Goal: Transaction & Acquisition: Obtain resource

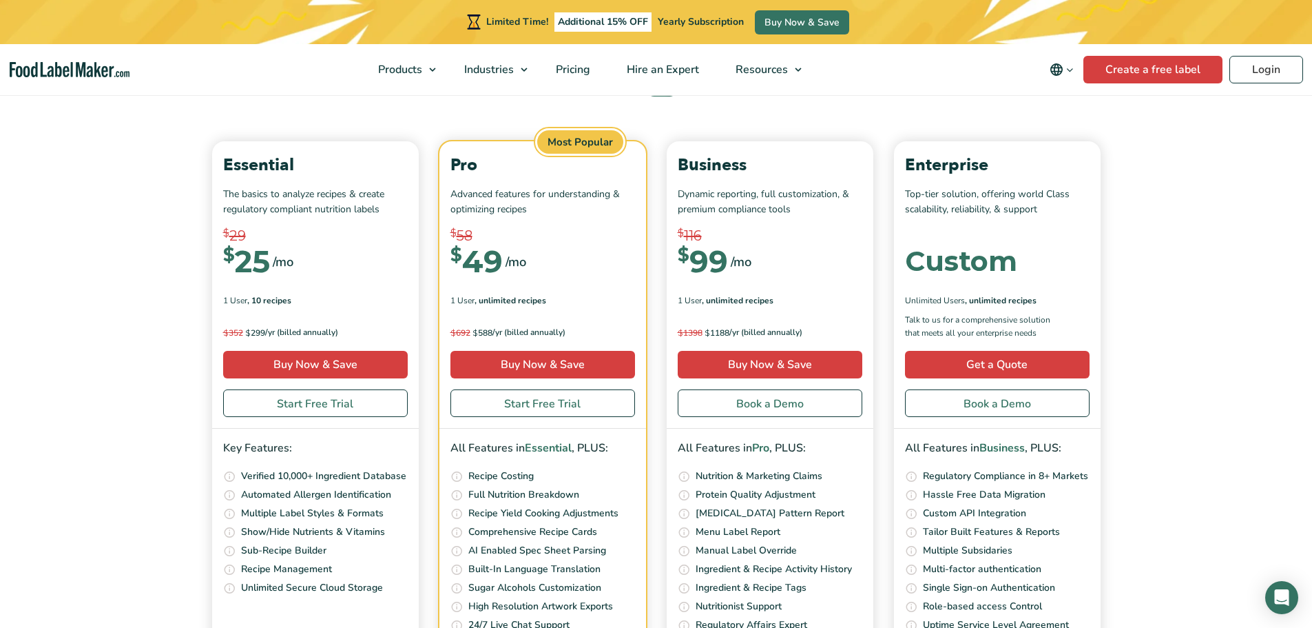
scroll to position [4305, 0]
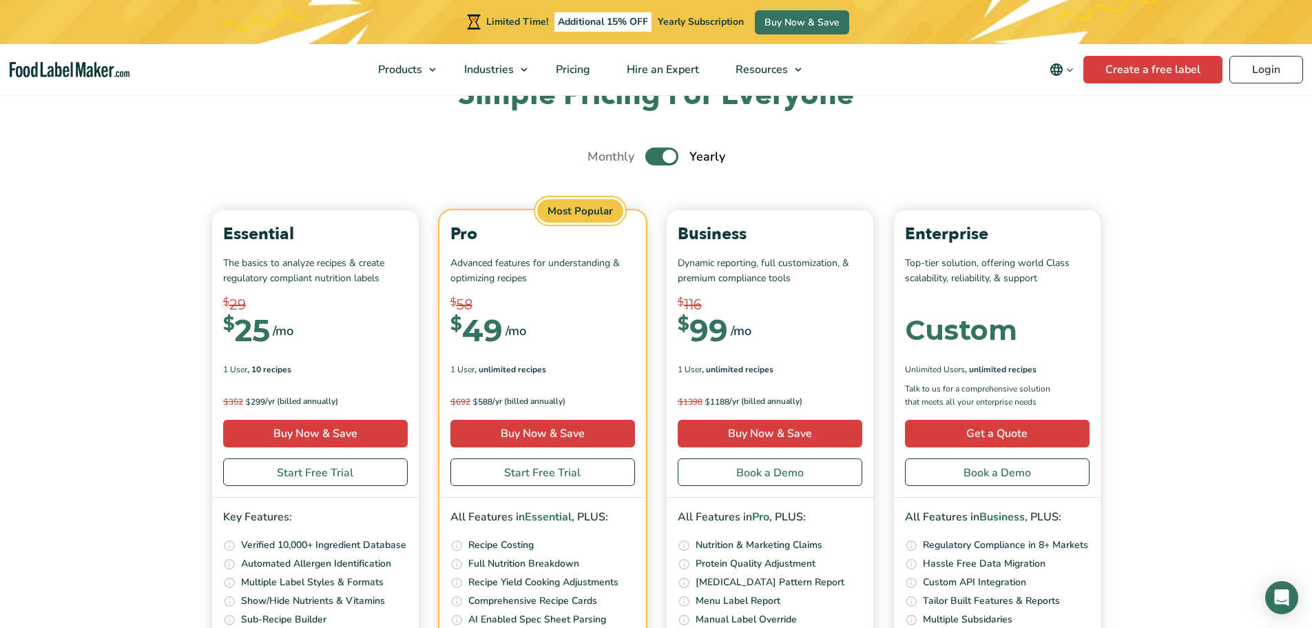
click at [697, 19] on link "Create a Free Label" at bounding box center [656, 5] width 144 height 28
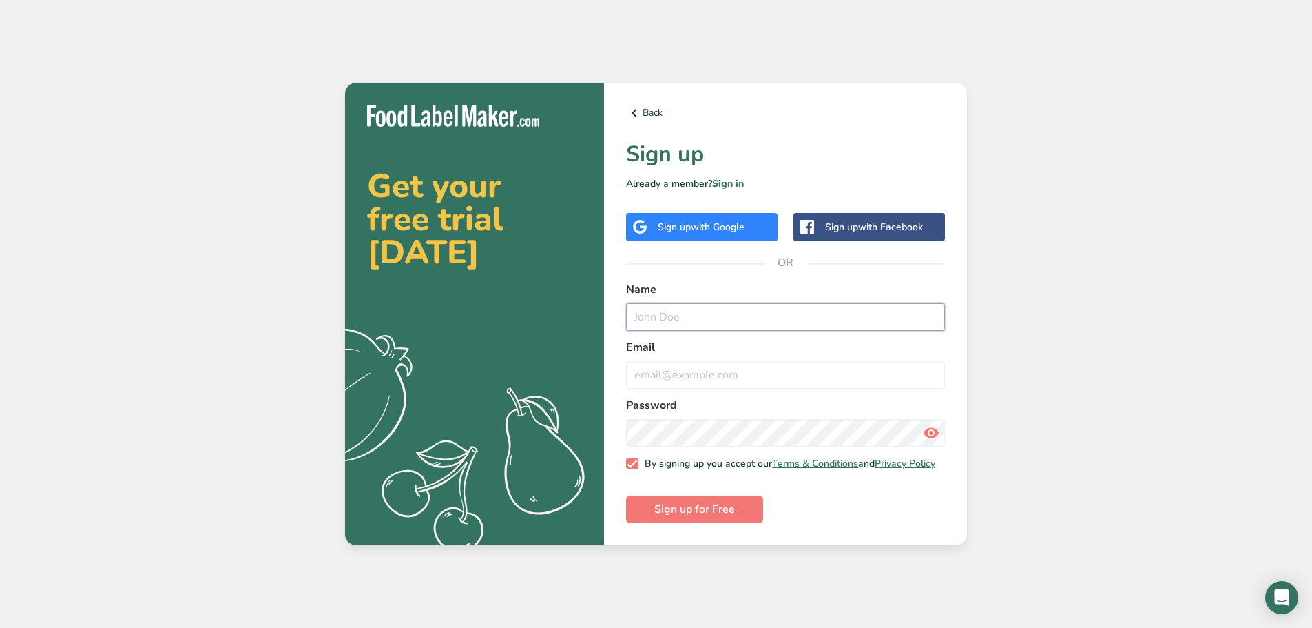
click at [723, 322] on input "text" at bounding box center [785, 317] width 319 height 28
type input "carl"
type input "chef.carl@gardenkettle.com"
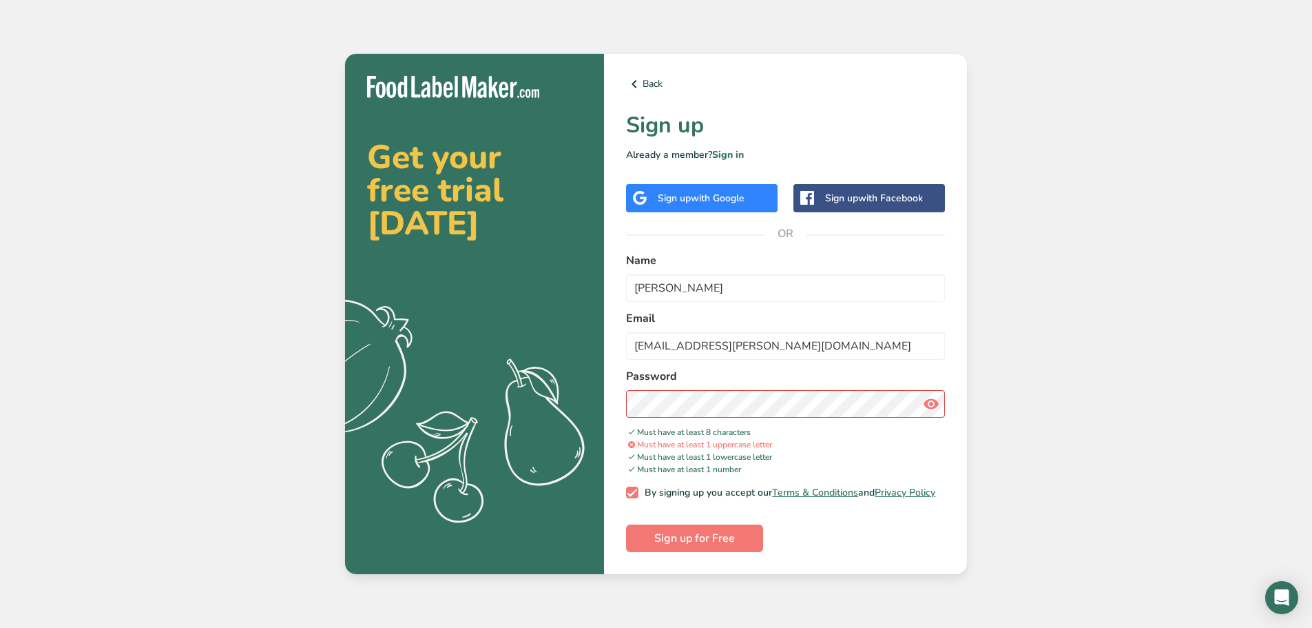
click at [852, 574] on div "Back Sign up Already a member? Sign in Sign up with Google Sign up with Faceboo…" at bounding box center [785, 314] width 363 height 521
click at [621, 396] on div "Back Sign up Already a member? Sign in Sign up with Google Sign up with Faceboo…" at bounding box center [785, 314] width 363 height 521
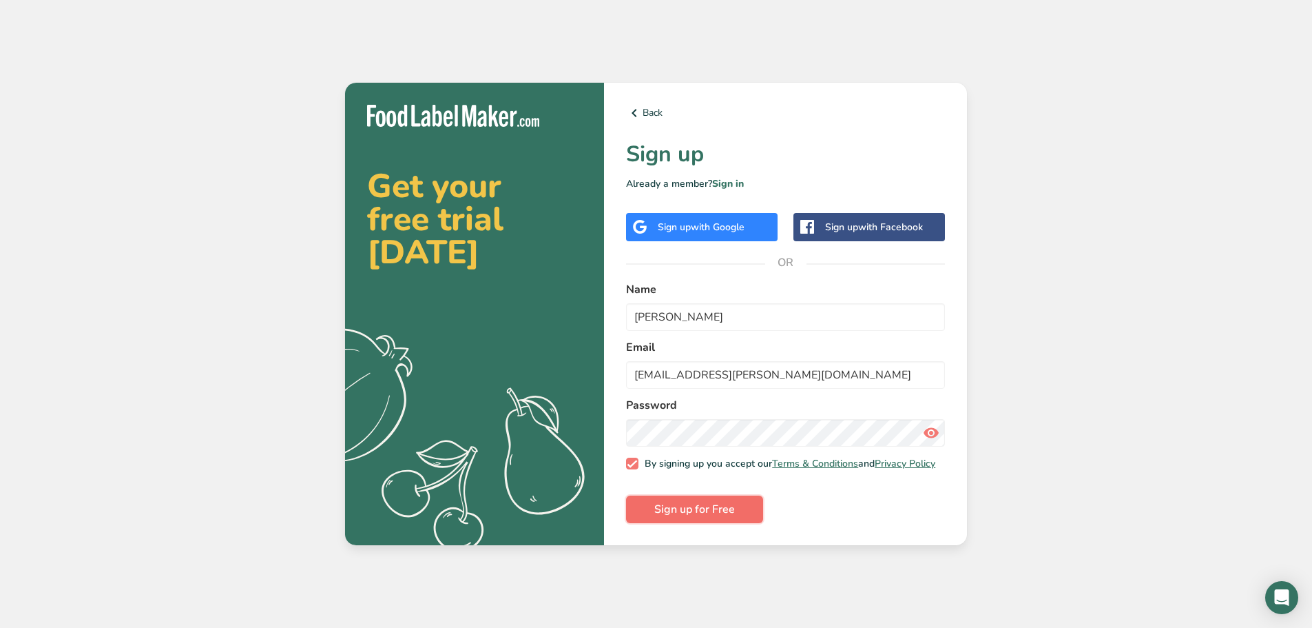
click at [727, 512] on span "Sign up for Free" at bounding box center [694, 509] width 81 height 17
click at [632, 461] on span at bounding box center [632, 463] width 12 height 12
click at [632, 461] on input "By signing up you accept our Terms & Conditions and Privacy Policy" at bounding box center [630, 463] width 9 height 9
checkbox input "false"
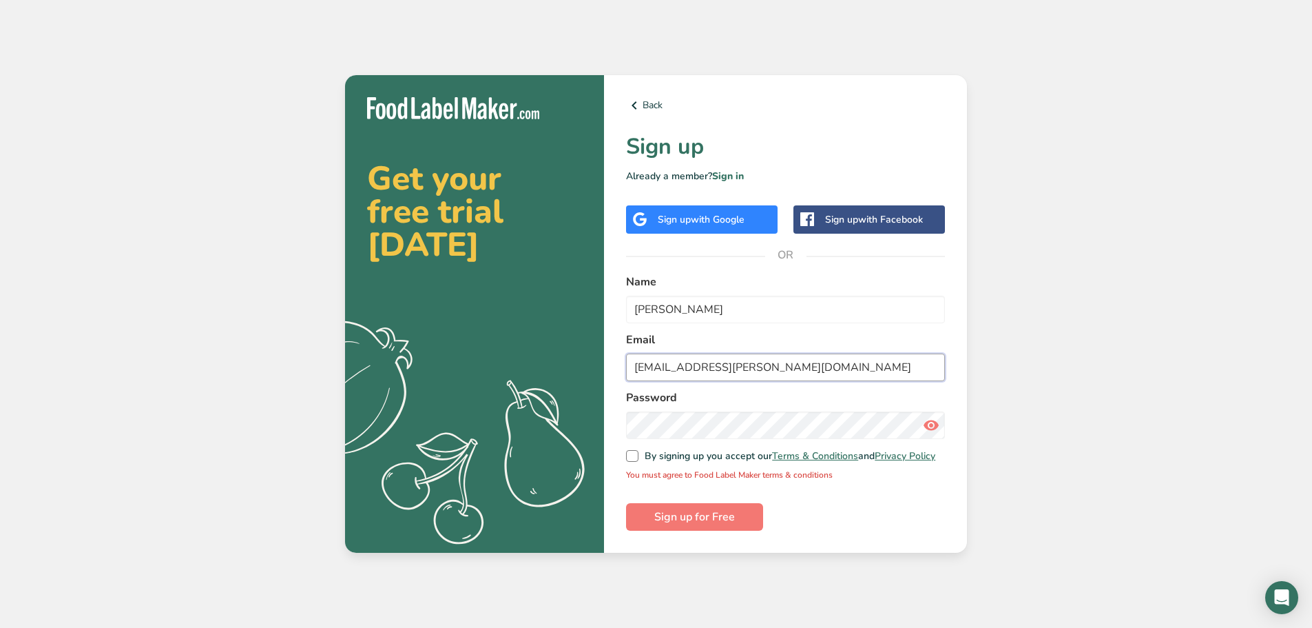
drag, startPoint x: 776, startPoint y: 364, endPoint x: 594, endPoint y: 388, distance: 183.3
click at [594, 388] on section "Get your free trial today .a{fill:#f5f3ed;} Back Sign up Already a member? Sign…" at bounding box center [656, 314] width 622 height 478
click at [780, 362] on input "chef.carl@gardenkettle.com" at bounding box center [785, 367] width 319 height 28
click at [739, 364] on input "chef.carl@gardenkettle.com" at bounding box center [785, 367] width 319 height 28
click at [774, 361] on input "chef.carl@gardenkettle.com" at bounding box center [785, 367] width 319 height 28
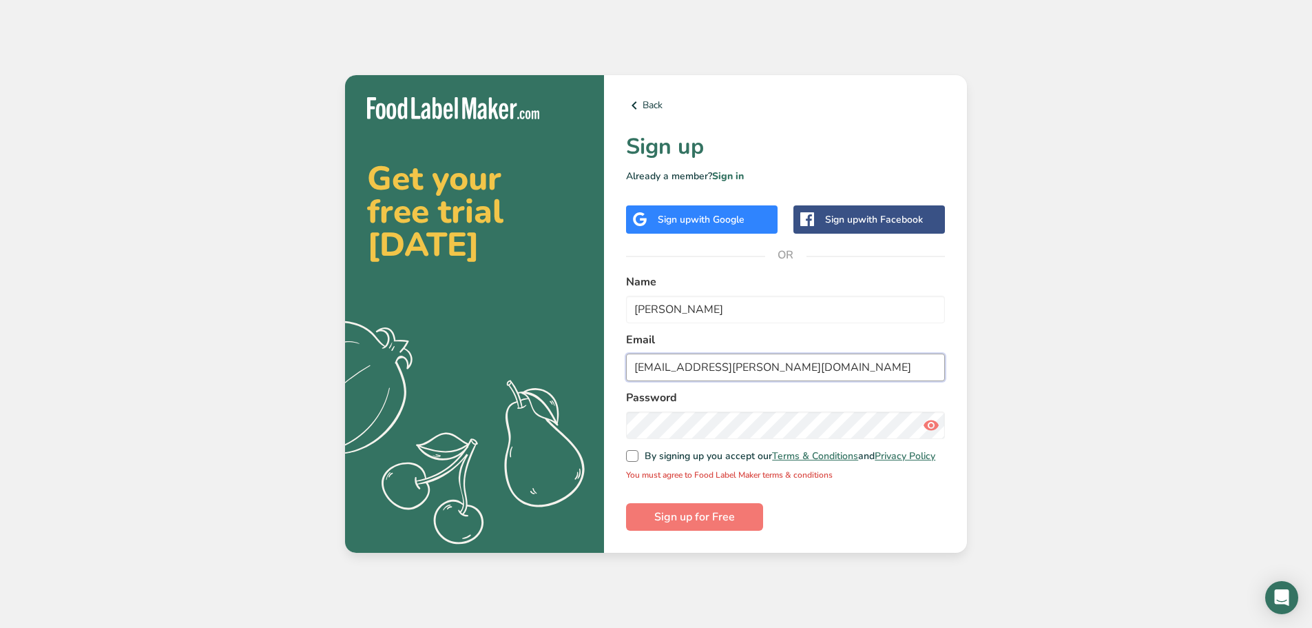
click at [774, 361] on input "chef.carl@gardenkettle.com" at bounding box center [785, 367] width 319 height 28
drag, startPoint x: 774, startPoint y: 361, endPoint x: 680, endPoint y: 369, distance: 94.7
click at [680, 369] on input "chef.carl@gardenkettle.com" at bounding box center [785, 367] width 319 height 28
type input "carlhileman822@gmail.com"
click at [626, 503] on button "Sign up for Free" at bounding box center [694, 517] width 137 height 28
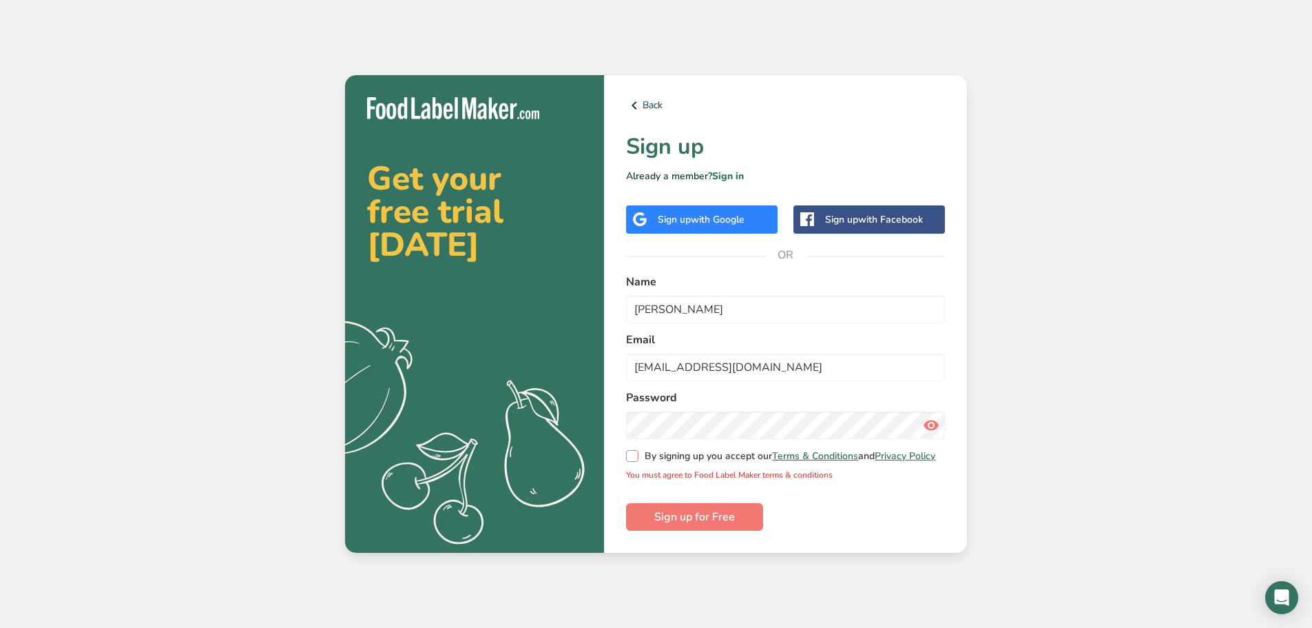
click at [639, 459] on span "By signing up you accept our Terms & Conditions and Privacy Policy" at bounding box center [788, 456] width 298 height 12
click at [635, 459] on input "By signing up you accept our Terms & Conditions and Privacy Policy" at bounding box center [630, 455] width 9 height 9
checkbox input "true"
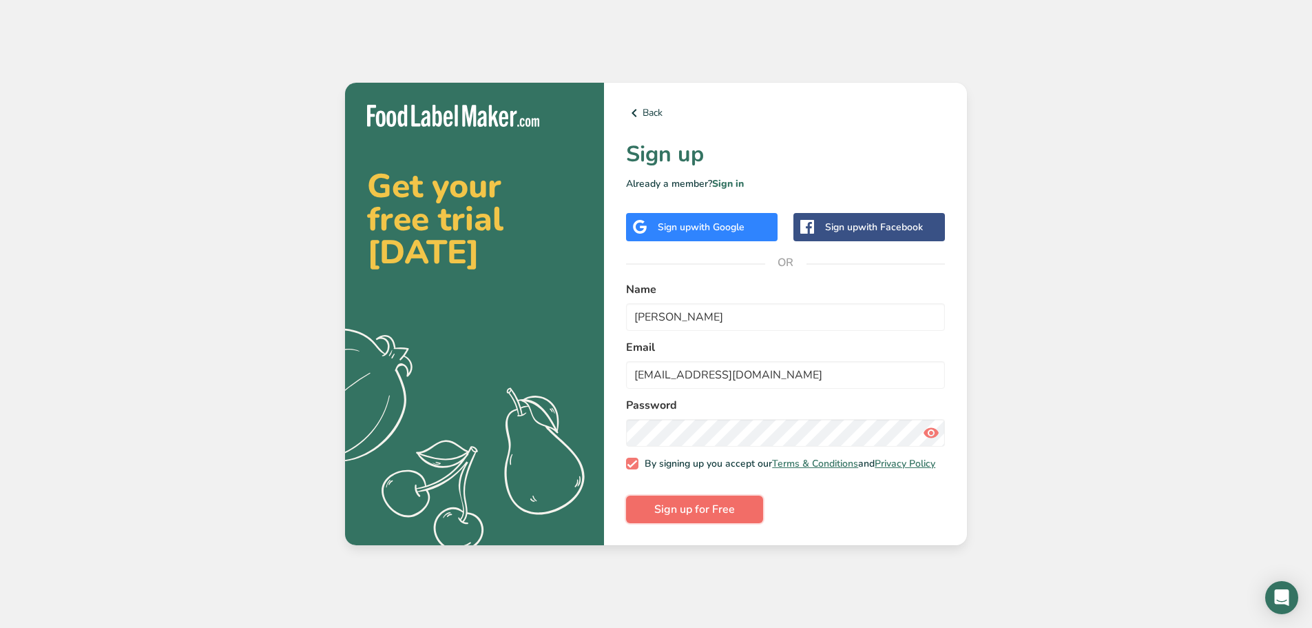
click at [678, 516] on span "Sign up for Free" at bounding box center [694, 509] width 81 height 17
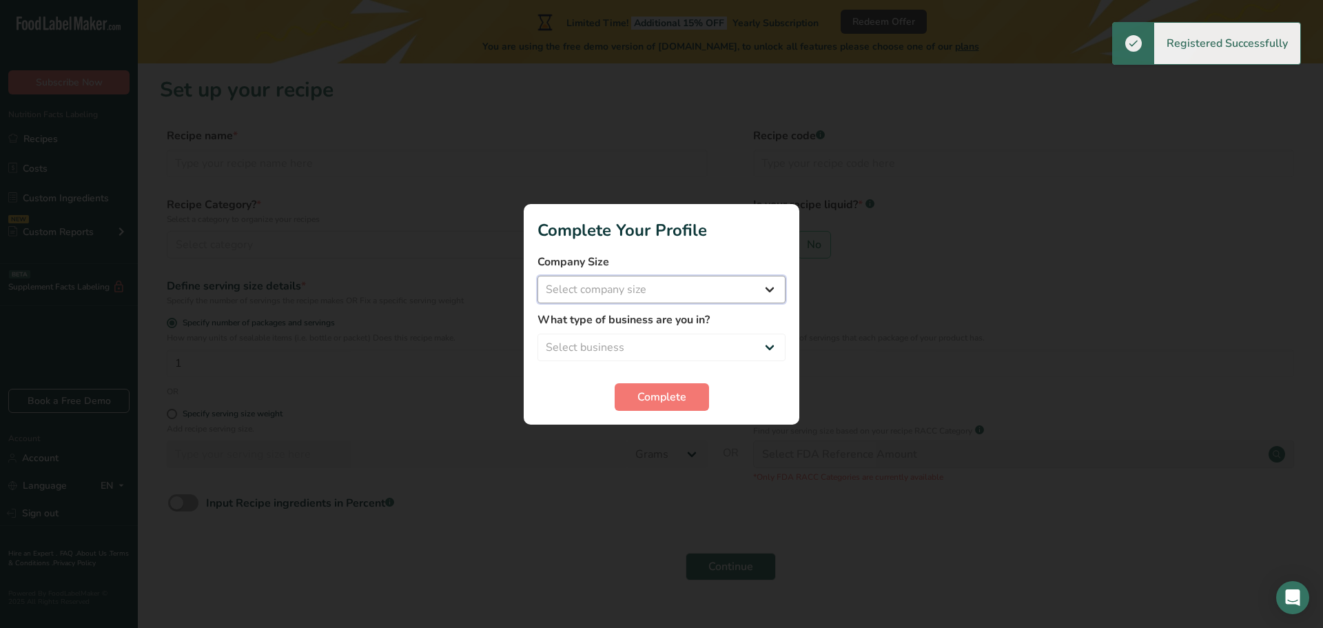
click at [693, 281] on select "Select company size Fewer than 10 Employees 10 to 50 Employees 51 to 500 Employ…" at bounding box center [661, 290] width 248 height 28
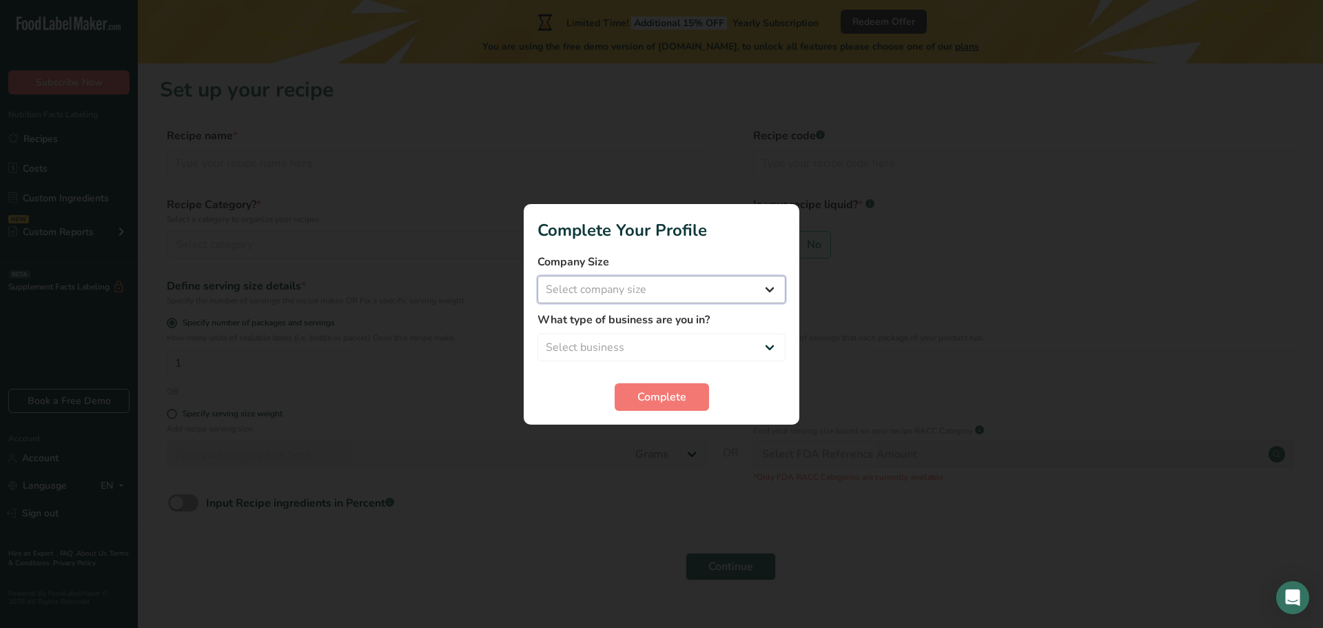
select select "1"
click at [537, 276] on select "Select company size Fewer than 10 Employees 10 to 50 Employees 51 to 500 Employ…" at bounding box center [661, 290] width 248 height 28
click at [668, 349] on select "Select business Packaged Food Manufacturer Restaurant & Cafe Bakery Meal Plans …" at bounding box center [661, 347] width 248 height 28
select select "2"
click at [537, 333] on select "Select business Packaged Food Manufacturer Restaurant & Cafe Bakery Meal Plans …" at bounding box center [661, 347] width 248 height 28
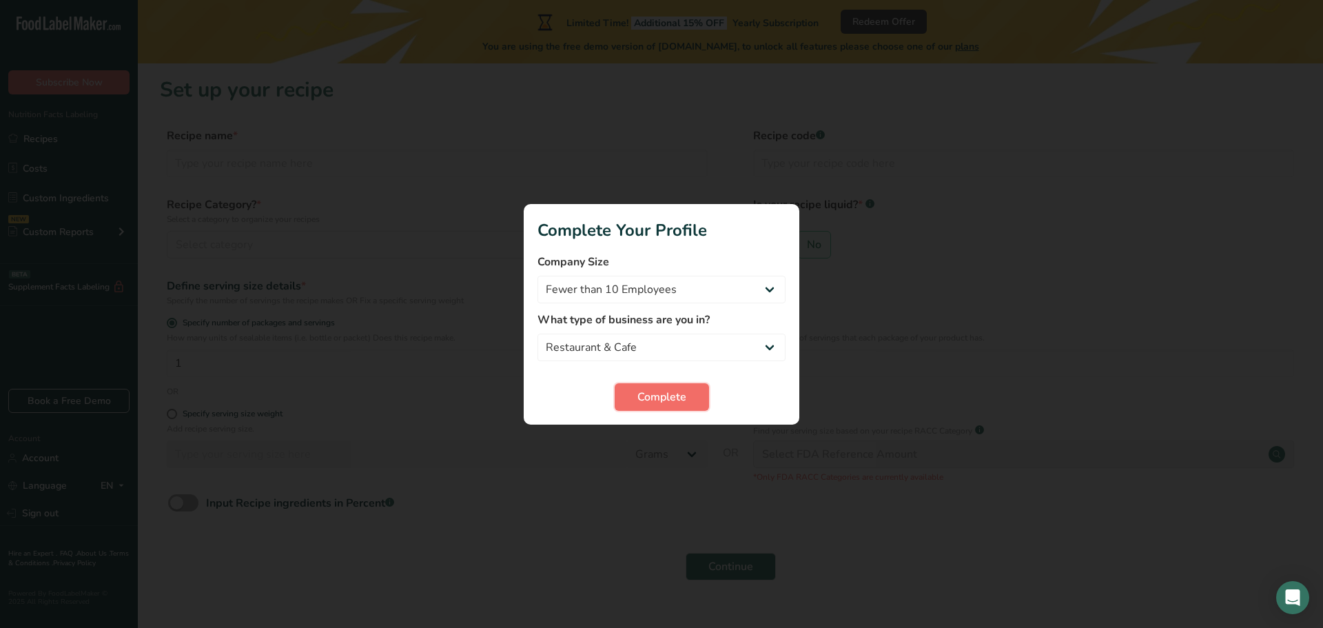
click at [656, 408] on button "Complete" at bounding box center [661, 397] width 94 height 28
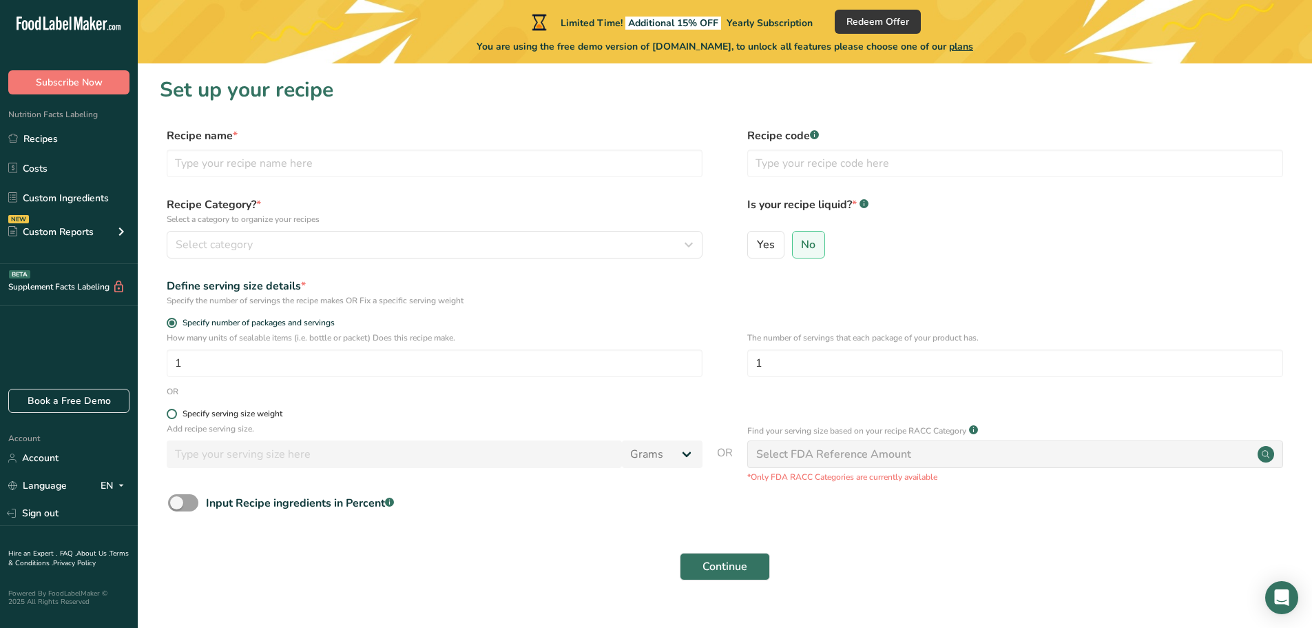
click at [176, 417] on label "Specify serving size weight" at bounding box center [435, 413] width 536 height 10
click at [176, 417] on input "Specify serving size weight" at bounding box center [171, 413] width 9 height 9
radio input "true"
radio input "false"
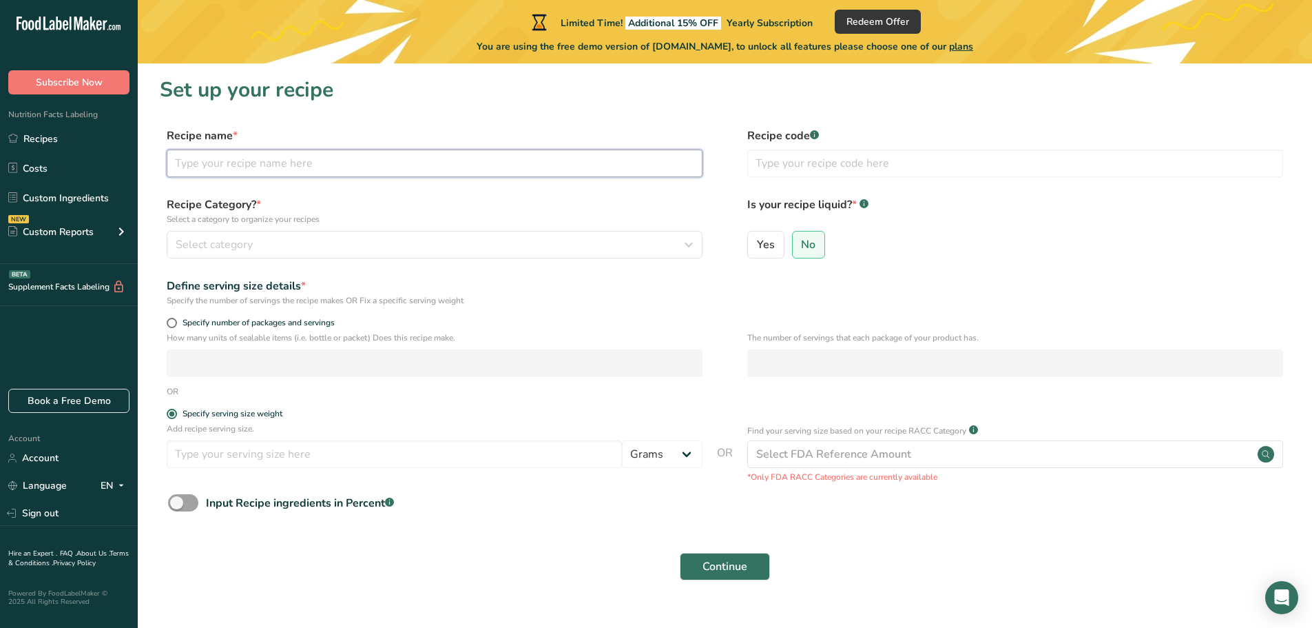
click at [280, 167] on input "text" at bounding box center [435, 163] width 536 height 28
type input "chicken & Cheese Quesadilla"
click at [297, 238] on div "Select category" at bounding box center [431, 244] width 510 height 17
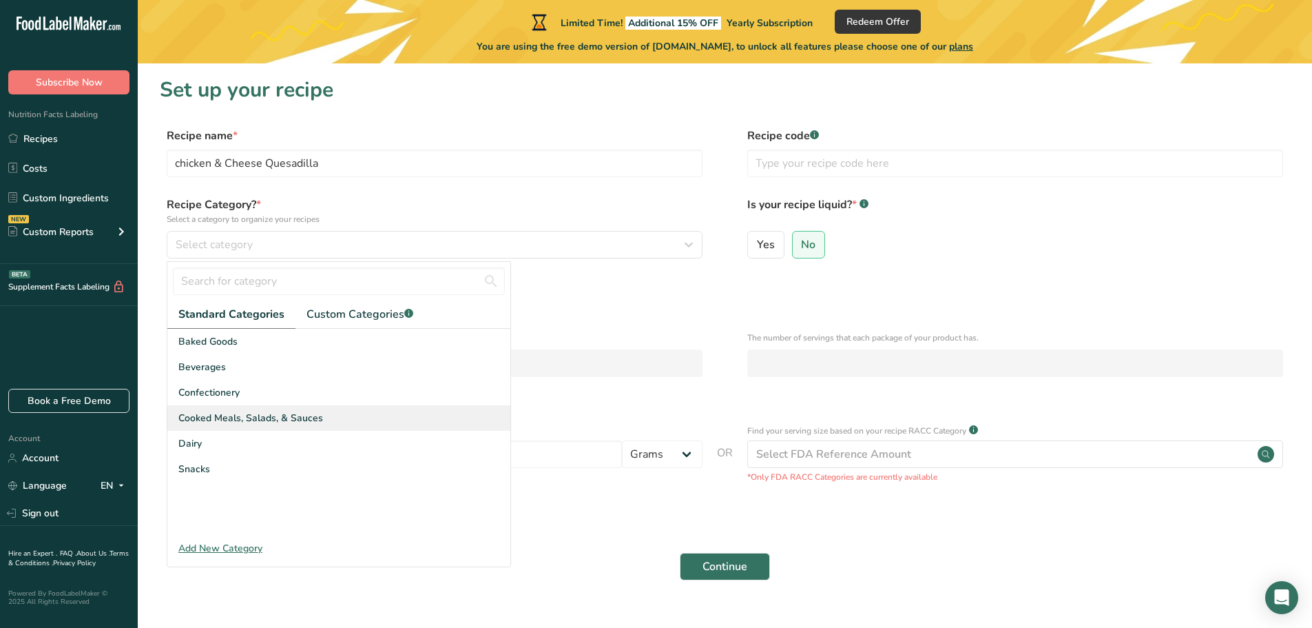
click at [324, 424] on div "Cooked Meals, Salads, & Sauces" at bounding box center [338, 417] width 343 height 25
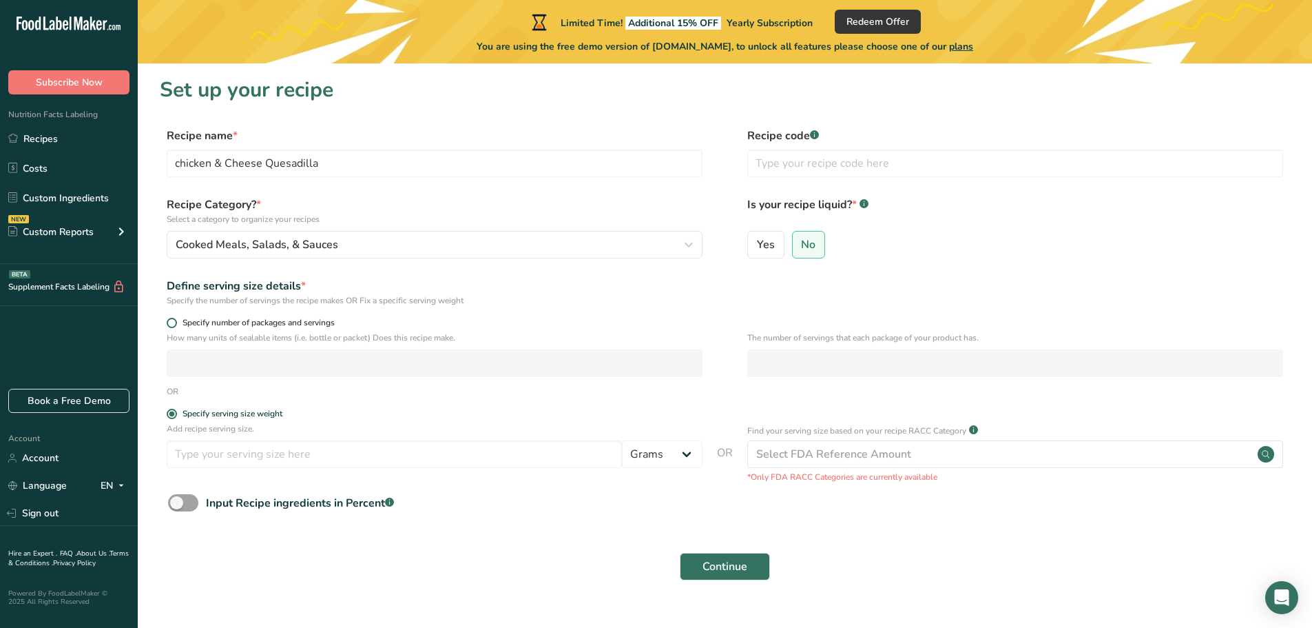
click at [174, 326] on span at bounding box center [172, 323] width 10 height 10
click at [174, 326] on input "Specify number of packages and servings" at bounding box center [171, 322] width 9 height 9
radio input "true"
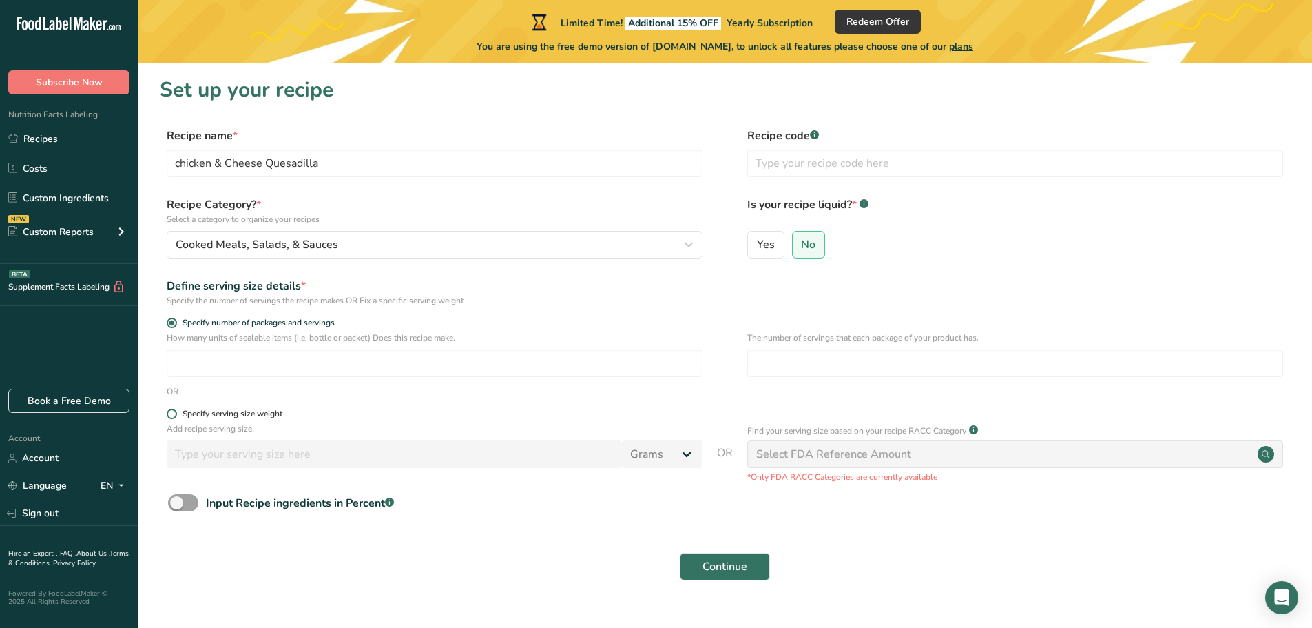
click at [183, 417] on div "Specify serving size weight" at bounding box center [233, 413] width 100 height 10
click at [176, 417] on input "Specify serving size weight" at bounding box center [171, 413] width 9 height 9
radio input "true"
radio input "false"
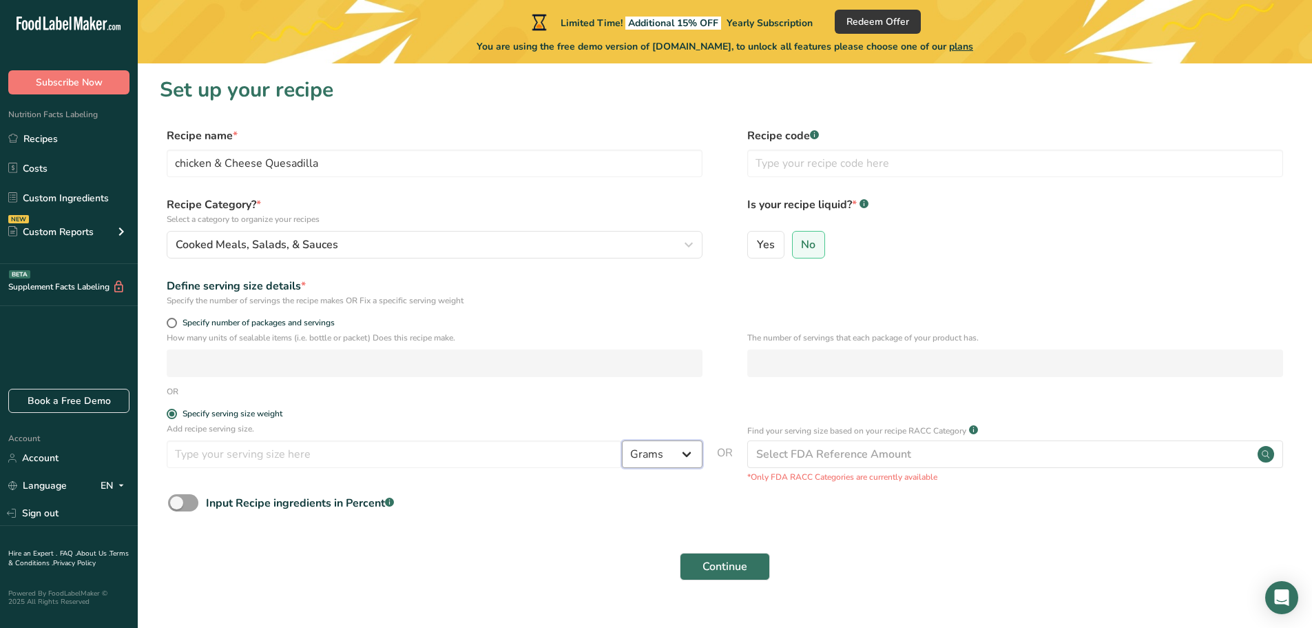
click at [665, 459] on select "Grams kg mg mcg lb oz l mL fl oz tbsp tsp cup qt gallon" at bounding box center [662, 454] width 81 height 28
select select "5"
click at [622, 440] on select "Grams kg mg mcg lb oz l mL fl oz tbsp tsp cup qt gallon" at bounding box center [662, 454] width 81 height 28
click at [333, 462] on input "number" at bounding box center [394, 454] width 455 height 28
click at [751, 574] on button "Continue" at bounding box center [725, 566] width 90 height 28
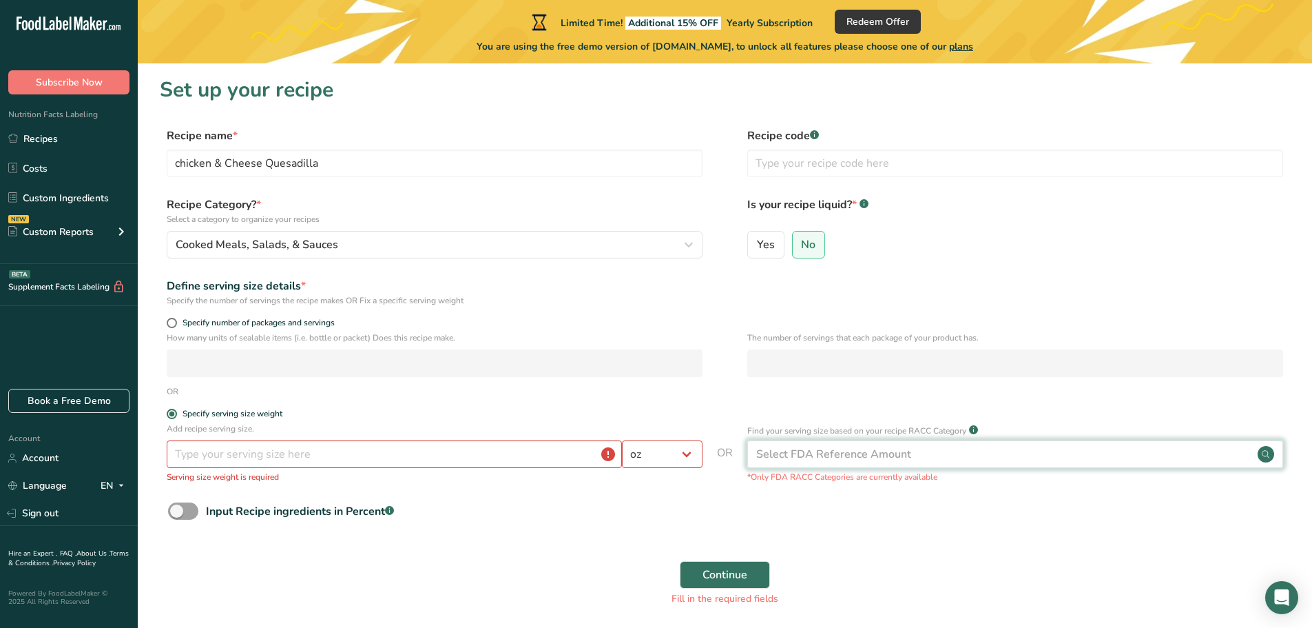
click at [838, 448] on div "Select FDA Reference Amount" at bounding box center [833, 454] width 155 height 17
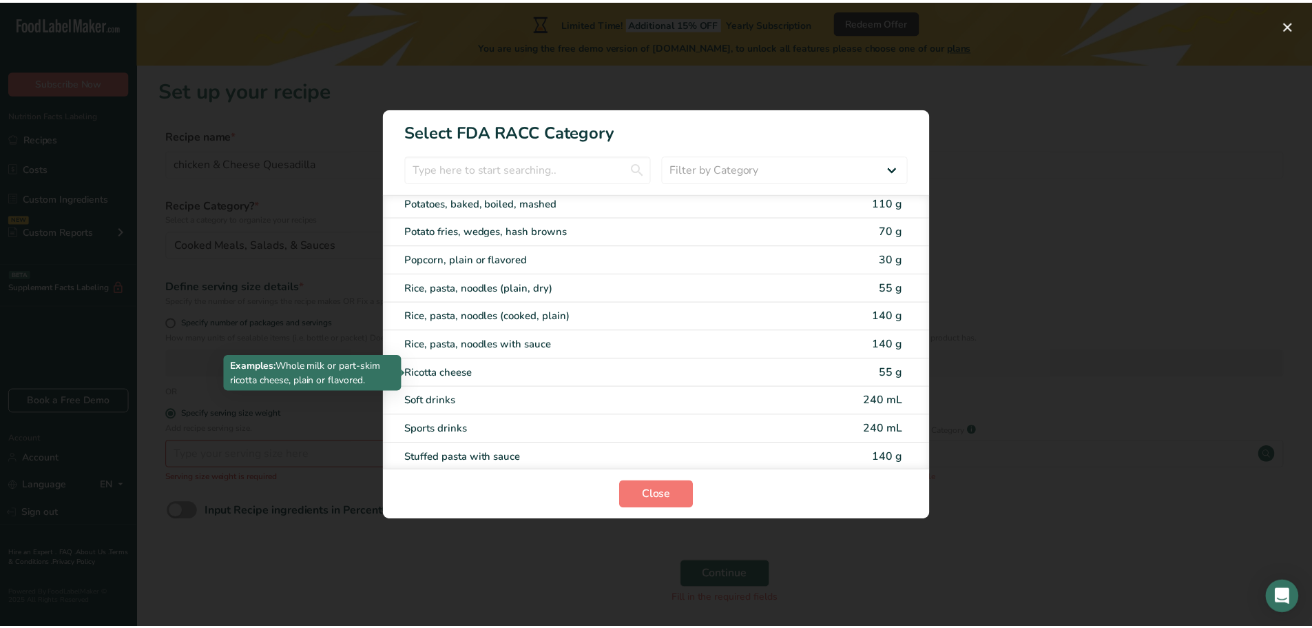
scroll to position [2155, 0]
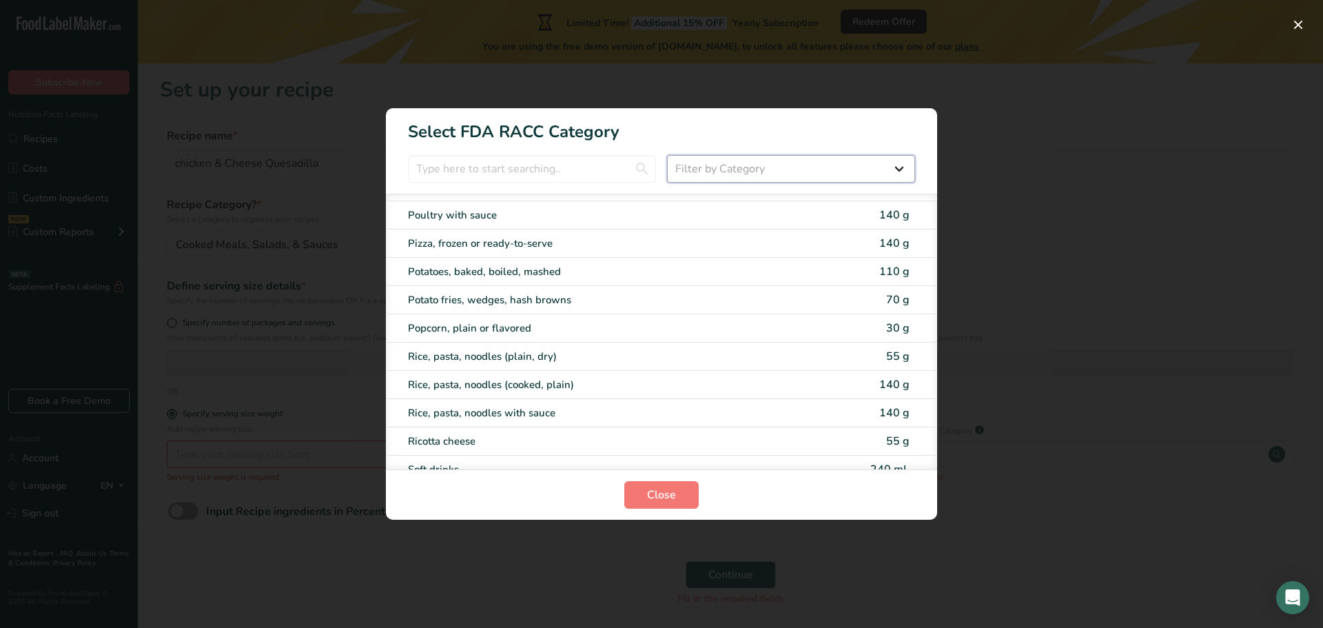
click at [720, 170] on select "Filter by Category All Bakery products Beverages Cereals and other grain produc…" at bounding box center [791, 169] width 248 height 28
select select "RACC Category Selection Modal"
click at [667, 155] on select "Filter by Category All Bakery products Beverages Cereals and other grain produc…" at bounding box center [791, 169] width 248 height 28
click at [663, 493] on span "Close" at bounding box center [661, 494] width 29 height 17
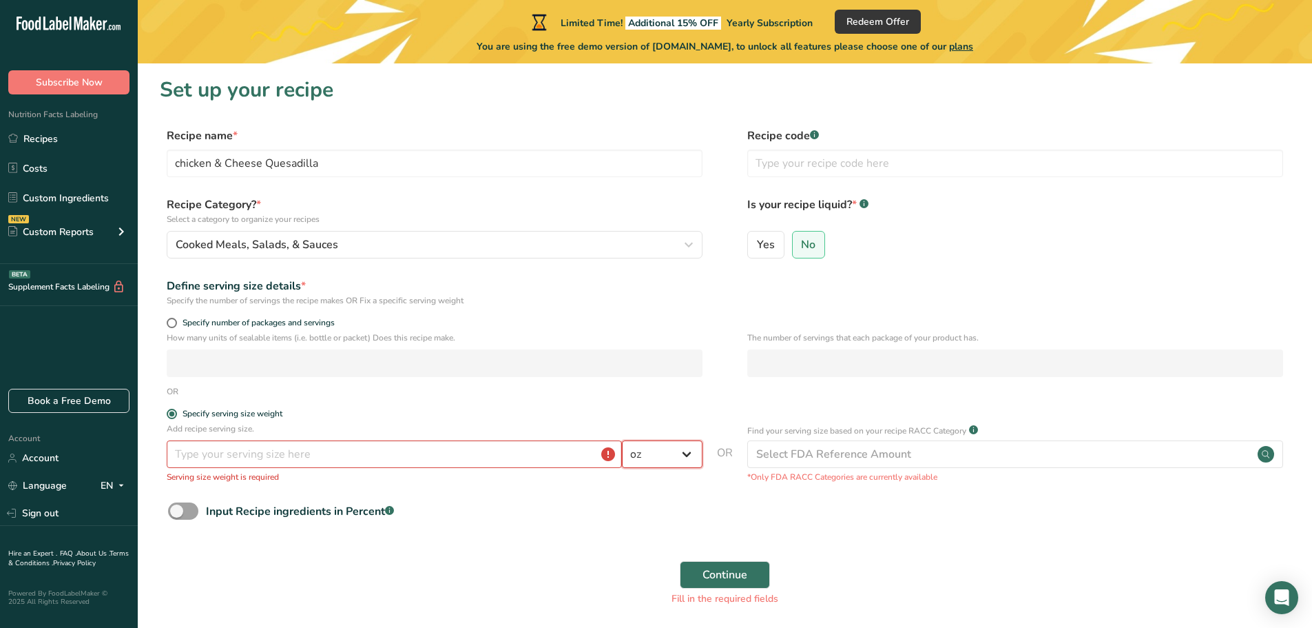
click at [682, 450] on select "Grams kg mg mcg lb oz l mL fl oz tbsp tsp cup qt gallon" at bounding box center [662, 454] width 81 height 28
select select "0"
click at [622, 440] on select "Grams kg mg mcg lb oz l mL fl oz tbsp tsp cup qt gallon" at bounding box center [662, 454] width 81 height 28
click at [444, 514] on div "Input Recipe ingredients in Percent .a-a{fill:#347362;}.b-a{fill:#fff;}" at bounding box center [725, 516] width 1130 height 28
click at [168, 415] on span at bounding box center [172, 413] width 10 height 10
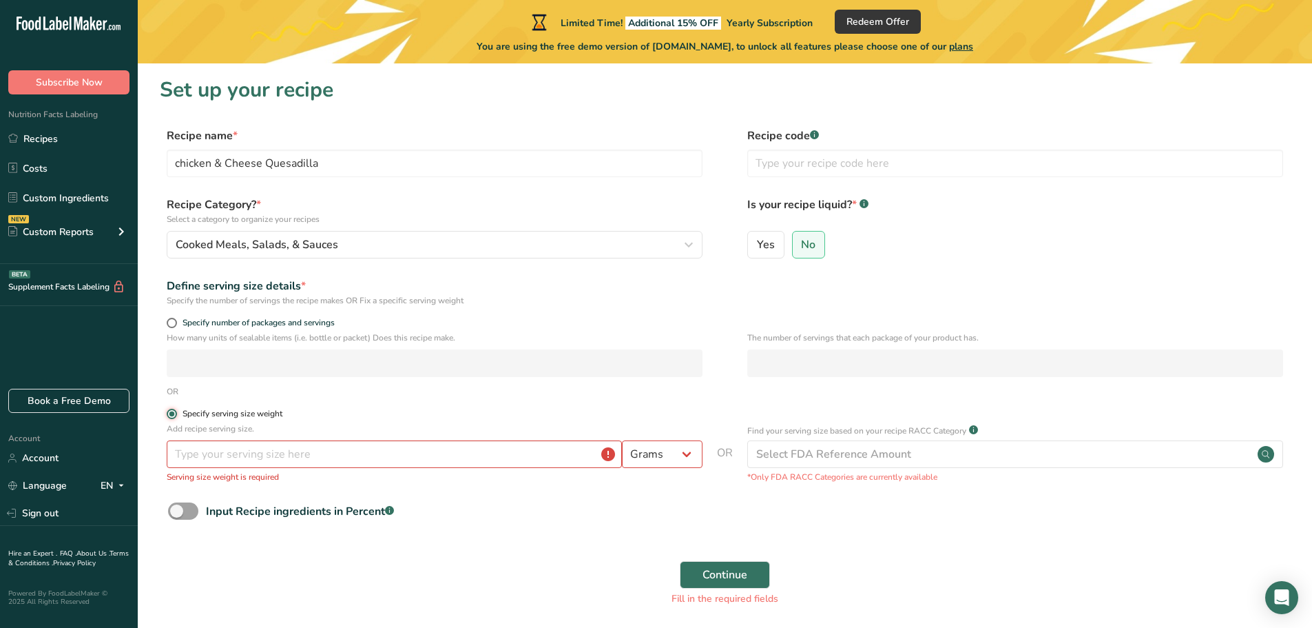
click at [168, 415] on input "Specify serving size weight" at bounding box center [171, 413] width 9 height 9
click at [174, 414] on span at bounding box center [172, 413] width 10 height 10
click at [174, 414] on input "Specify serving size weight" at bounding box center [171, 413] width 9 height 9
click at [170, 324] on span at bounding box center [172, 323] width 10 height 10
click at [170, 324] on input "Specify number of packages and servings" at bounding box center [171, 322] width 9 height 9
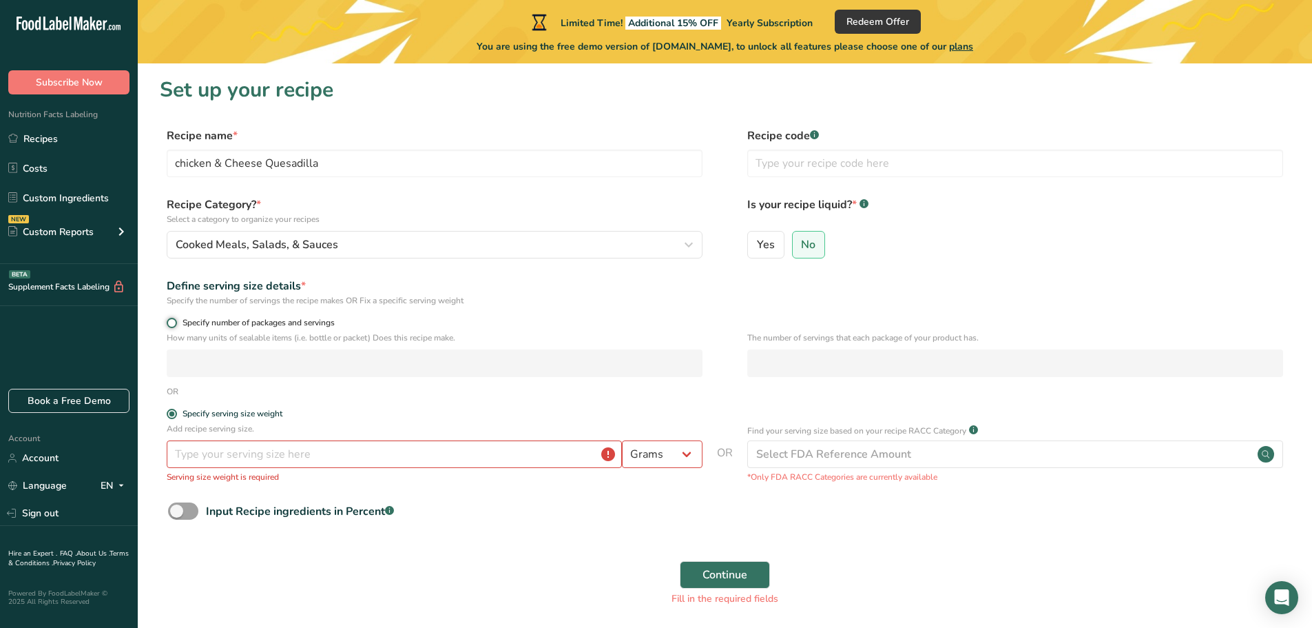
radio input "true"
radio input "false"
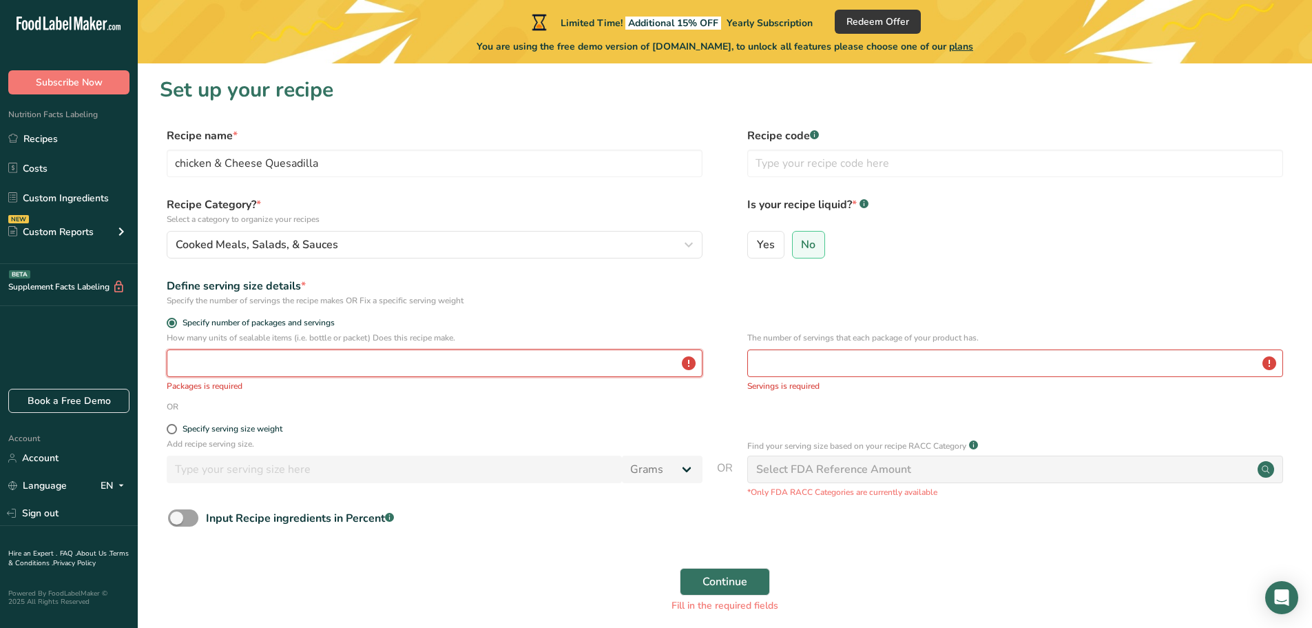
click at [347, 362] on input "number" at bounding box center [435, 363] width 536 height 28
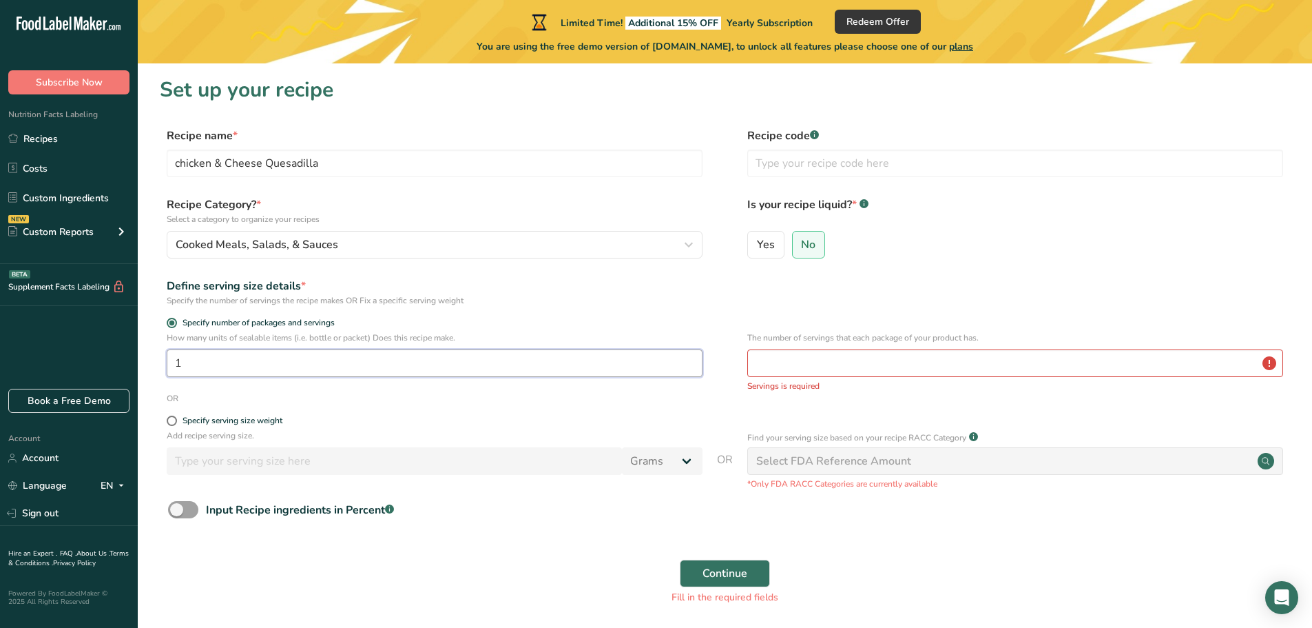
type input "1"
click at [858, 360] on input "number" at bounding box center [1015, 363] width 536 height 28
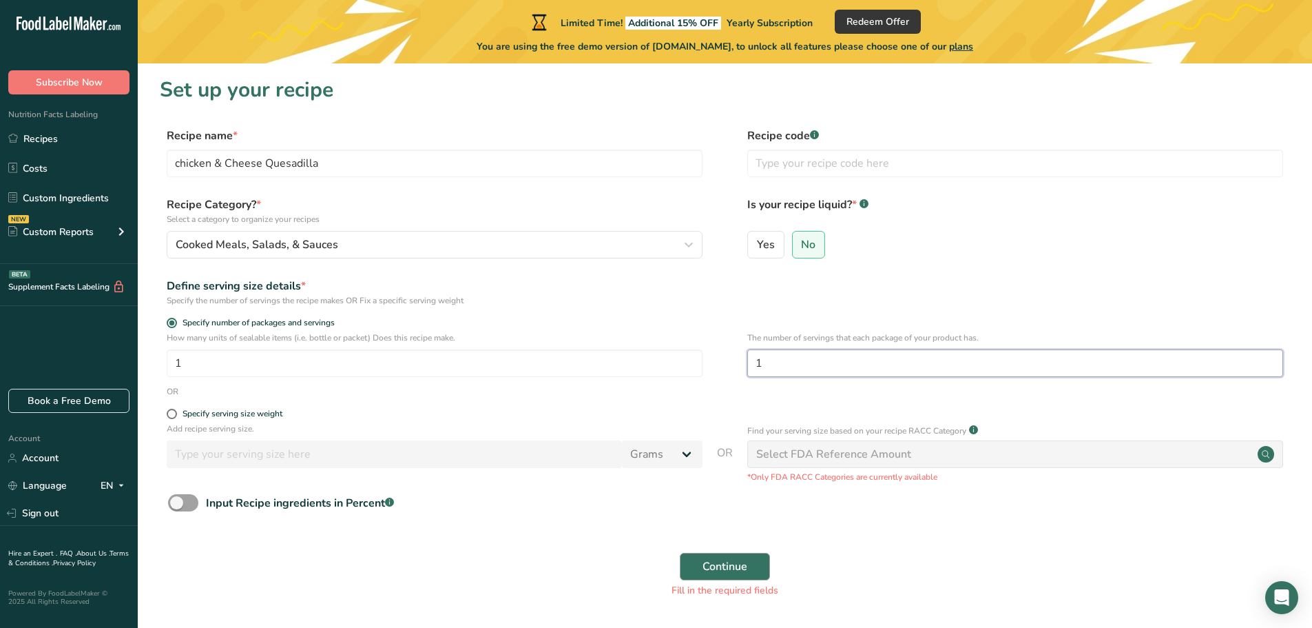
type input "1"
click at [758, 567] on button "Continue" at bounding box center [725, 566] width 90 height 28
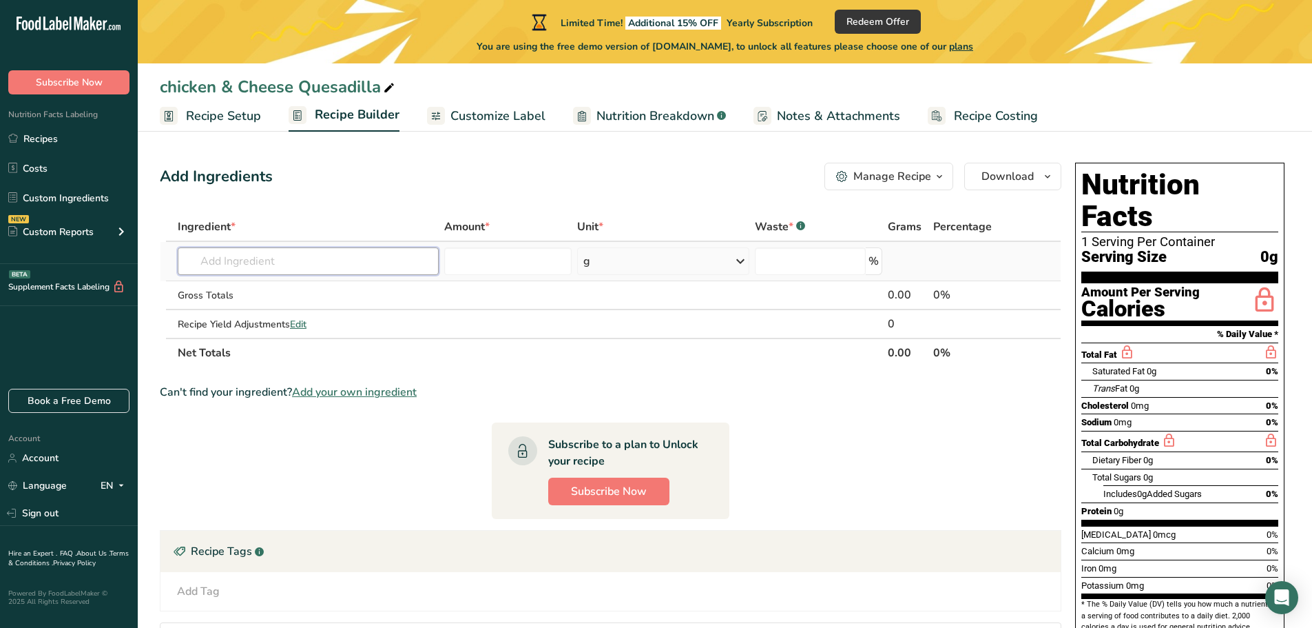
click at [304, 261] on input "text" at bounding box center [308, 261] width 261 height 28
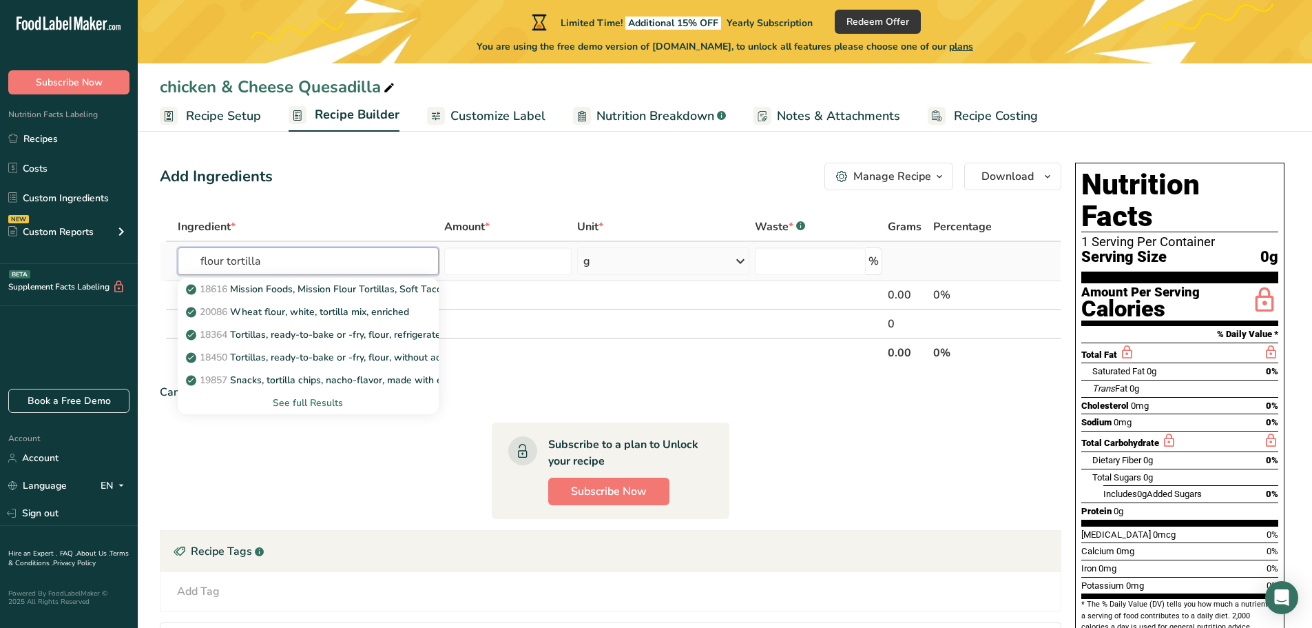
type input "flour tortilla"
click at [317, 402] on div "See full Results" at bounding box center [308, 402] width 239 height 14
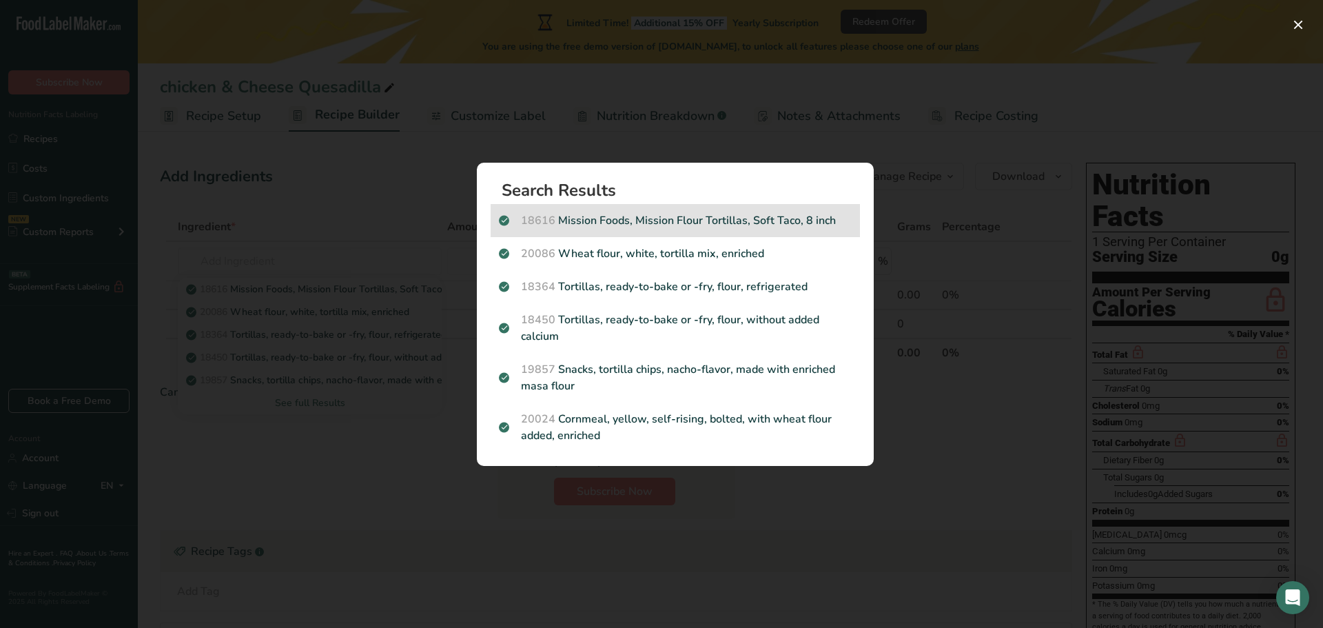
click at [659, 235] on div "18616 Mission Foods, Mission Flour Tortillas, Soft Taco, 8 inch" at bounding box center [674, 220] width 369 height 33
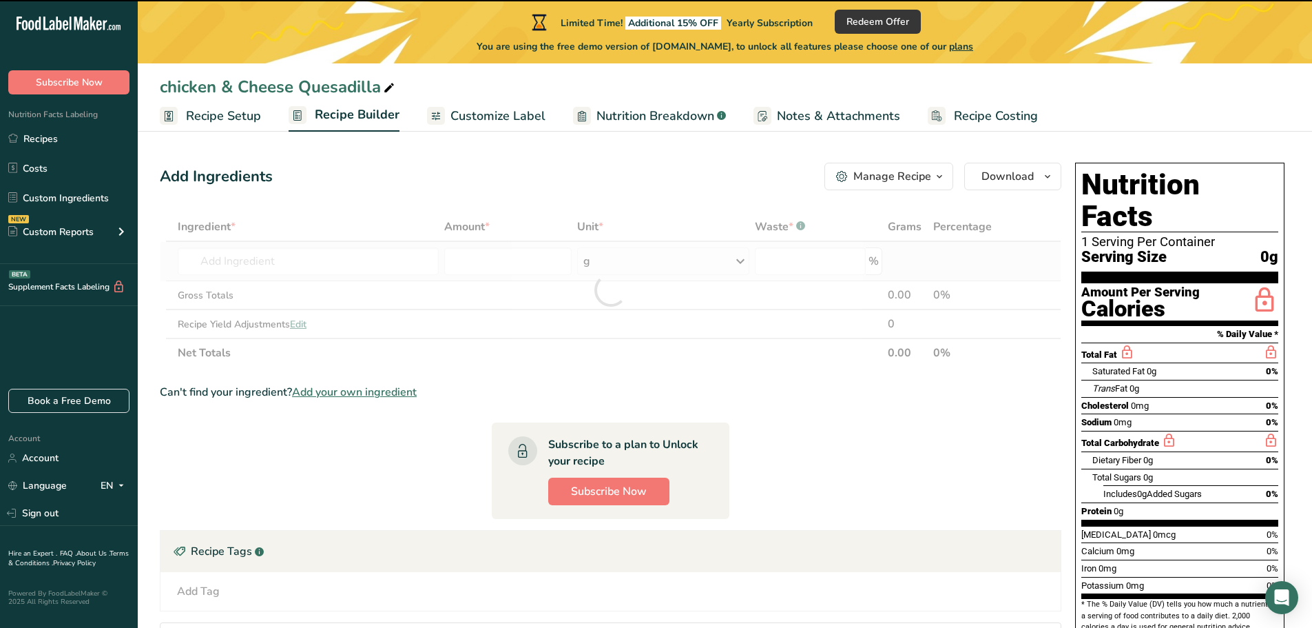
type input "0"
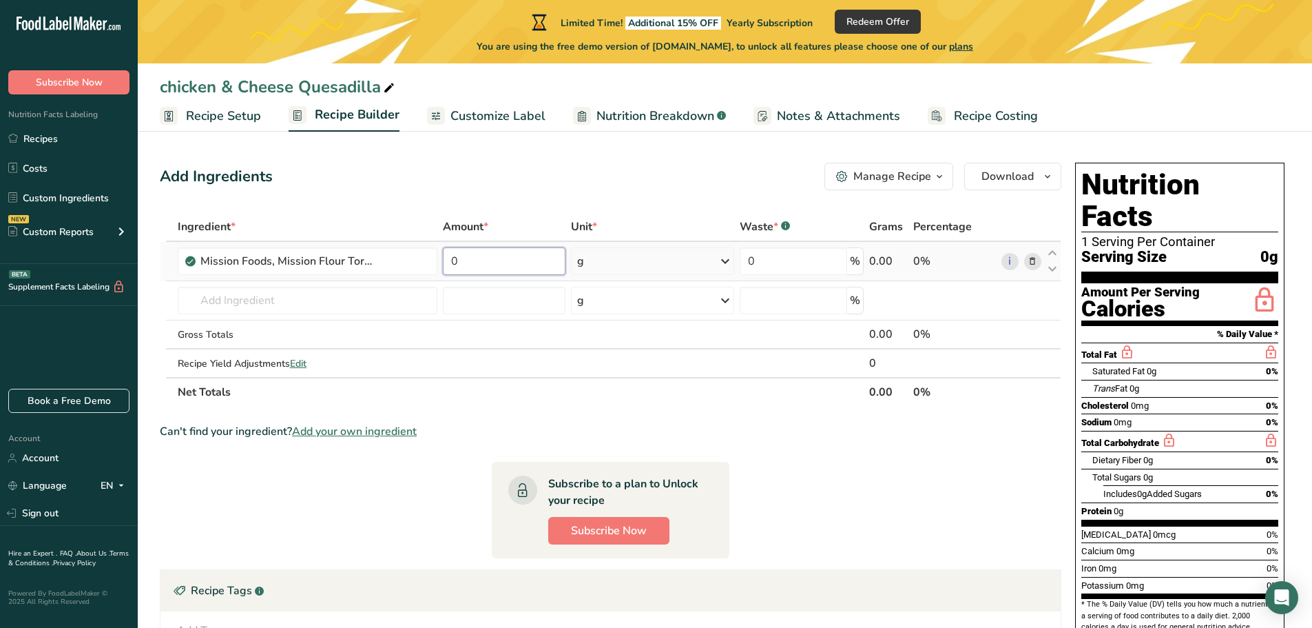
click at [487, 253] on input "0" at bounding box center [504, 261] width 123 height 28
type input "1"
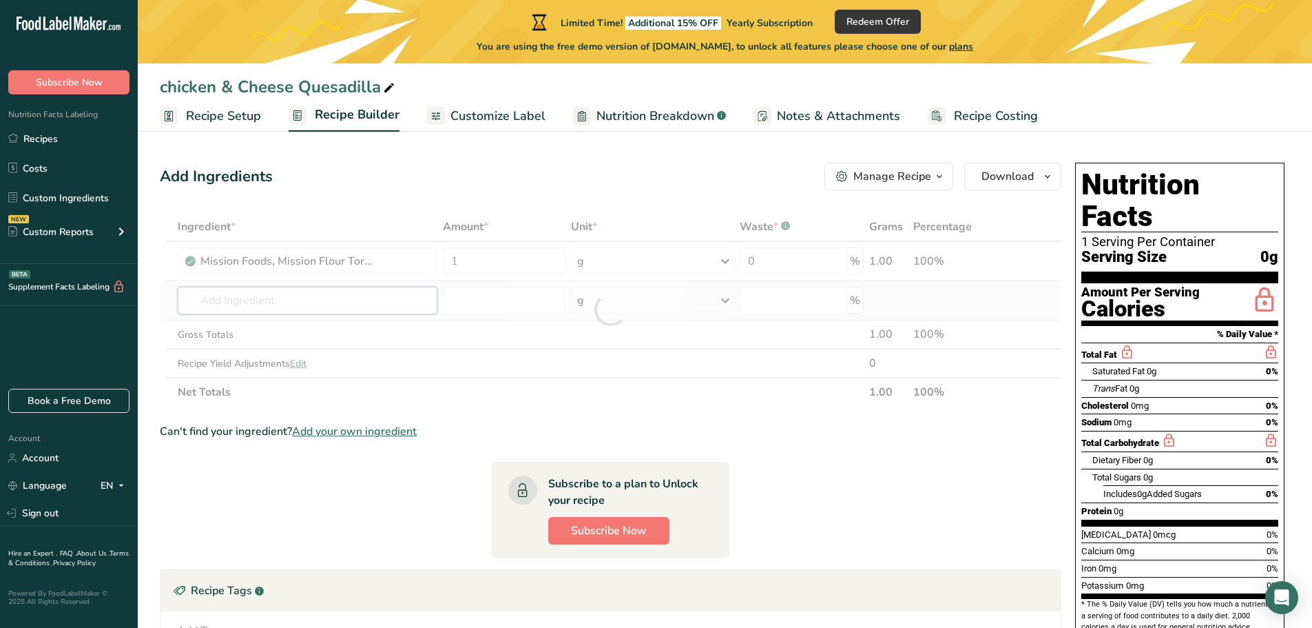
click at [341, 303] on div "Ingredient * Amount * Unit * Waste * .a-a{fill:#347362;}.b-a{fill:#fff;} Grams …" at bounding box center [611, 309] width 902 height 194
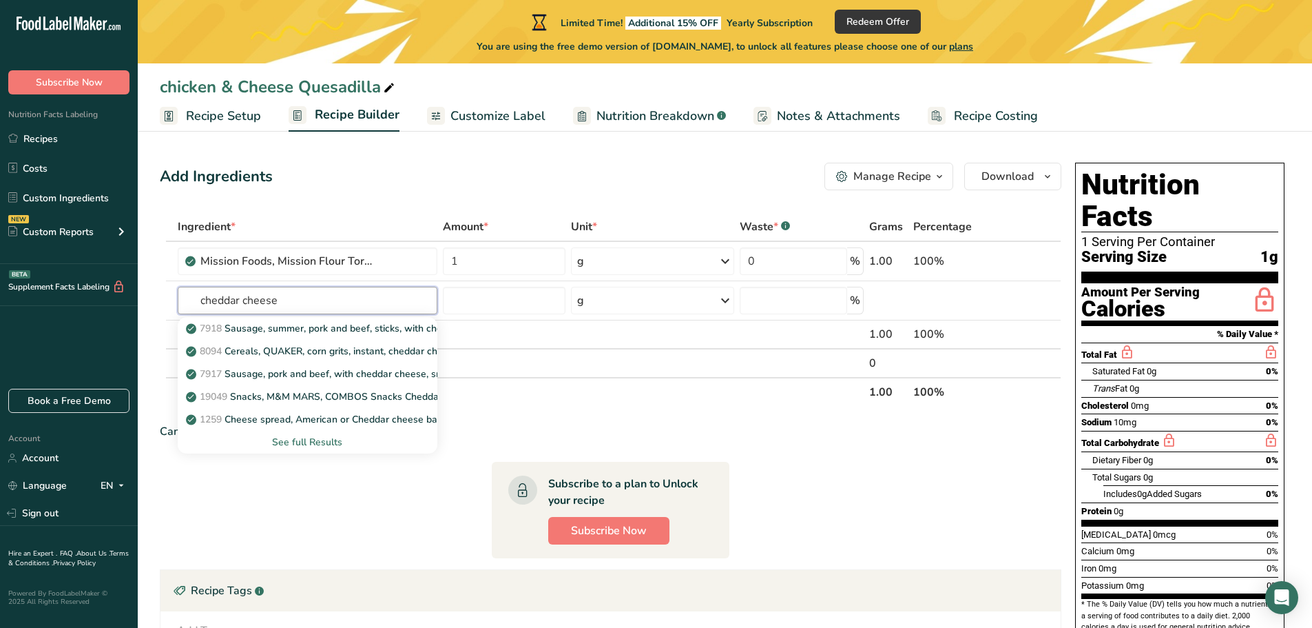
drag, startPoint x: 341, startPoint y: 303, endPoint x: 307, endPoint y: 458, distance: 158.6
type input "cheddar cheese"
drag, startPoint x: 307, startPoint y: 458, endPoint x: 273, endPoint y: 446, distance: 36.0
click at [273, 446] on div "See full Results" at bounding box center [308, 442] width 238 height 14
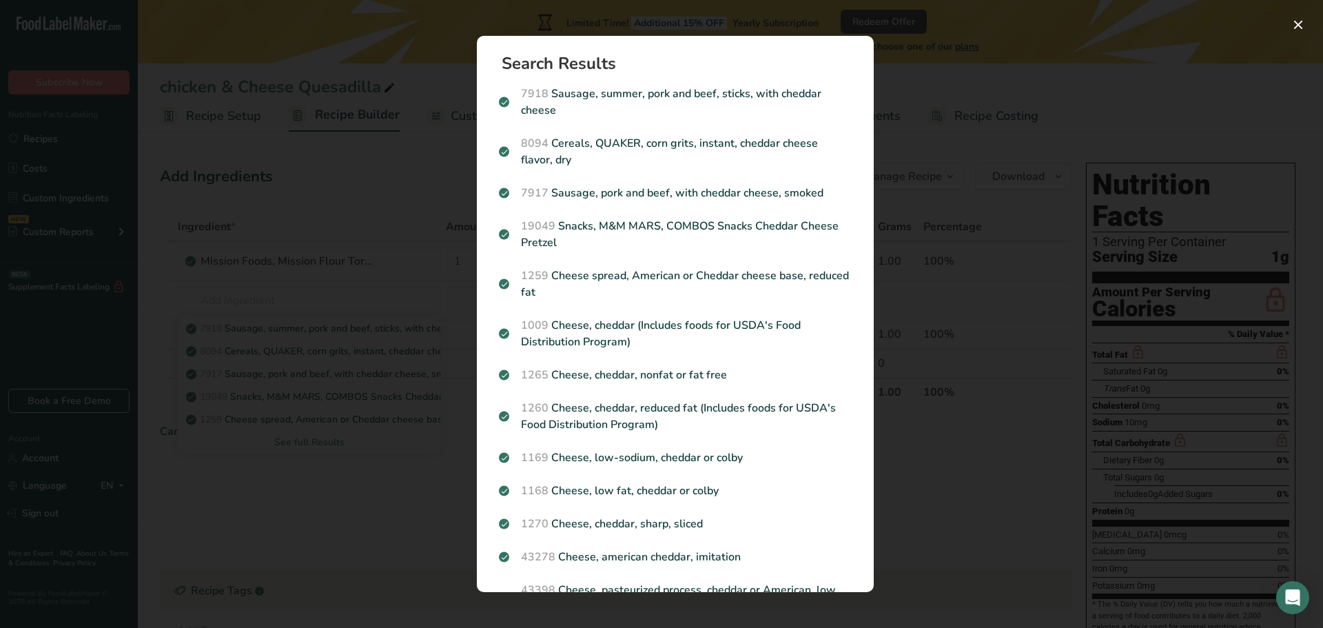
click at [350, 295] on div "Search results modal" at bounding box center [661, 314] width 1323 height 628
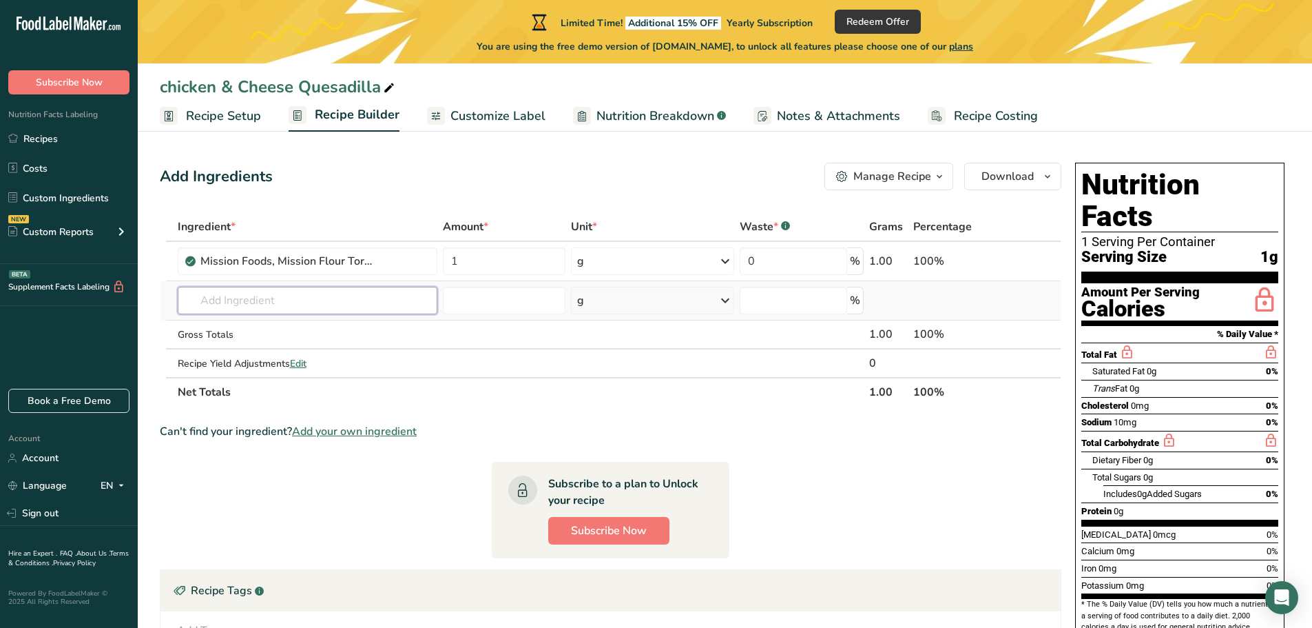
click at [304, 291] on input "text" at bounding box center [308, 301] width 260 height 28
drag, startPoint x: 249, startPoint y: 305, endPoint x: 110, endPoint y: 324, distance: 140.5
click at [110, 324] on div ".a-20{fill:#fff;} Subscribe Now Nutrition Facts Labeling Recipes Costs Custom I…" at bounding box center [656, 409] width 1312 height 818
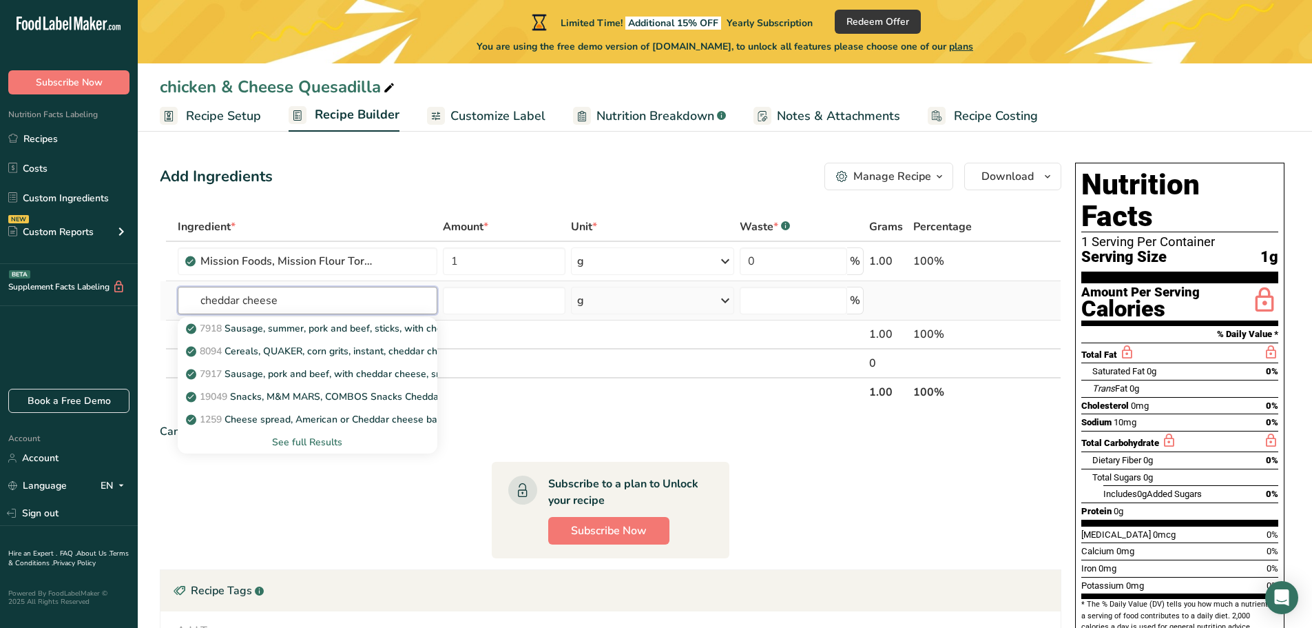
type input "cheddar cheese"
click at [337, 442] on div "See full Results" at bounding box center [308, 442] width 238 height 14
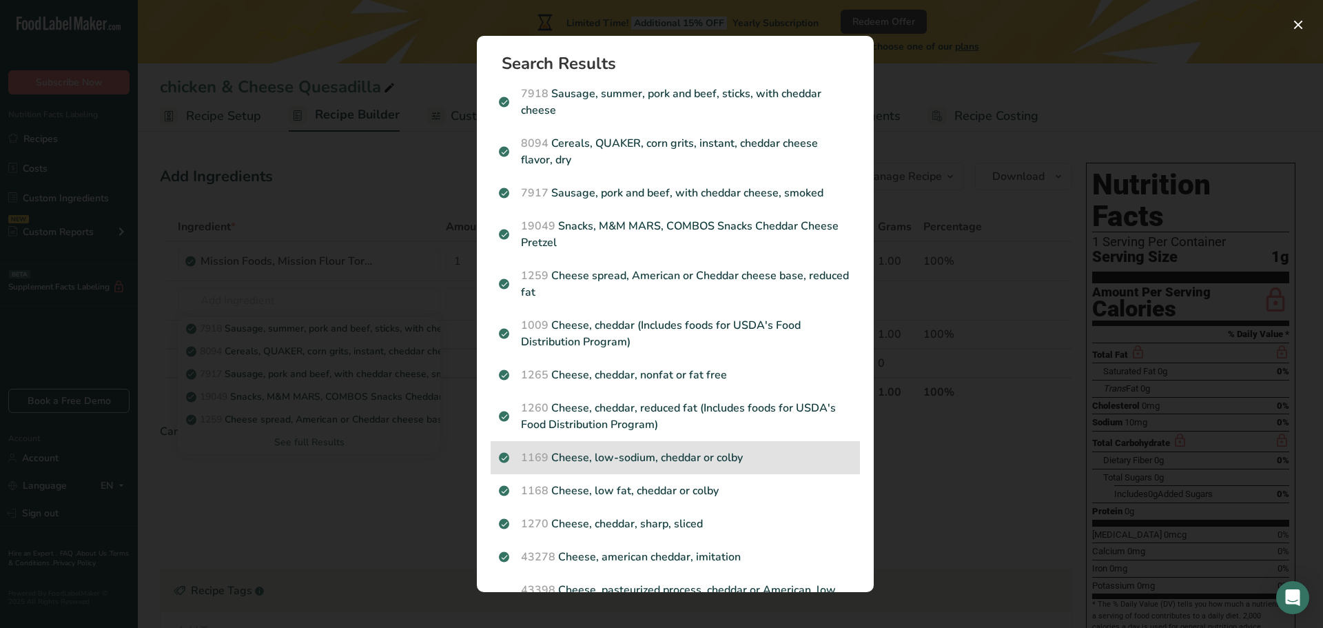
click at [606, 464] on p "1169 Cheese, low-sodium, cheddar or colby" at bounding box center [675, 457] width 353 height 17
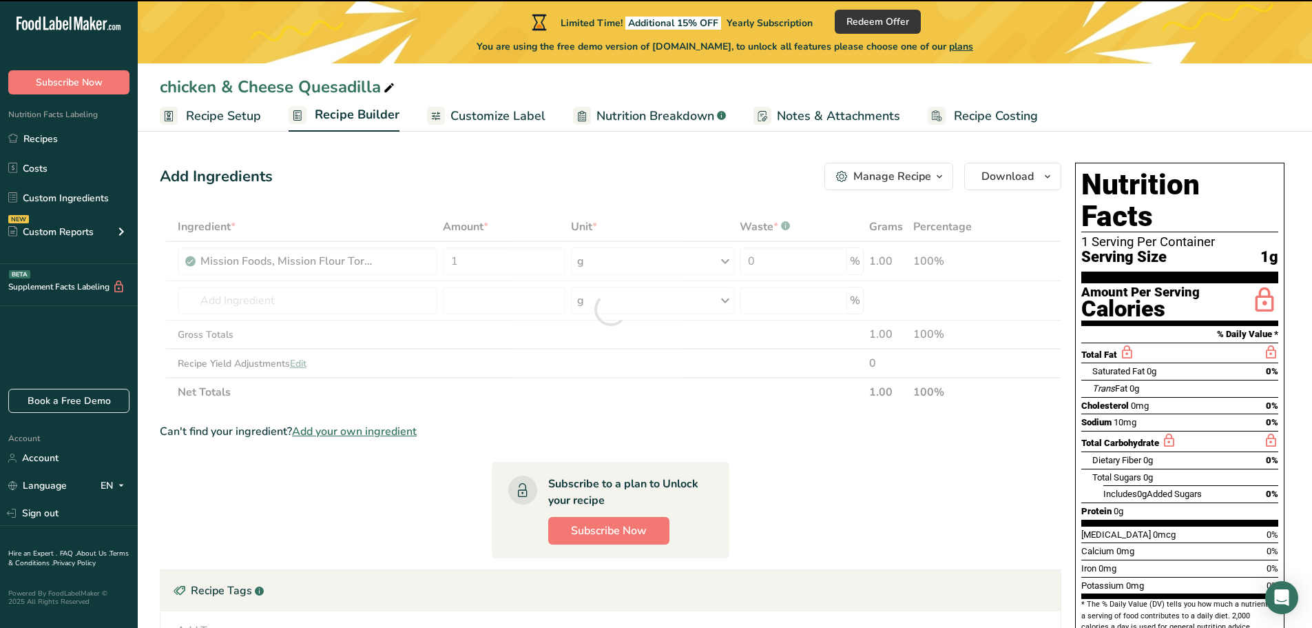
type input "0"
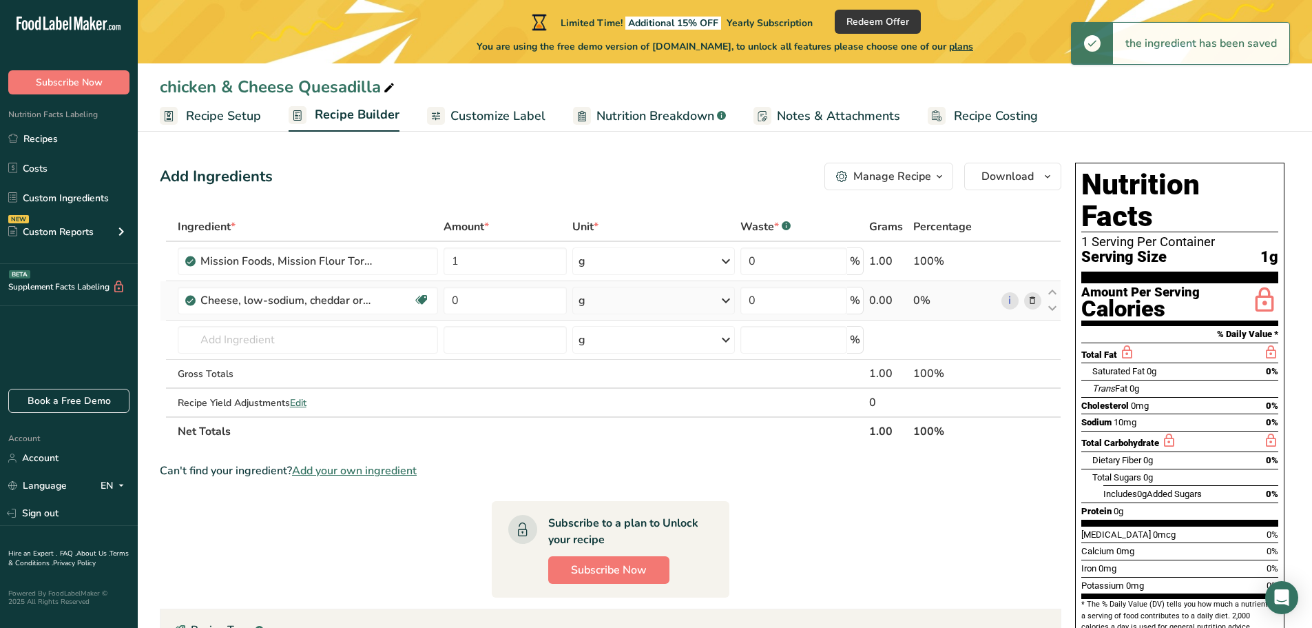
click at [730, 299] on icon at bounding box center [726, 300] width 17 height 25
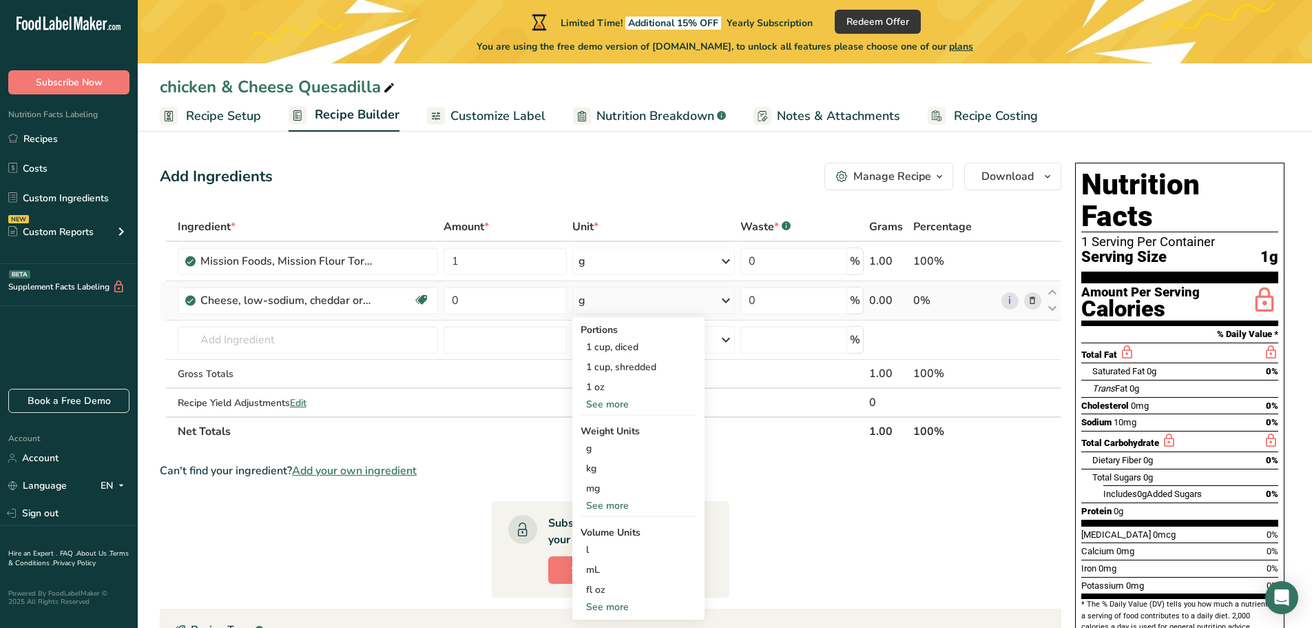
click at [641, 402] on div "See more" at bounding box center [639, 404] width 116 height 14
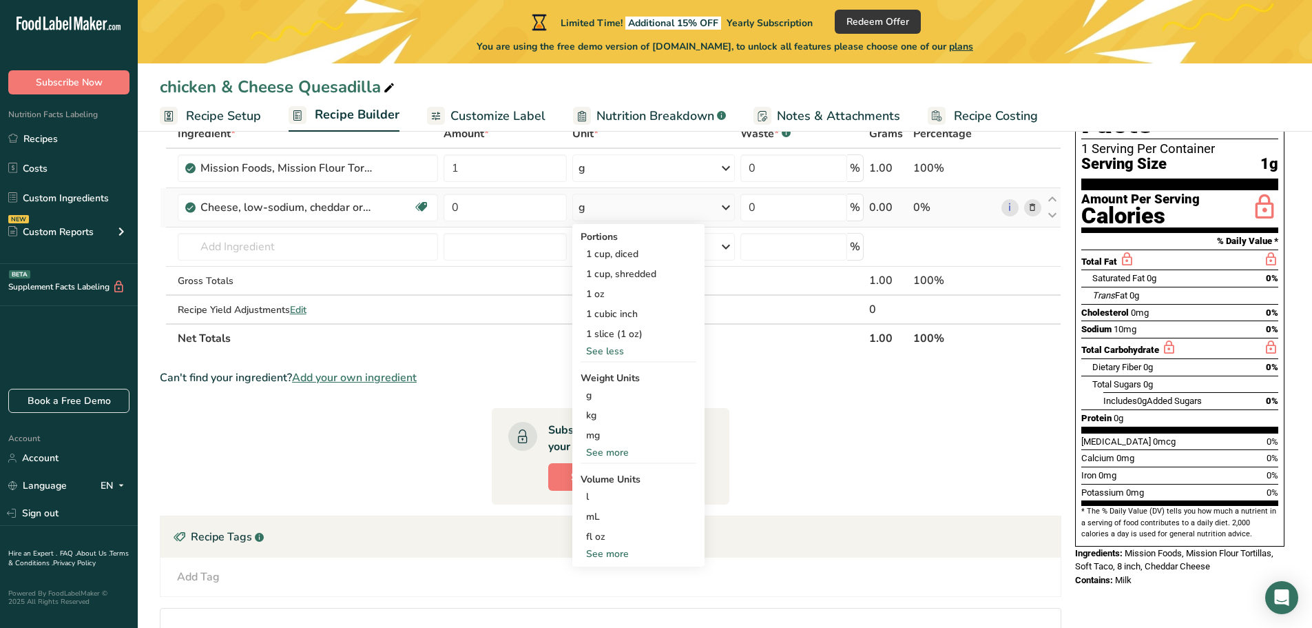
scroll to position [69, 0]
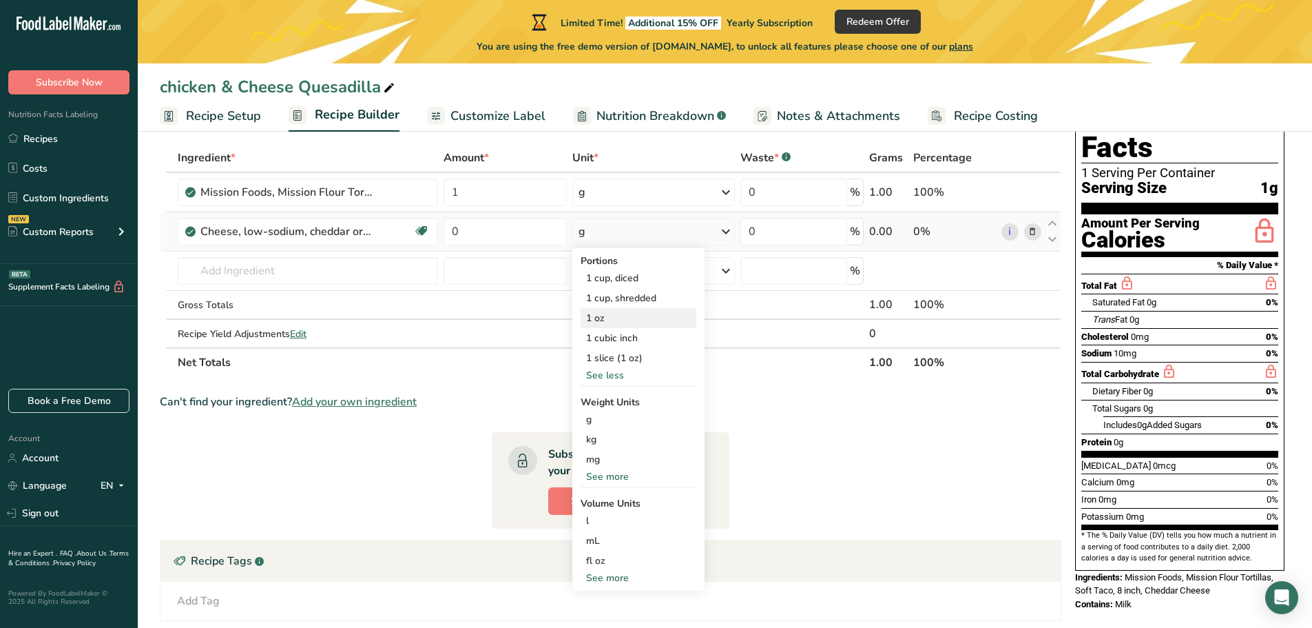
click at [625, 320] on div "1 oz" at bounding box center [639, 318] width 116 height 20
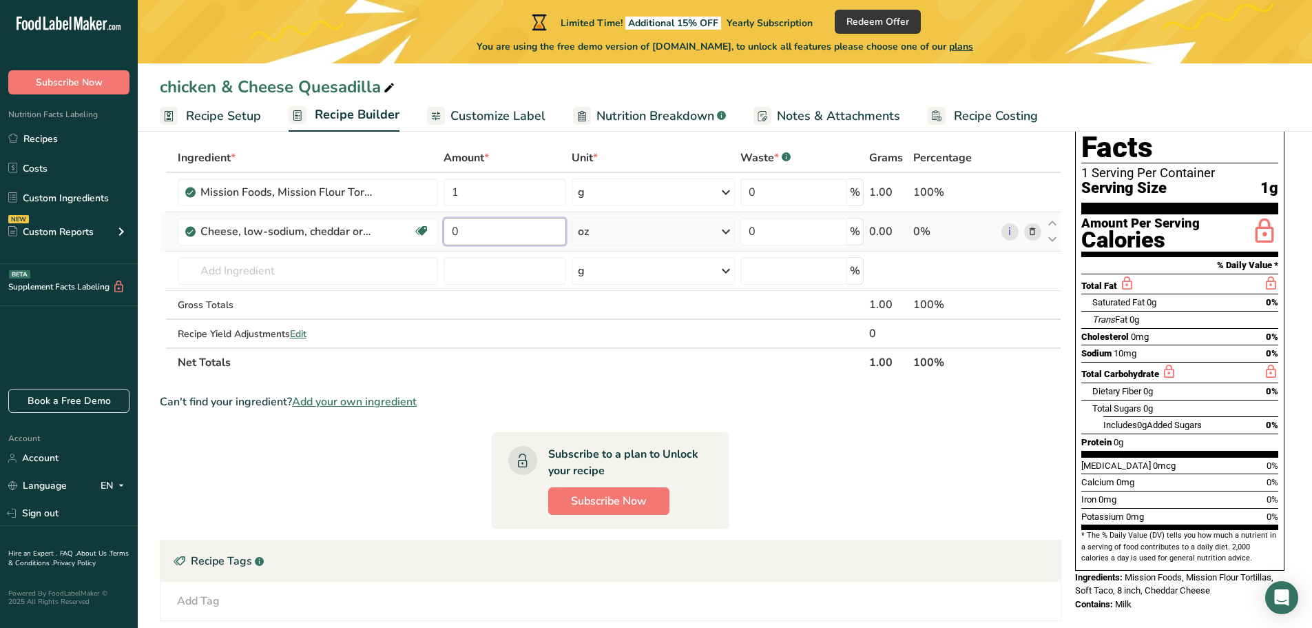
click at [496, 229] on input "0" at bounding box center [505, 232] width 123 height 28
type input "2"
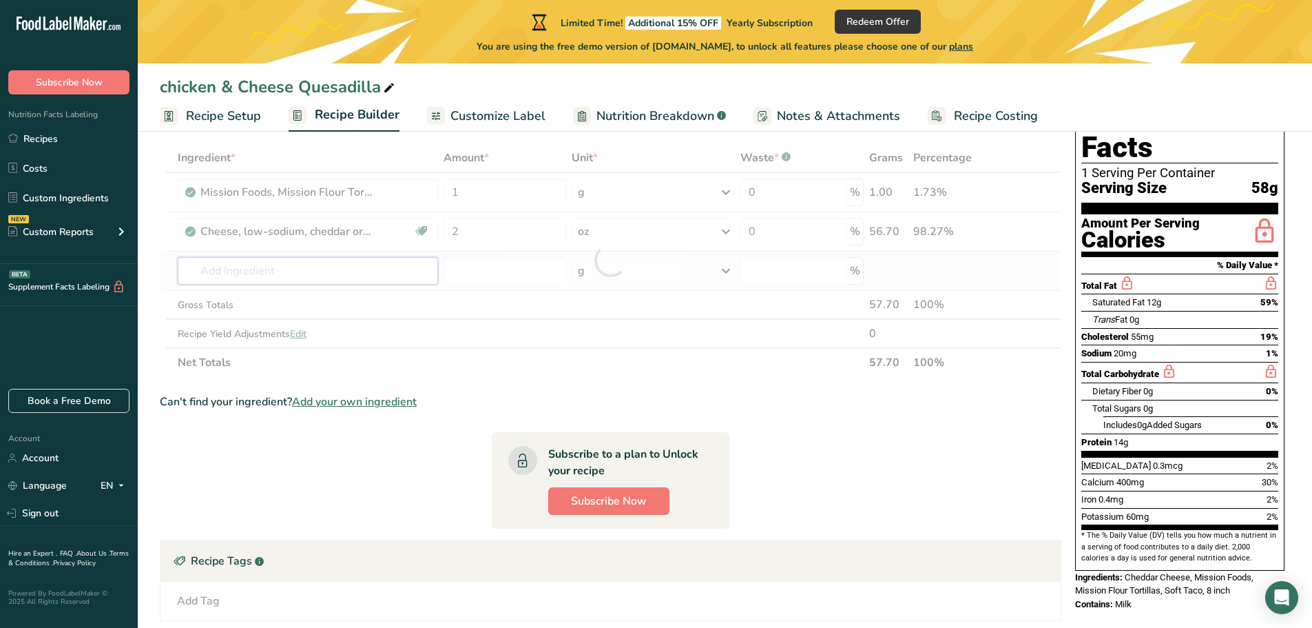
click at [267, 275] on div "Ingredient * Amount * Unit * Waste * .a-a{fill:#347362;}.b-a{fill:#fff;} Grams …" at bounding box center [611, 260] width 902 height 234
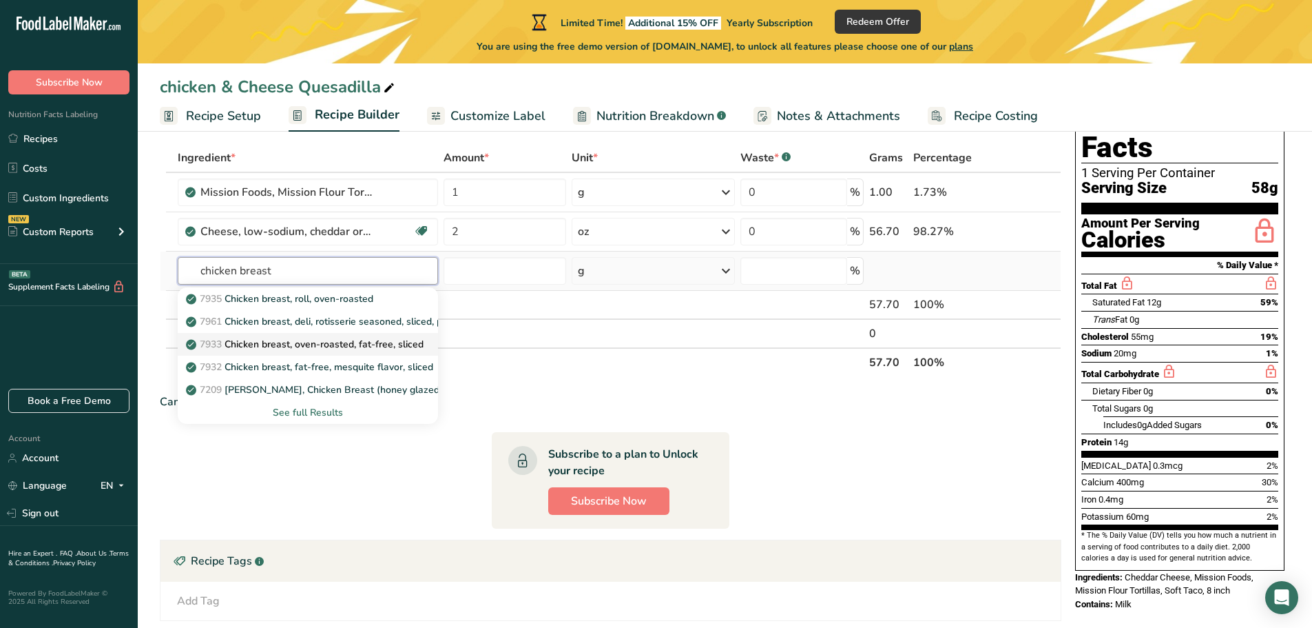
type input "chicken breast"
click at [424, 346] on p "7933 Chicken breast, oven-roasted, fat-free, sliced" at bounding box center [306, 344] width 235 height 14
type input "Chicken breast, oven-roasted, fat-free, sliced"
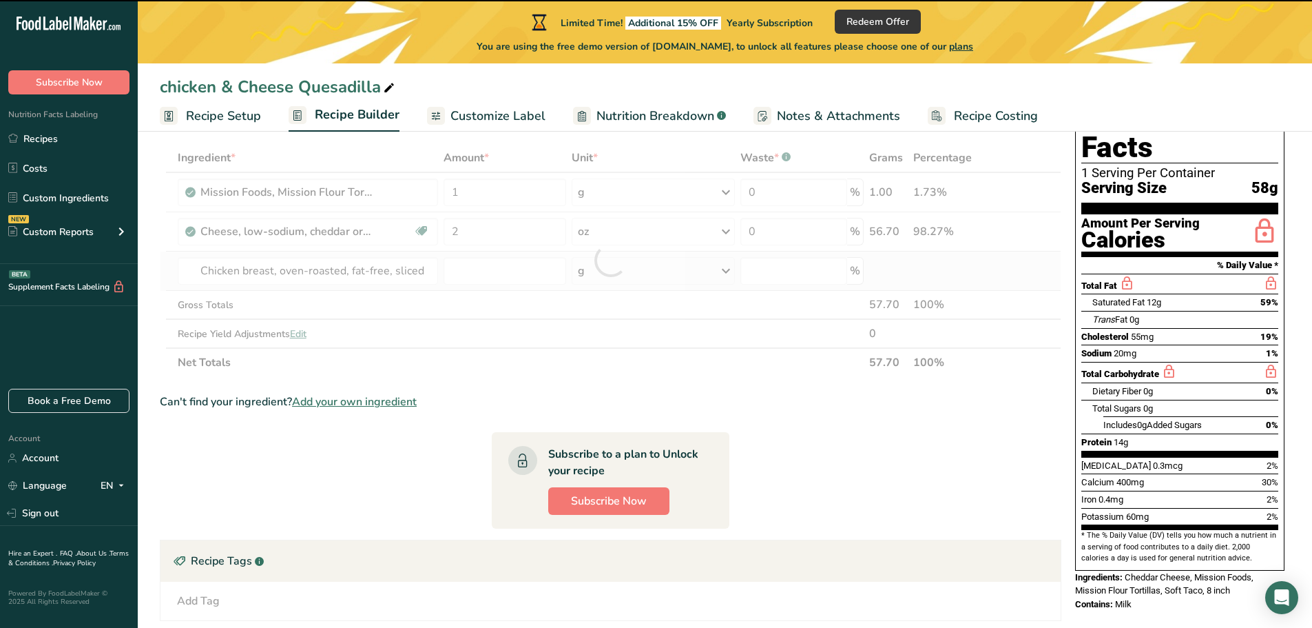
type input "0"
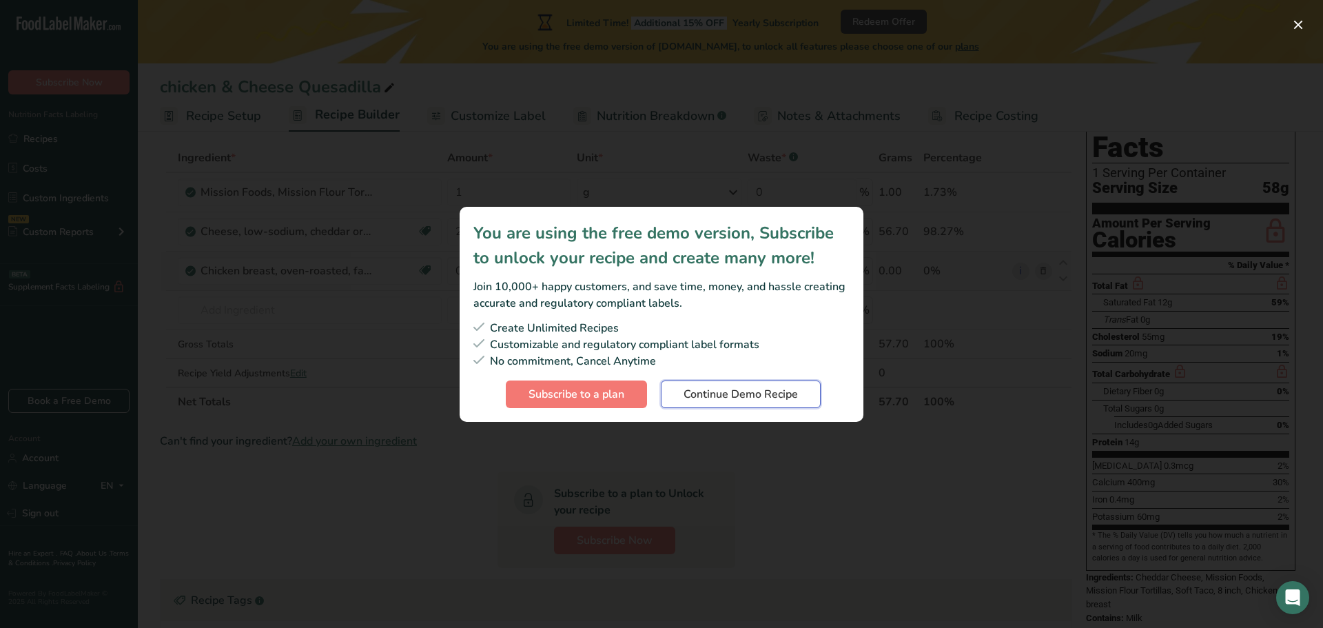
click at [701, 395] on span "Continue Demo Recipe" at bounding box center [740, 394] width 114 height 17
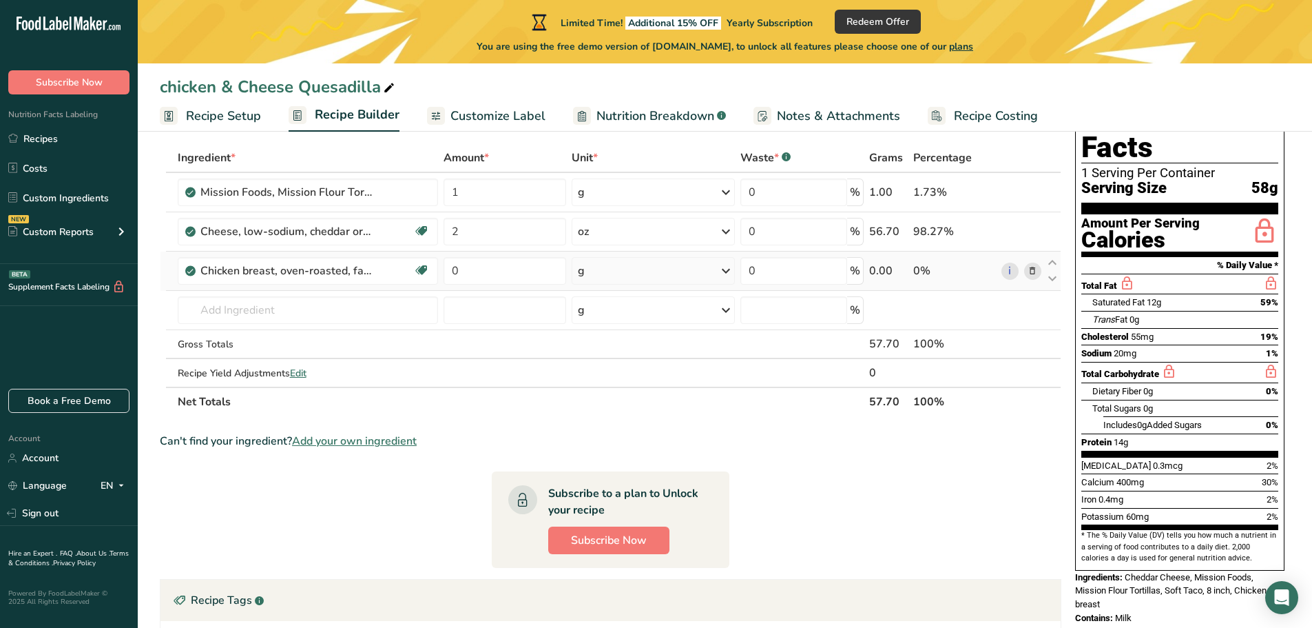
click at [727, 269] on icon at bounding box center [726, 270] width 17 height 25
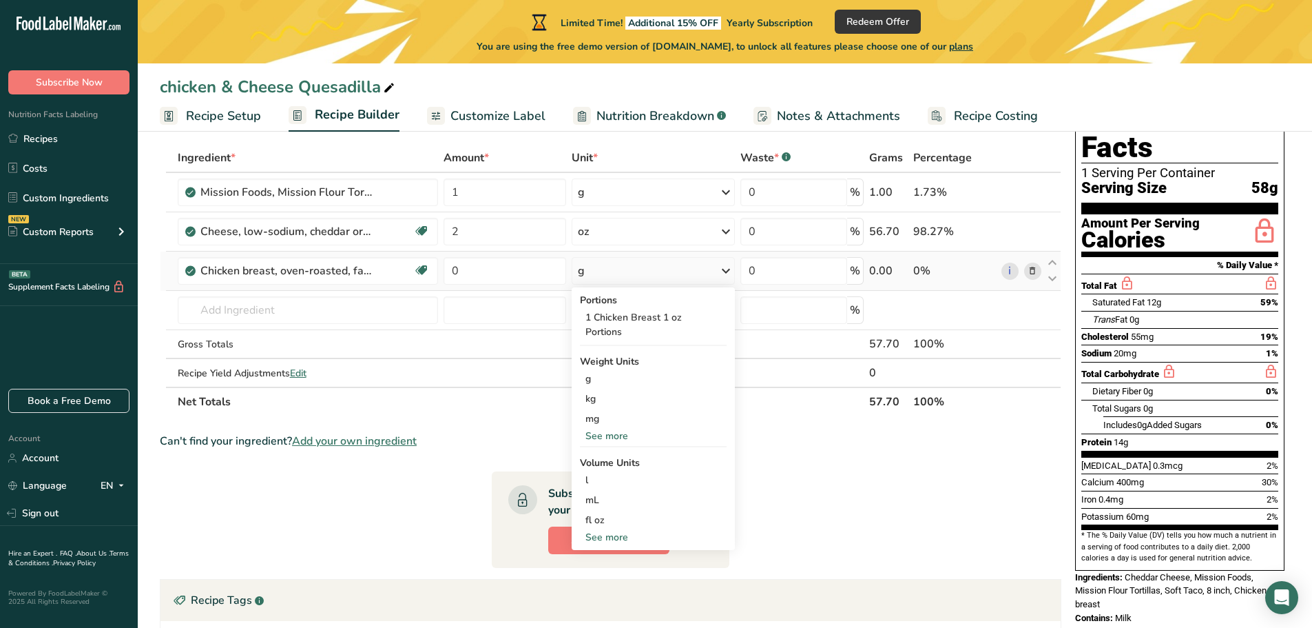
click at [616, 428] on div "See more" at bounding box center [653, 435] width 147 height 14
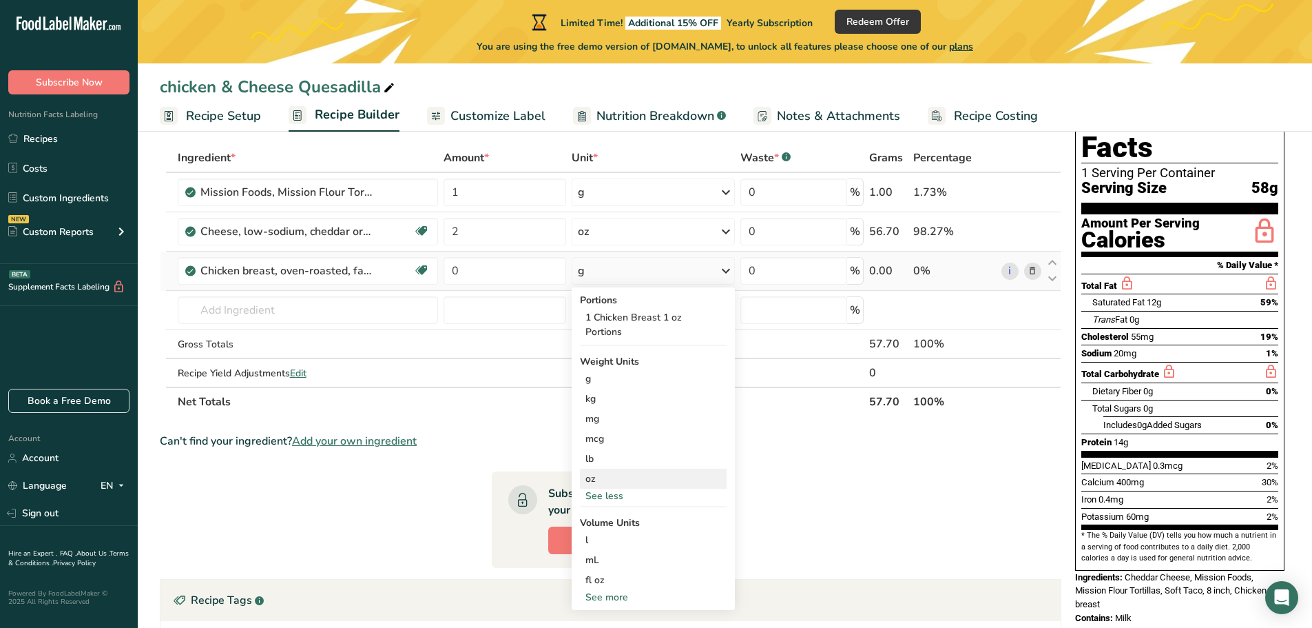
click at [599, 468] on div "oz" at bounding box center [653, 478] width 147 height 20
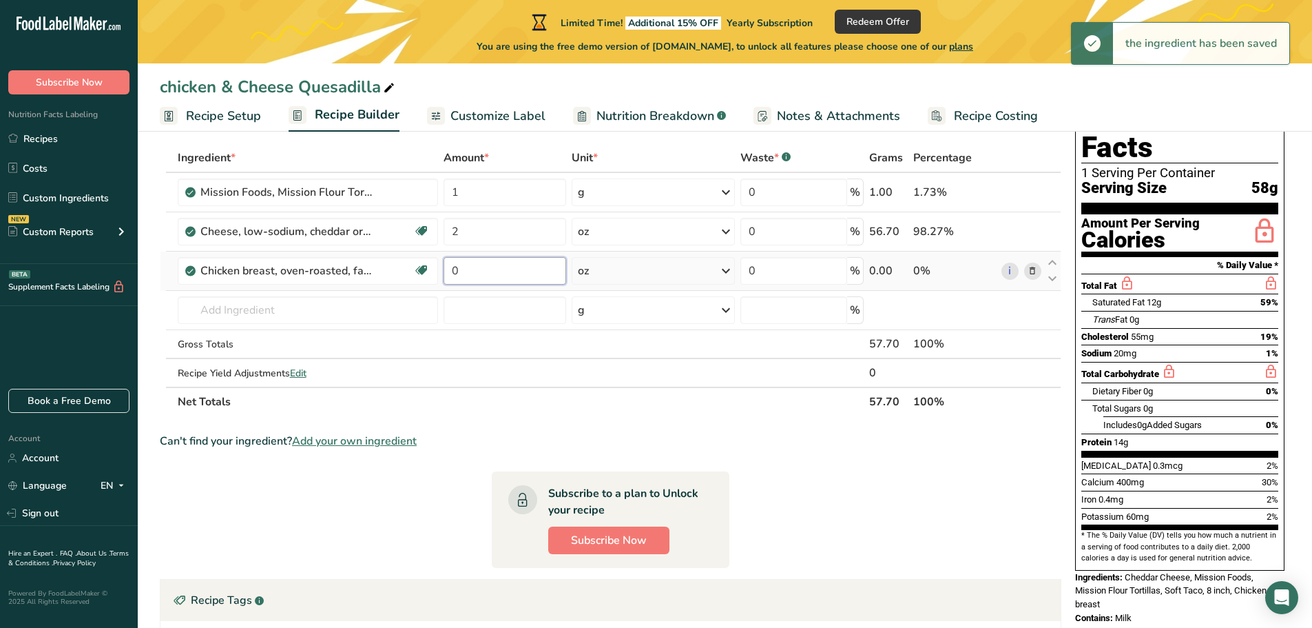
click at [479, 272] on input "0" at bounding box center [505, 271] width 123 height 28
drag, startPoint x: 479, startPoint y: 272, endPoint x: 448, endPoint y: 267, distance: 30.7
click at [448, 267] on input "0" at bounding box center [505, 271] width 123 height 28
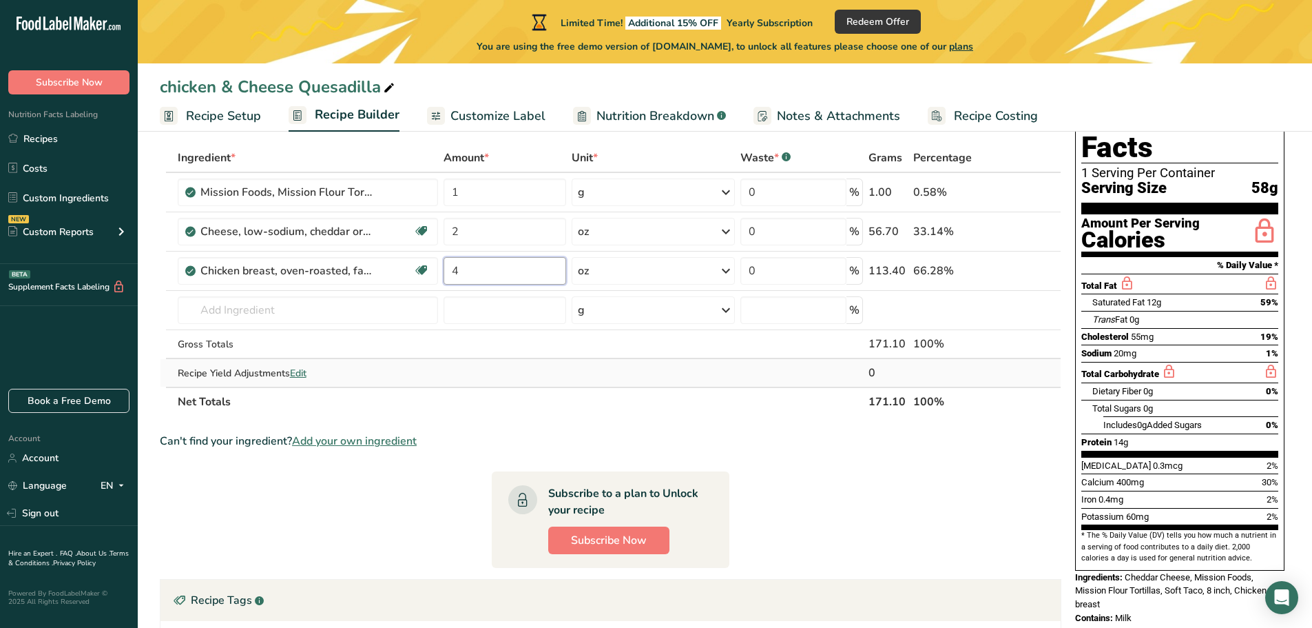
type input "4"
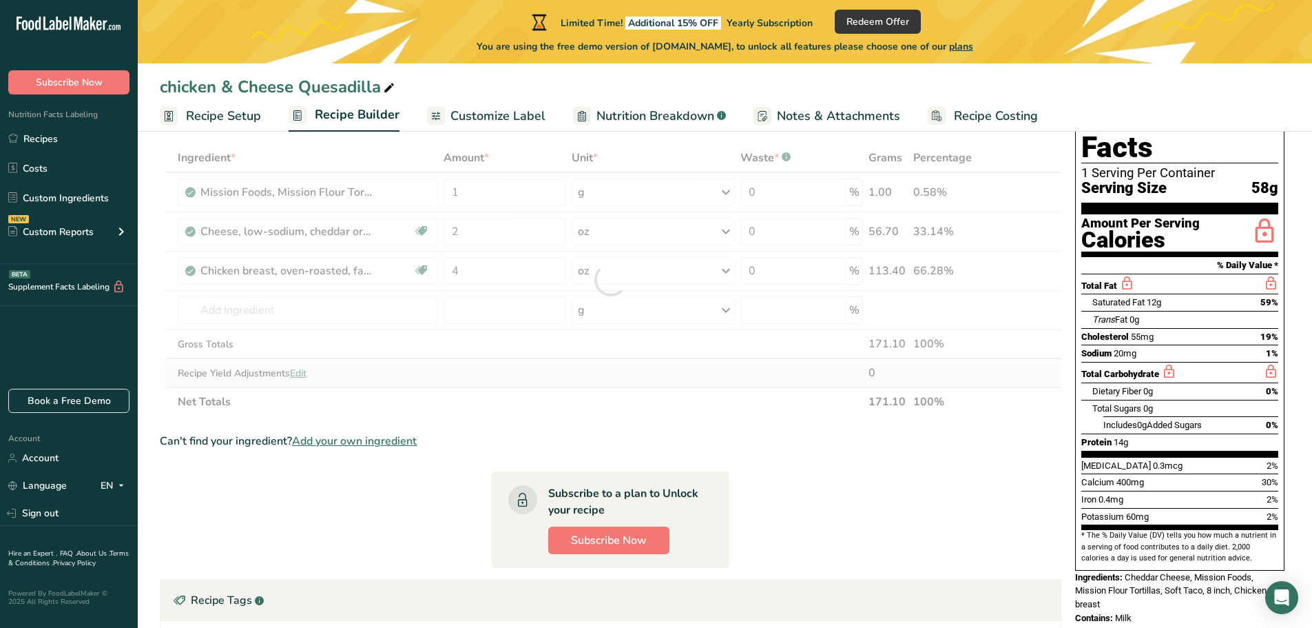
click at [755, 378] on div "Ingredient * Amount * Unit * Waste * .a-a{fill:#347362;}.b-a{fill:#fff;} Grams …" at bounding box center [611, 279] width 902 height 273
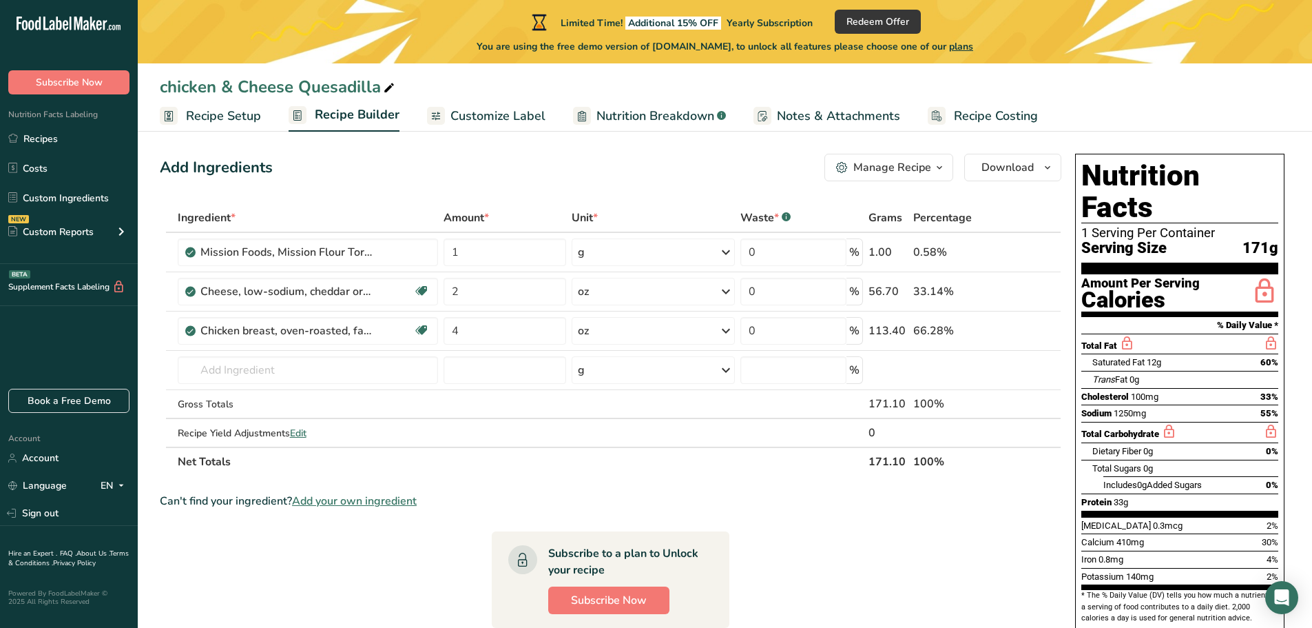
scroll to position [0, 0]
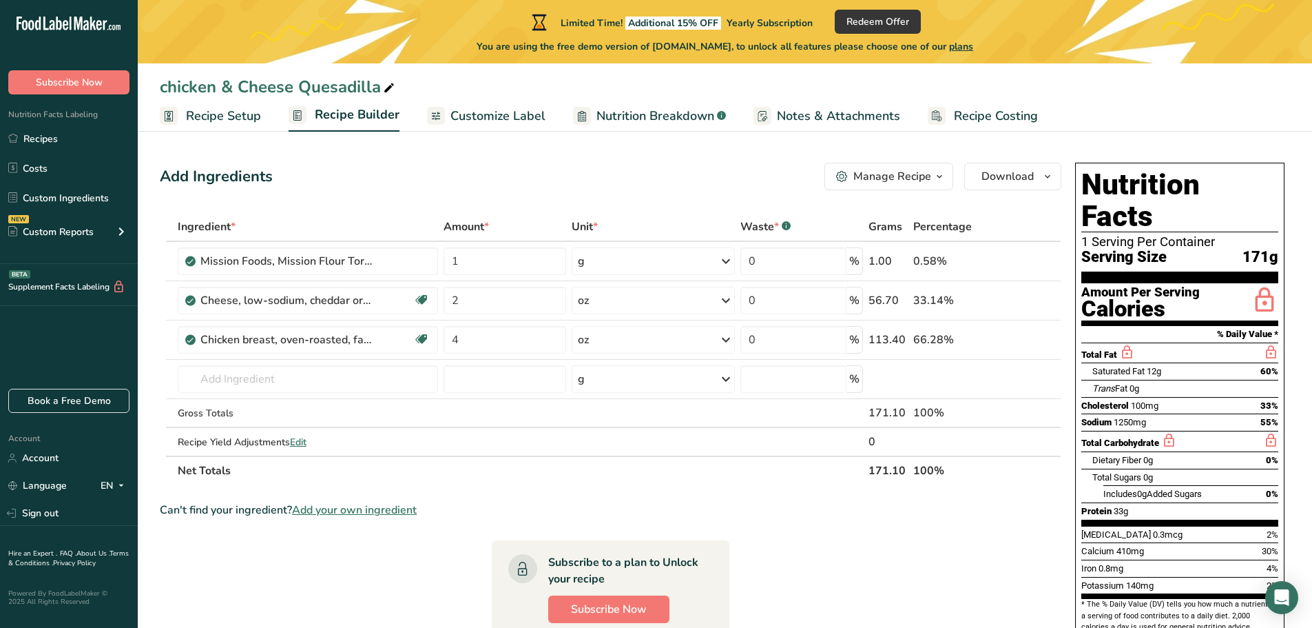
click at [513, 120] on span "Customize Label" at bounding box center [497, 116] width 95 height 19
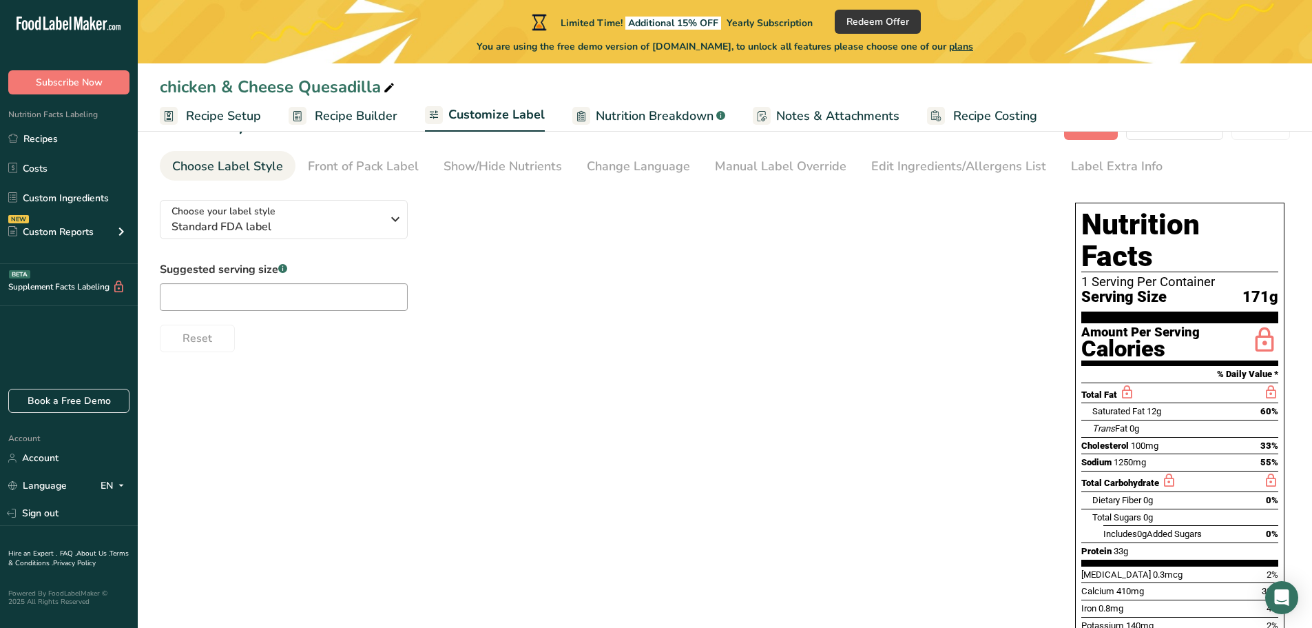
scroll to position [69, 0]
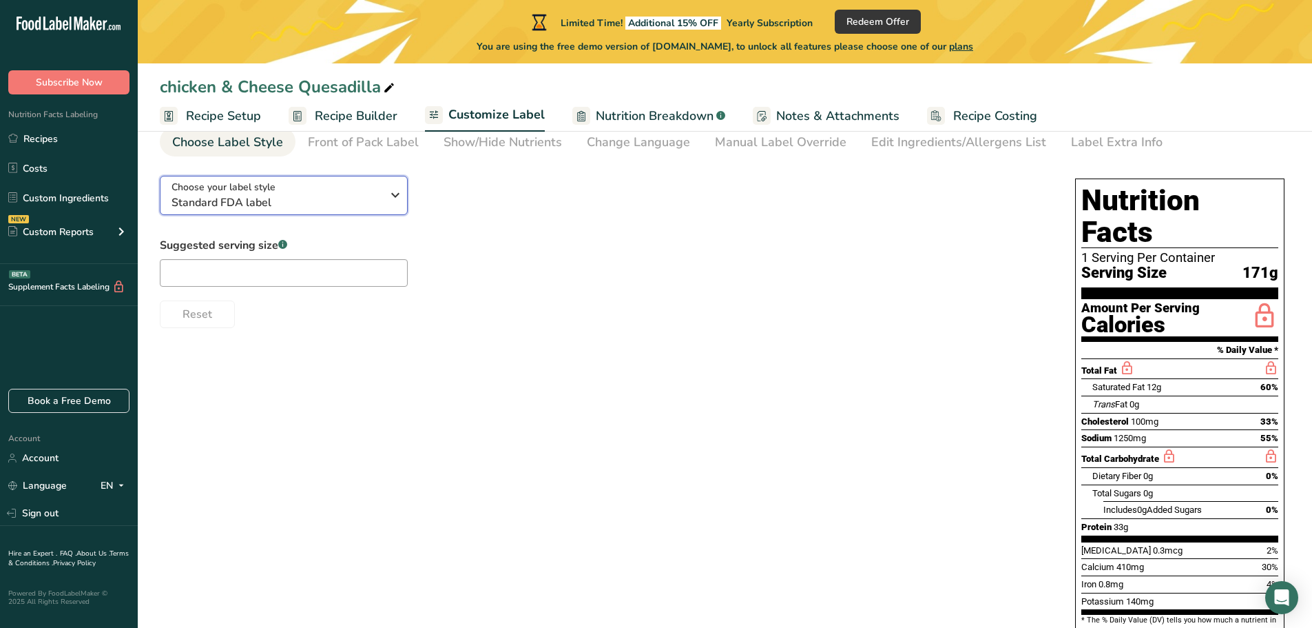
click at [397, 196] on icon "button" at bounding box center [395, 195] width 17 height 25
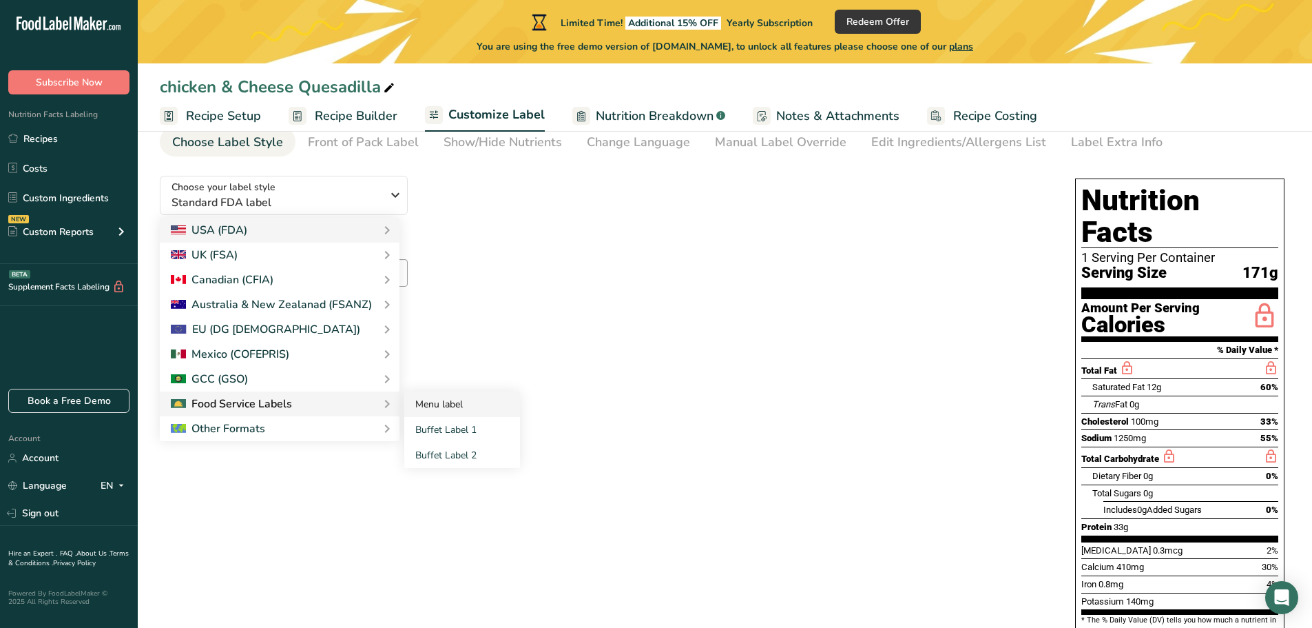
click at [483, 405] on link "Menu label" at bounding box center [462, 403] width 116 height 25
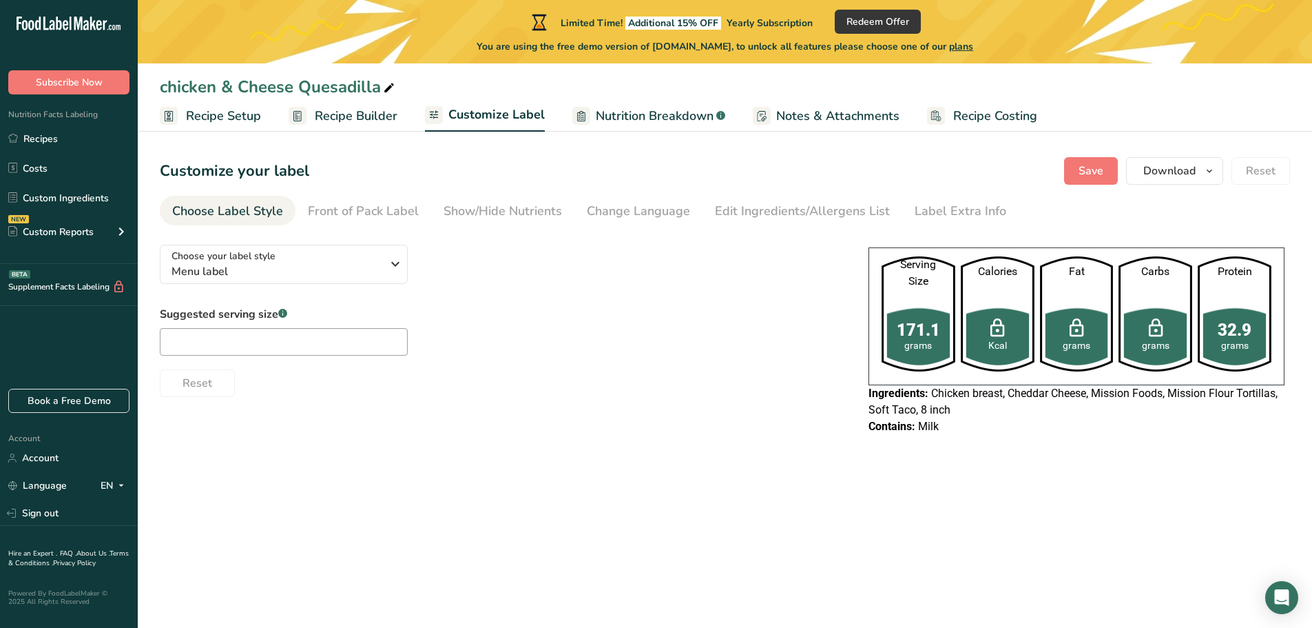
scroll to position [0, 0]
click at [380, 270] on span "Menu label" at bounding box center [277, 271] width 210 height 17
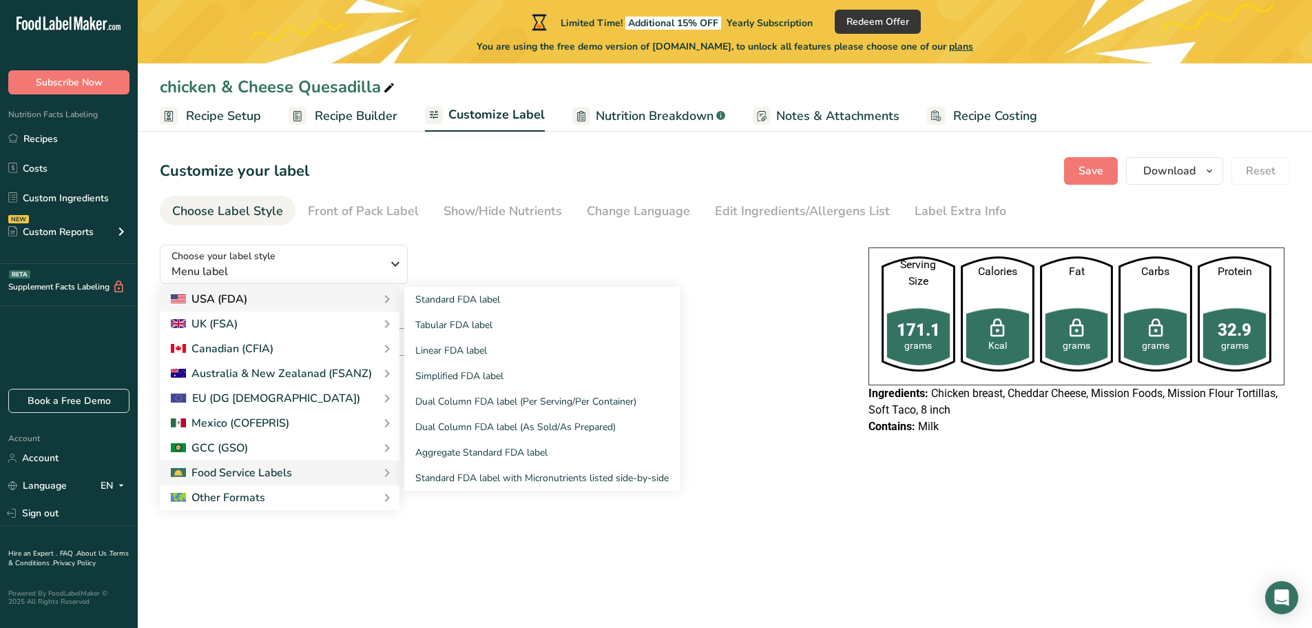
click at [319, 303] on div "USA (FDA)" at bounding box center [280, 299] width 218 height 17
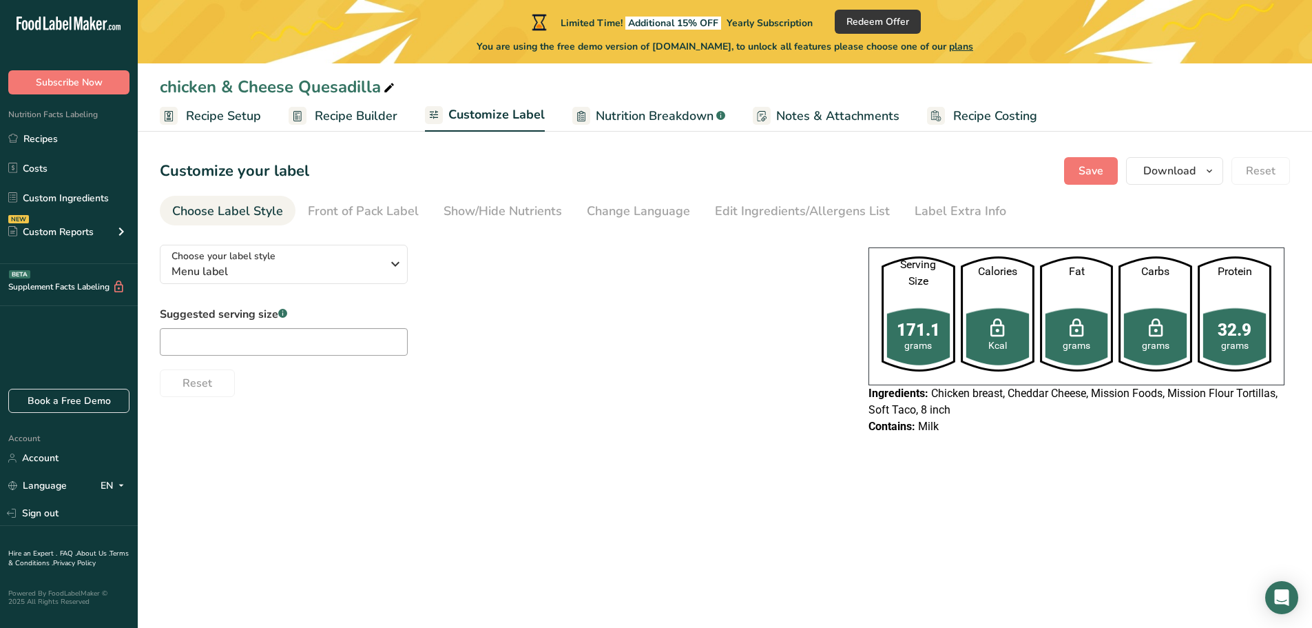
click at [689, 409] on div "Choose your label style Menu label USA (FDA) Standard FDA label Tabular FDA lab…" at bounding box center [725, 341] width 1130 height 215
click at [406, 216] on div "Front of Pack Label" at bounding box center [363, 211] width 111 height 19
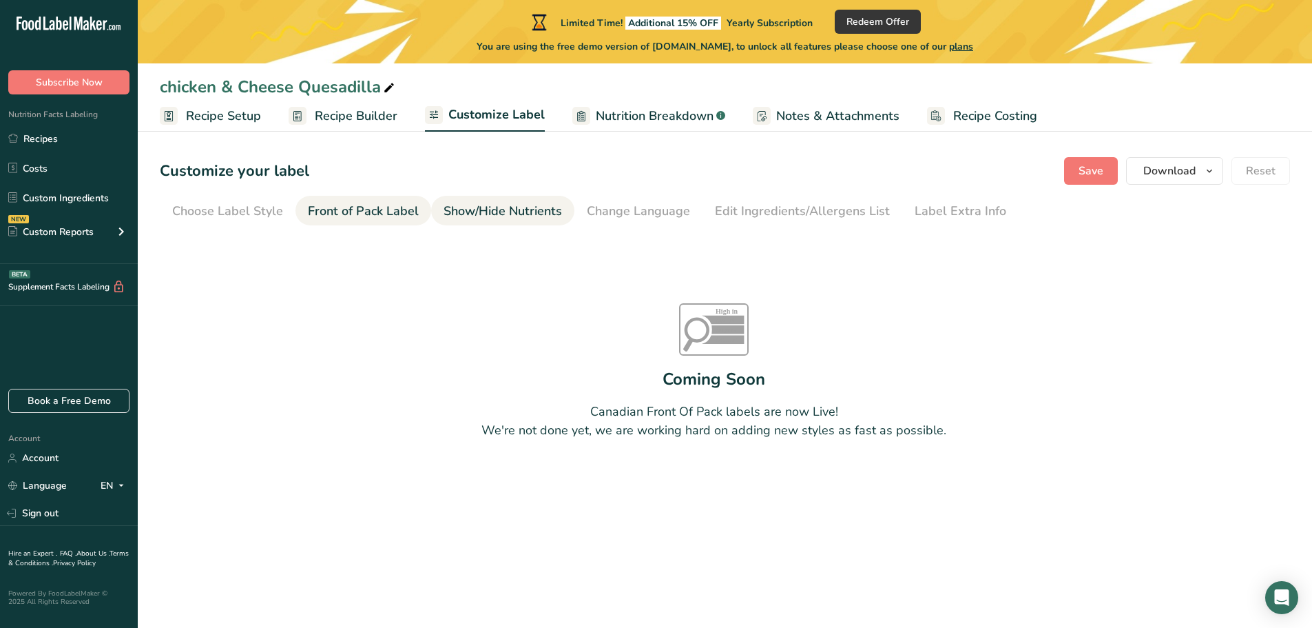
click at [515, 219] on div "Show/Hide Nutrients" at bounding box center [503, 211] width 118 height 19
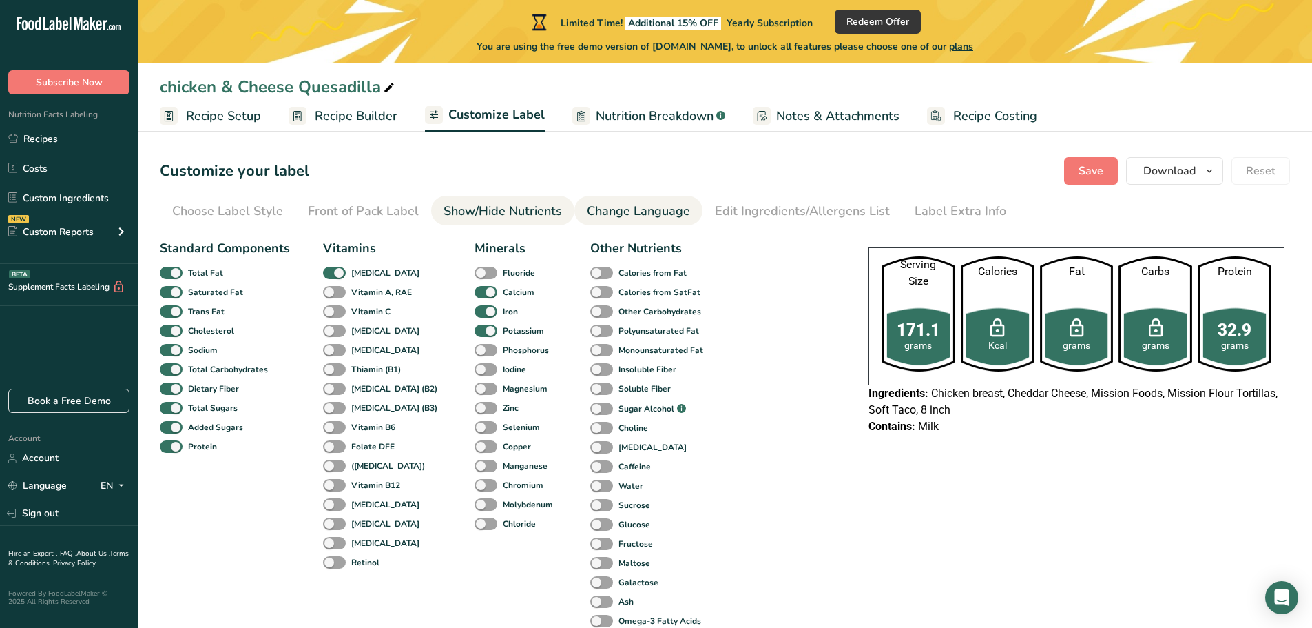
click at [605, 216] on div "Change Language" at bounding box center [638, 211] width 103 height 19
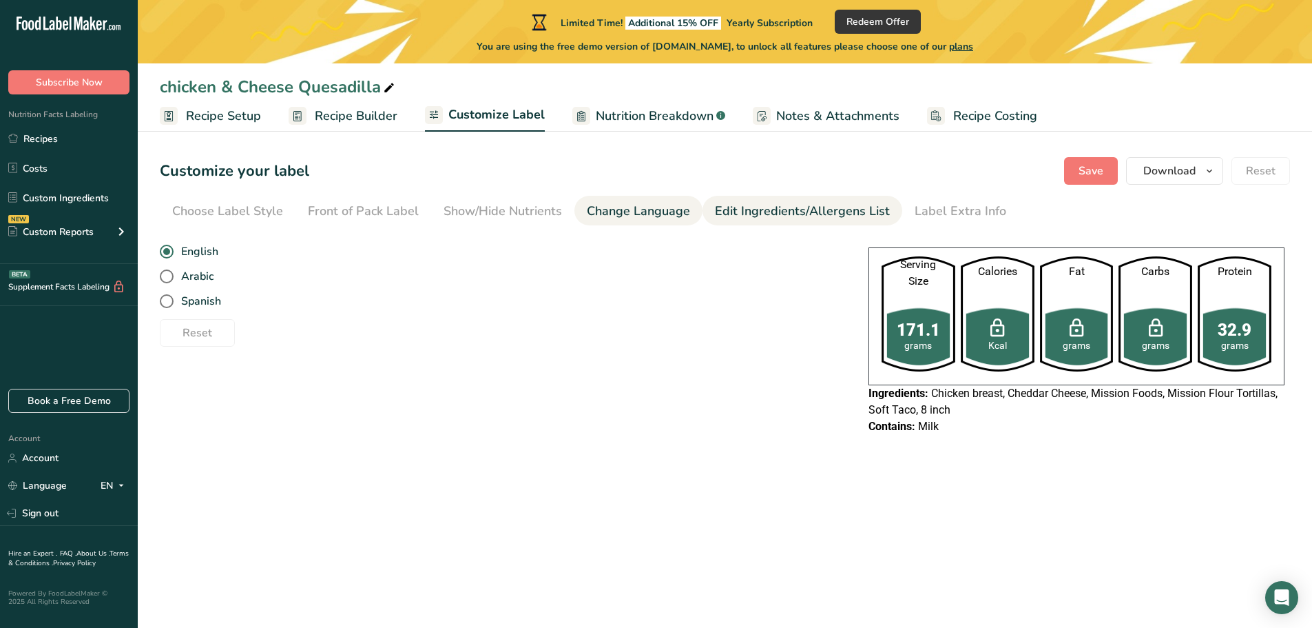
click at [759, 214] on div "Edit Ingredients/Allergens List" at bounding box center [802, 211] width 175 height 19
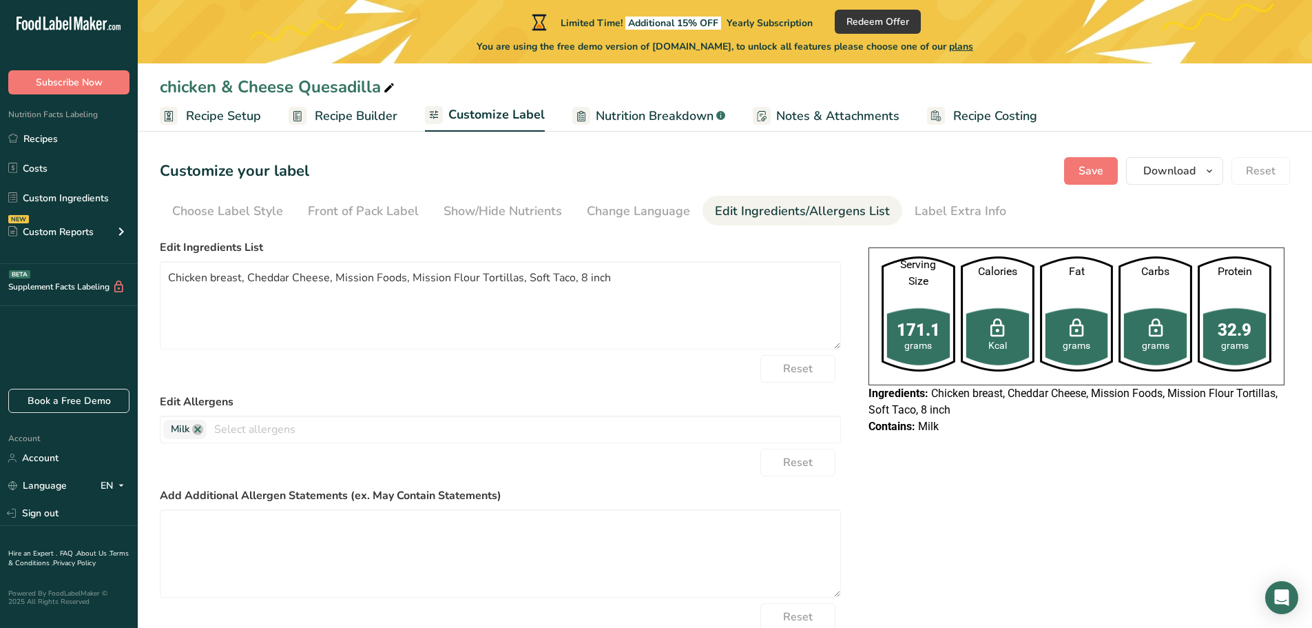
click at [859, 160] on div "Customize your label Save Download Choose what to show on your downloaded label…" at bounding box center [725, 171] width 1130 height 28
click at [237, 208] on div "Choose Label Style" at bounding box center [227, 211] width 111 height 19
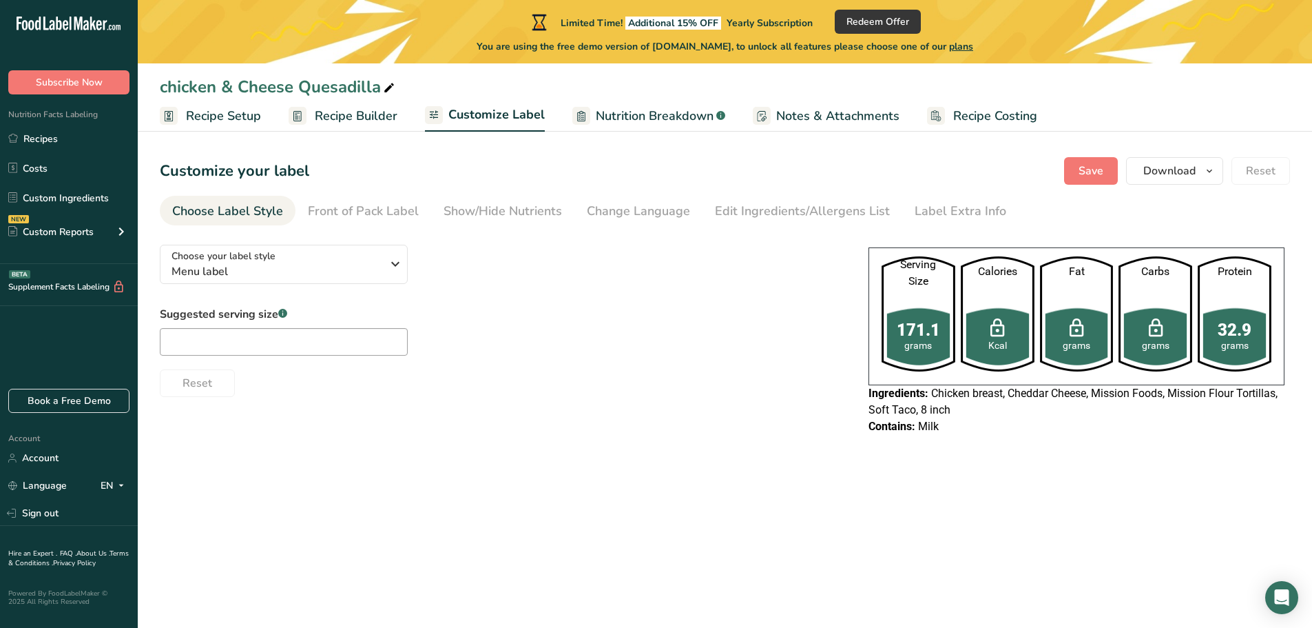
click at [542, 294] on div "Choose your label style Menu label USA (FDA) Standard FDA label Tabular FDA lab…" at bounding box center [500, 315] width 681 height 163
click at [944, 410] on span "Chicken breast, Cheddar Cheese, Mission Foods, Mission Flour Tortillas, Soft Ta…" at bounding box center [1073, 401] width 409 height 30
click at [964, 409] on div "Ingredients: Chicken breast, Cheddar Cheese, Mission Foods, Mission Flour Torti…" at bounding box center [1077, 401] width 416 height 33
click at [348, 114] on span "Recipe Builder" at bounding box center [356, 116] width 83 height 19
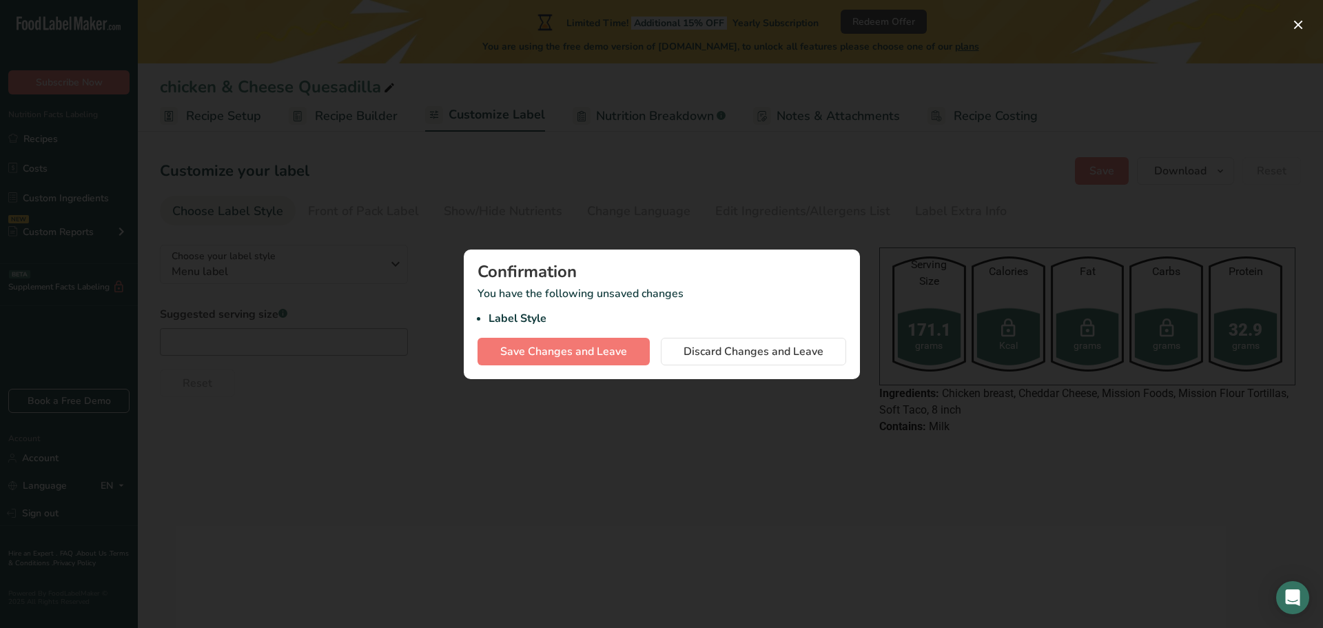
click at [623, 204] on div at bounding box center [661, 314] width 1323 height 628
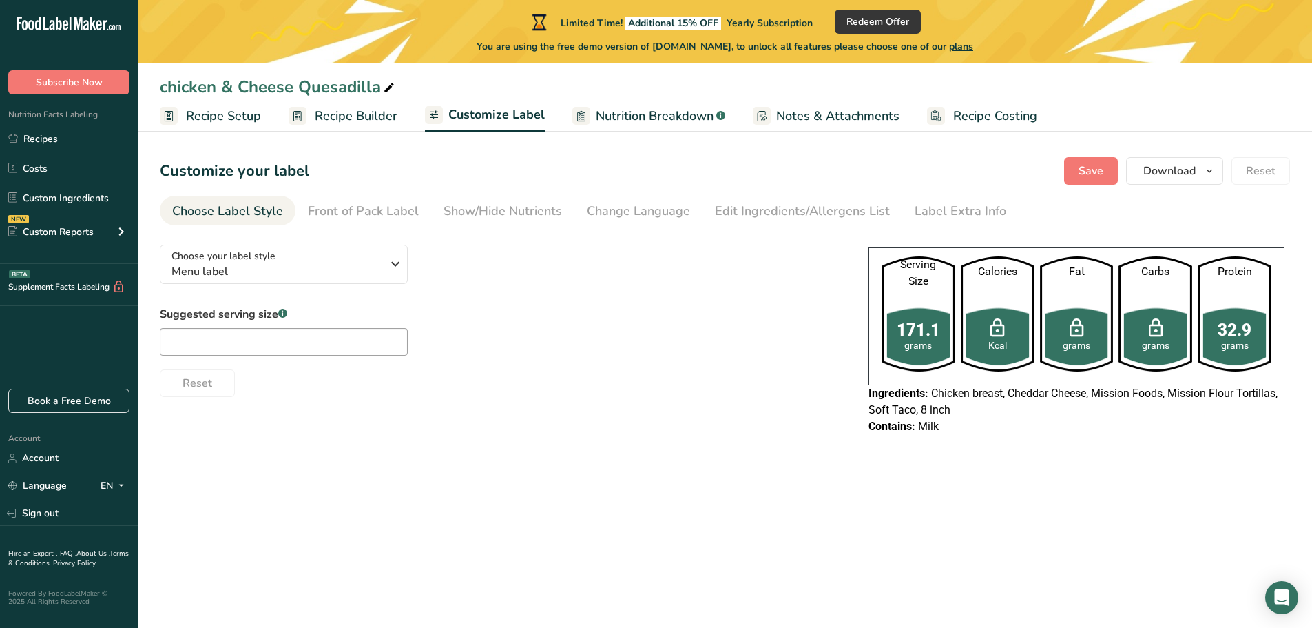
click at [183, 126] on link "Recipe Setup" at bounding box center [210, 116] width 101 height 31
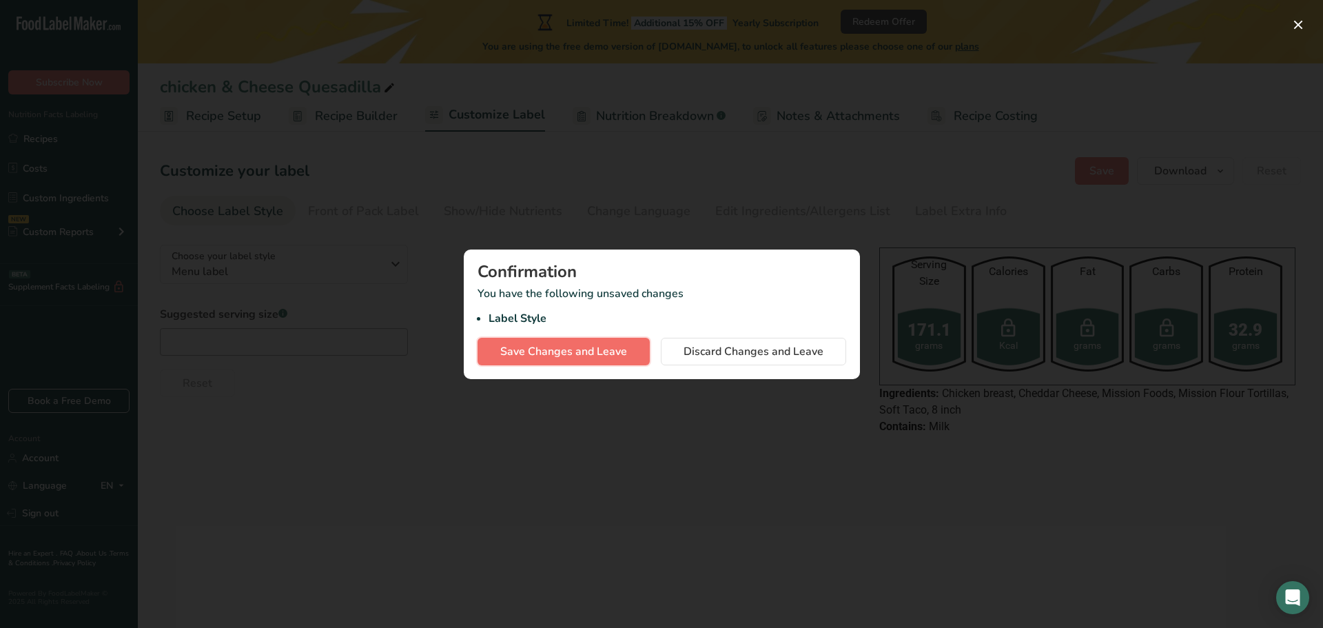
click at [620, 352] on span "Save Changes and Leave" at bounding box center [563, 351] width 127 height 17
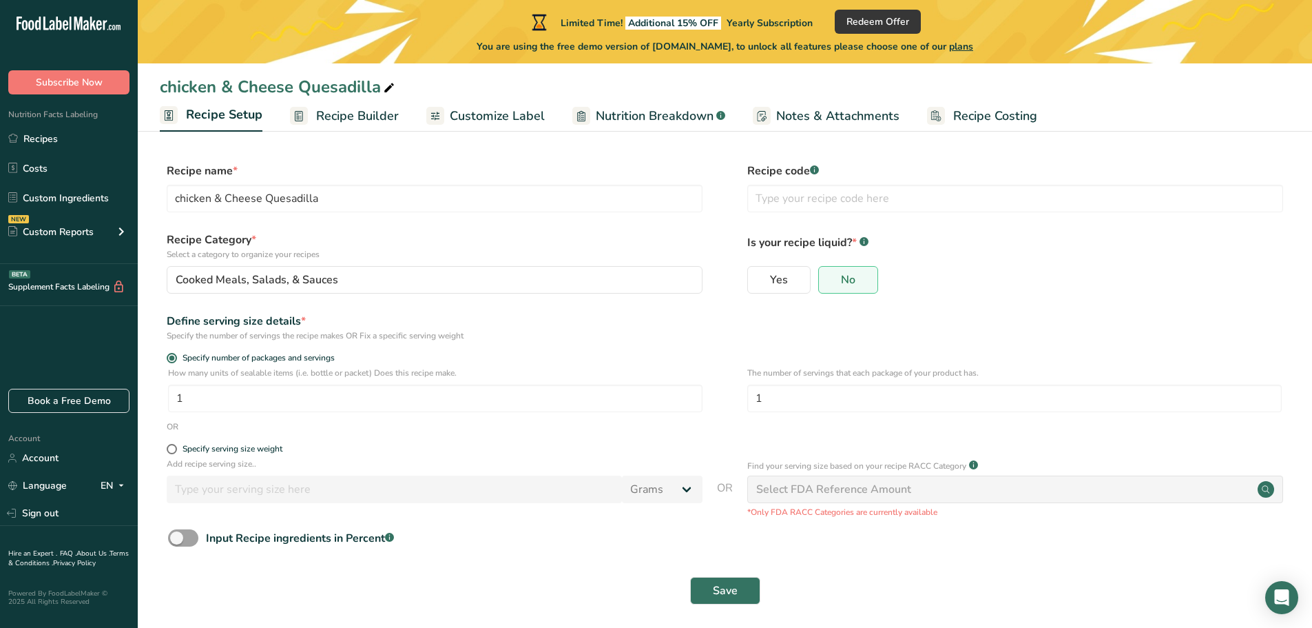
click at [829, 497] on div "Select FDA Reference Amount" at bounding box center [1015, 489] width 536 height 28
click at [740, 588] on button "Save" at bounding box center [725, 591] width 70 height 28
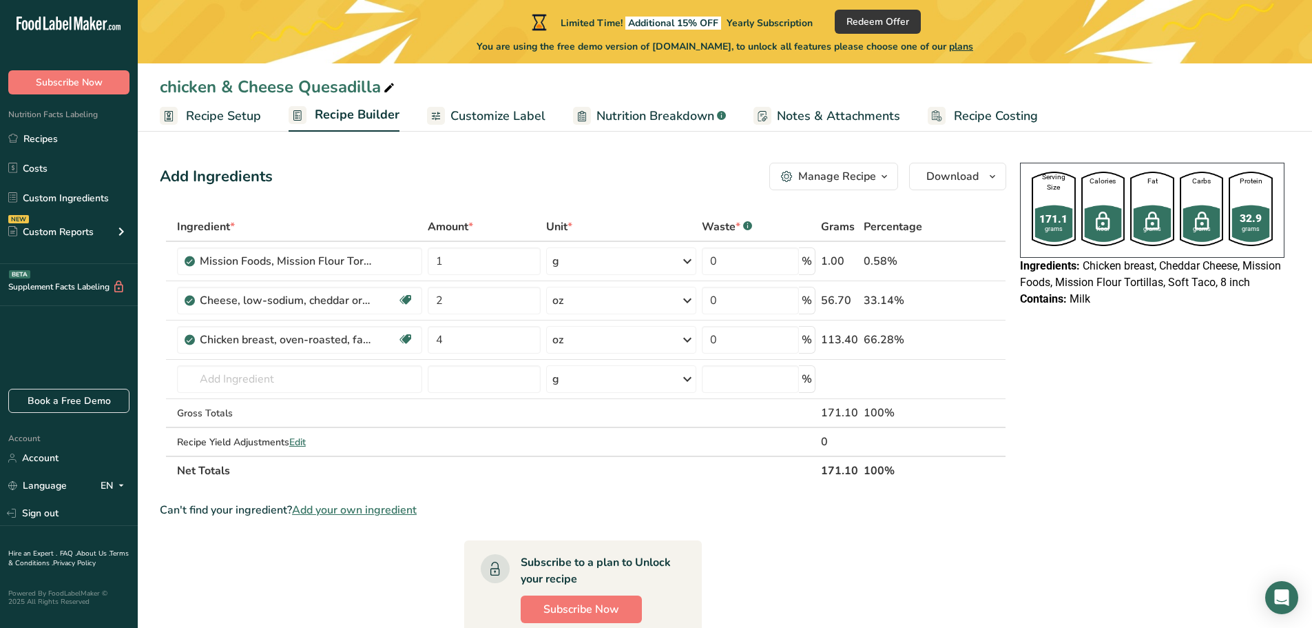
click at [230, 481] on th "Net Totals" at bounding box center [496, 469] width 645 height 29
click at [306, 441] on span "Edit" at bounding box center [297, 441] width 17 height 13
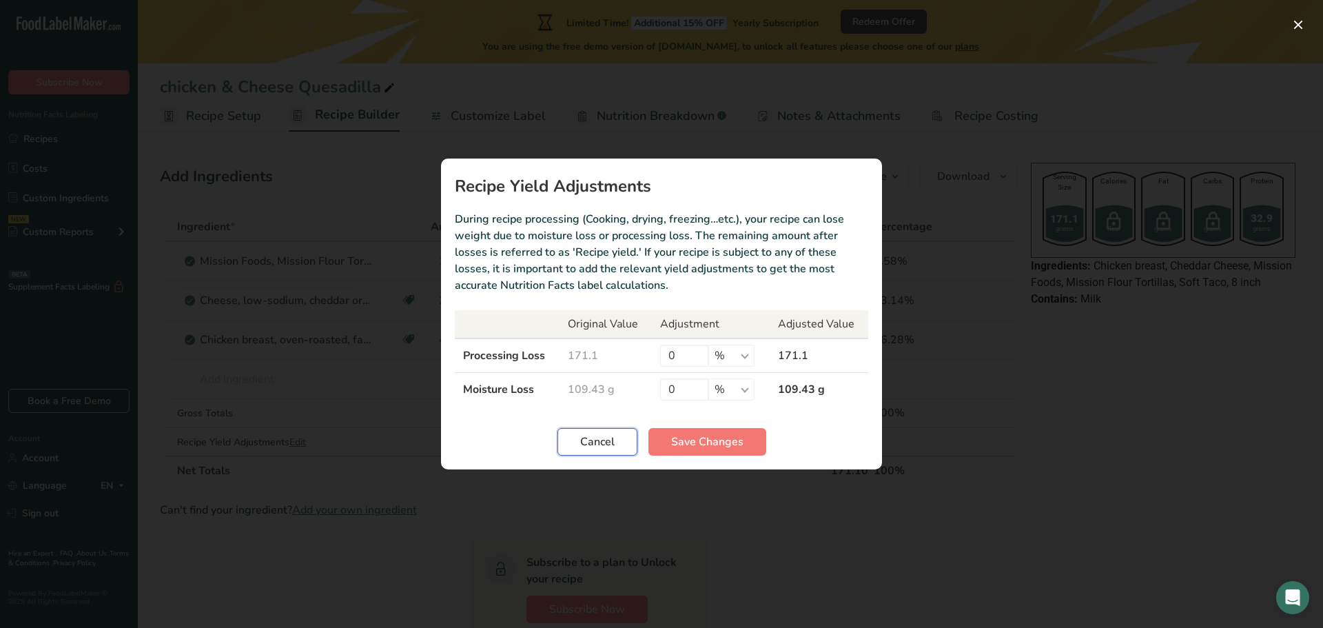
click at [579, 444] on button "Cancel" at bounding box center [597, 442] width 80 height 28
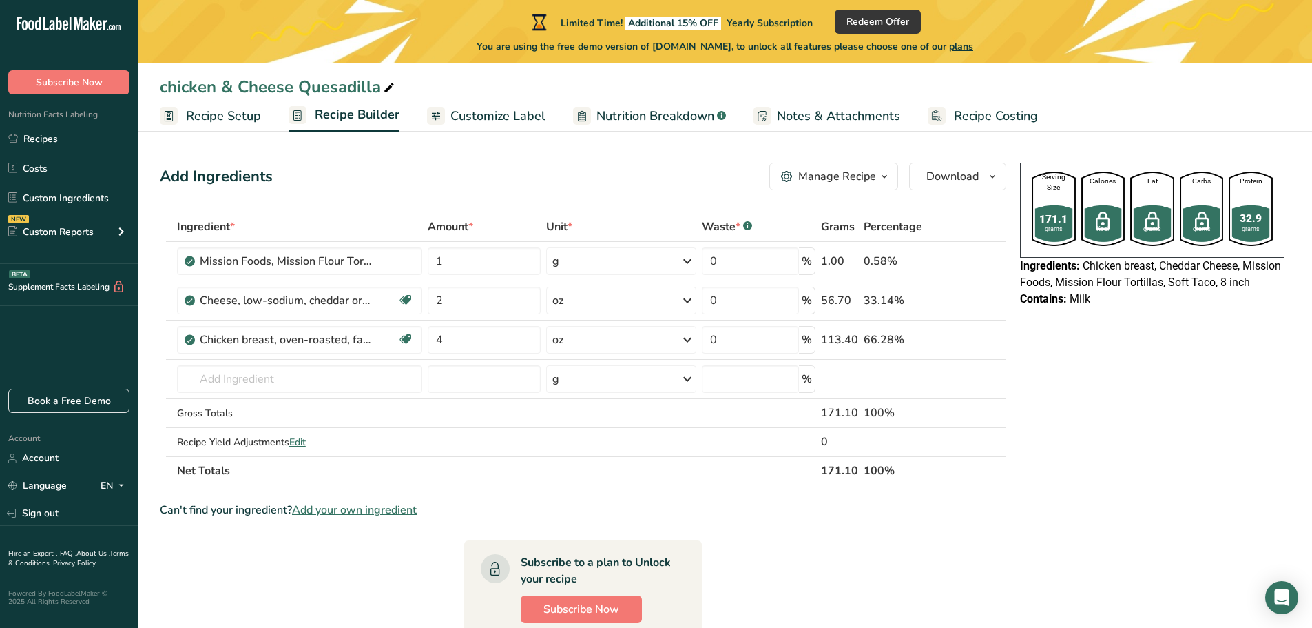
click at [875, 177] on div "Manage Recipe" at bounding box center [837, 176] width 78 height 17
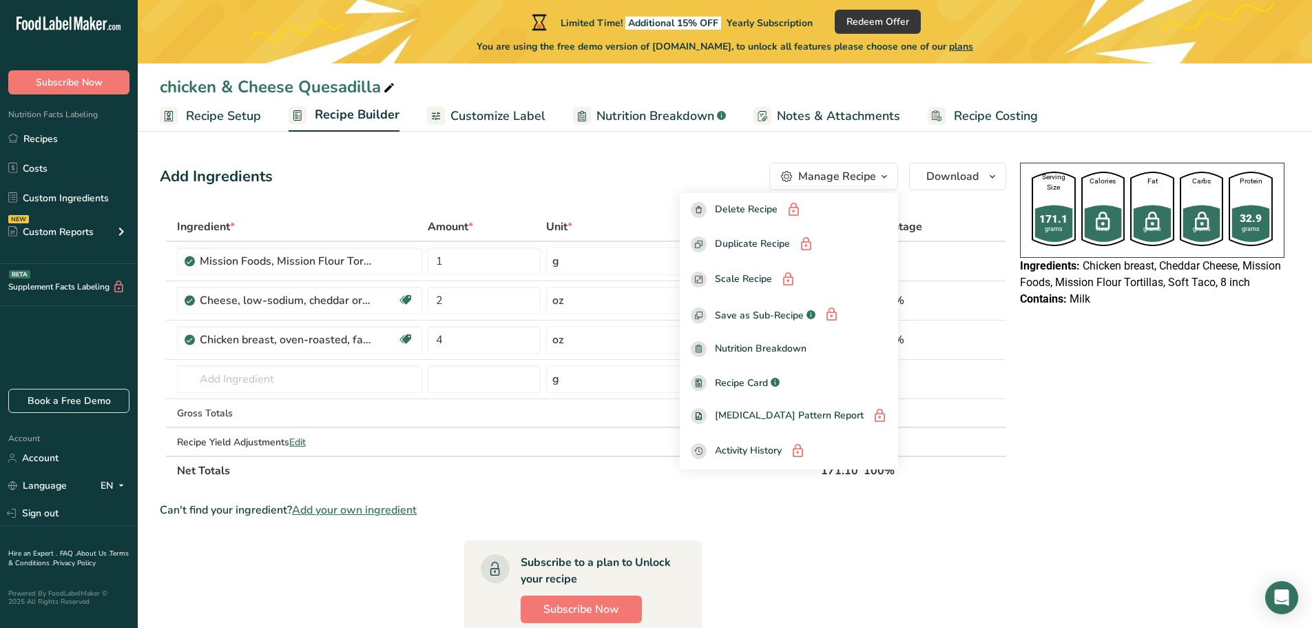
click at [651, 190] on div "Add Ingredients Manage Recipe Delete Recipe Duplicate Recipe Scale Recipe Save …" at bounding box center [587, 515] width 855 height 717
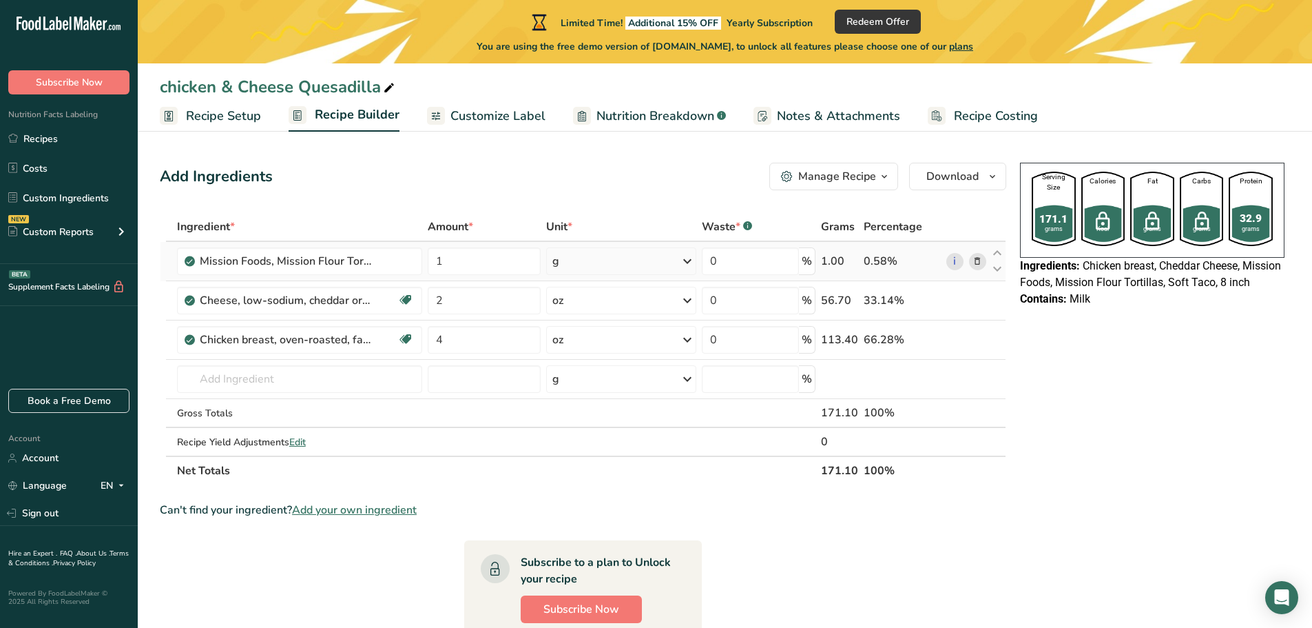
click at [690, 265] on icon at bounding box center [687, 261] width 17 height 25
click at [589, 414] on div "See more" at bounding box center [612, 411] width 116 height 14
click at [590, 464] on div "oz" at bounding box center [612, 454] width 116 height 20
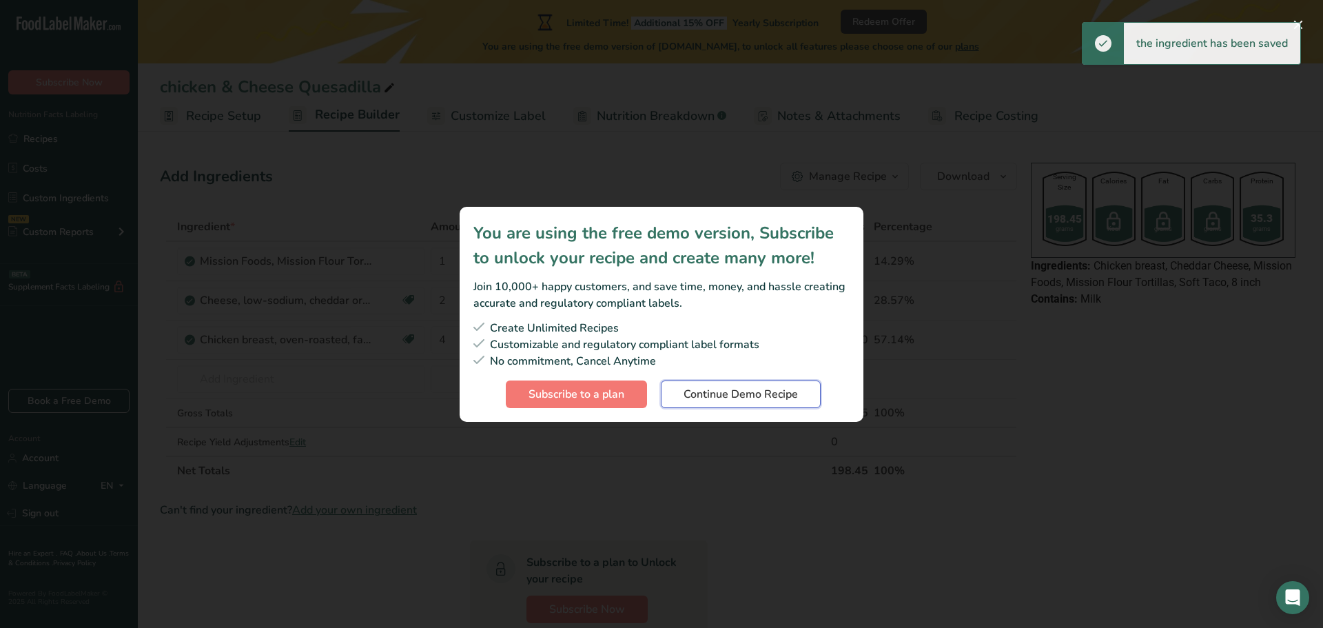
click at [747, 398] on span "Continue Demo Recipe" at bounding box center [740, 394] width 114 height 17
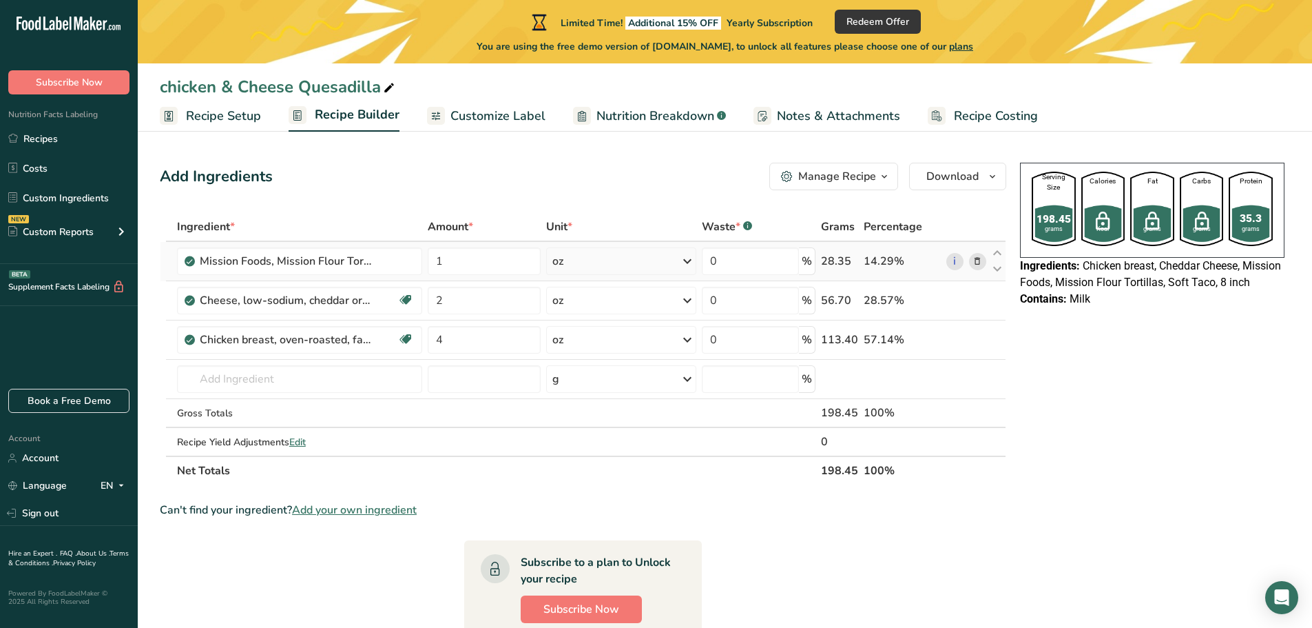
click at [672, 251] on div "oz" at bounding box center [621, 261] width 150 height 28
click at [593, 353] on div "g" at bounding box center [612, 354] width 116 height 20
click at [295, 438] on span "Edit" at bounding box center [297, 441] width 17 height 13
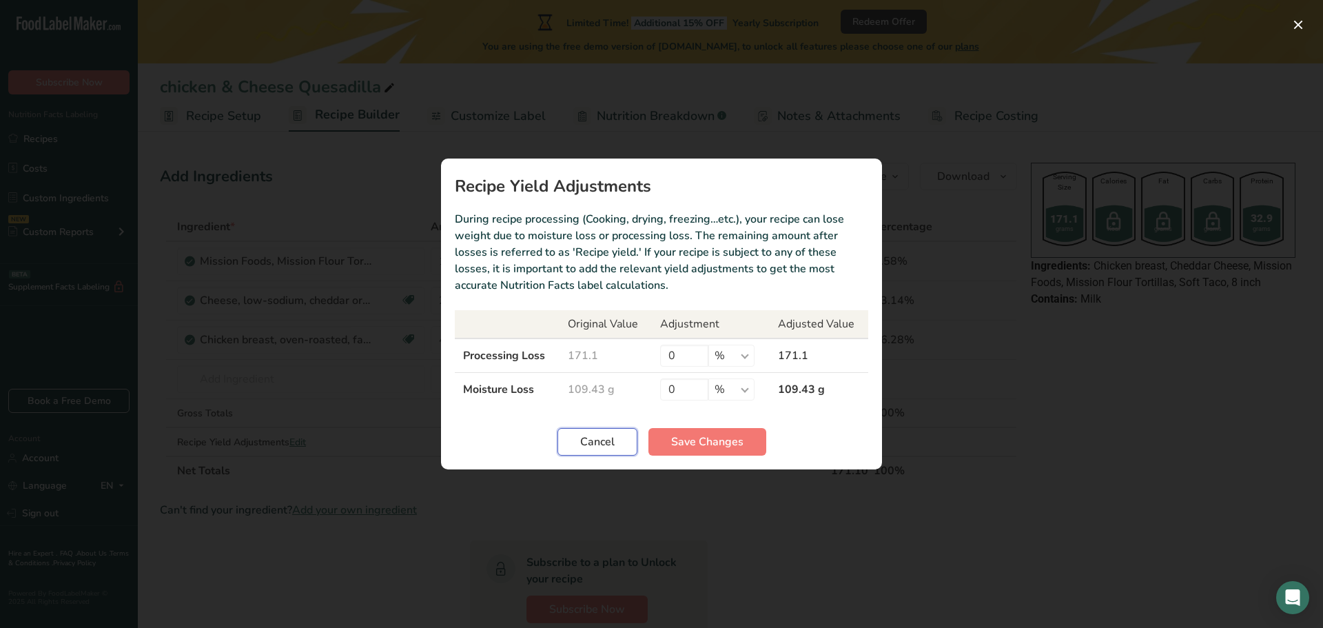
click at [623, 446] on button "Cancel" at bounding box center [597, 442] width 80 height 28
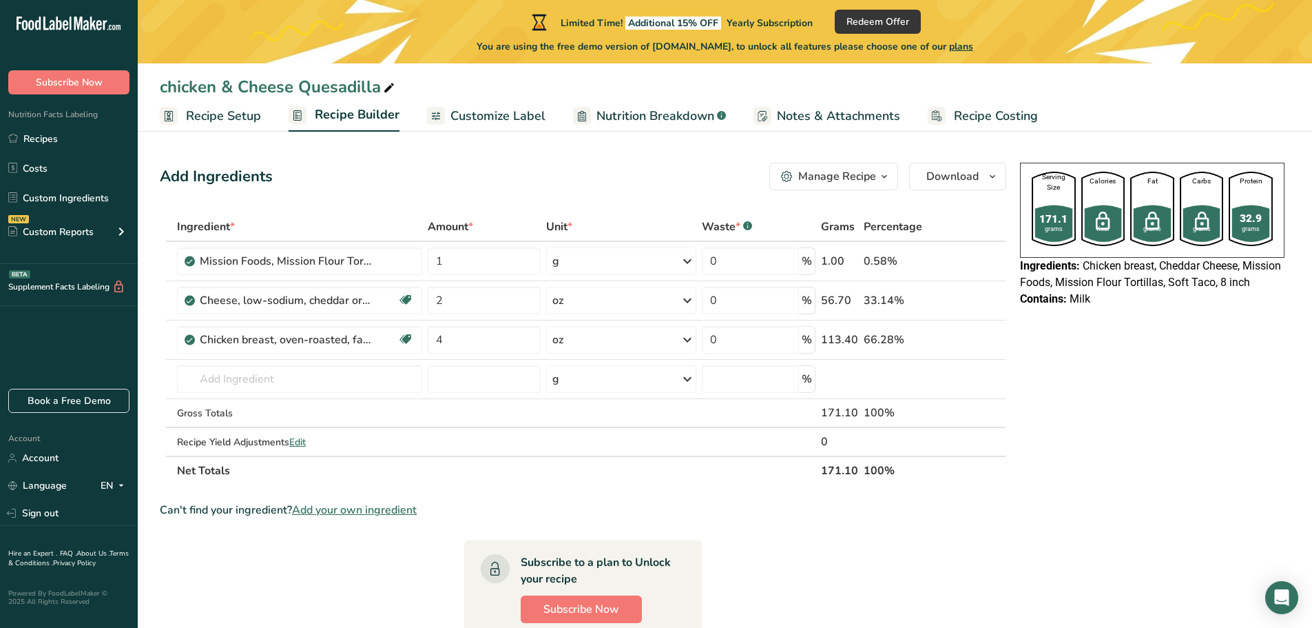
click at [1128, 123] on ul "Recipe Setup Recipe Builder Customize Label Nutrition Breakdown .a-a{fill:#3473…" at bounding box center [725, 115] width 1174 height 32
click at [983, 185] on button "Download" at bounding box center [957, 177] width 97 height 28
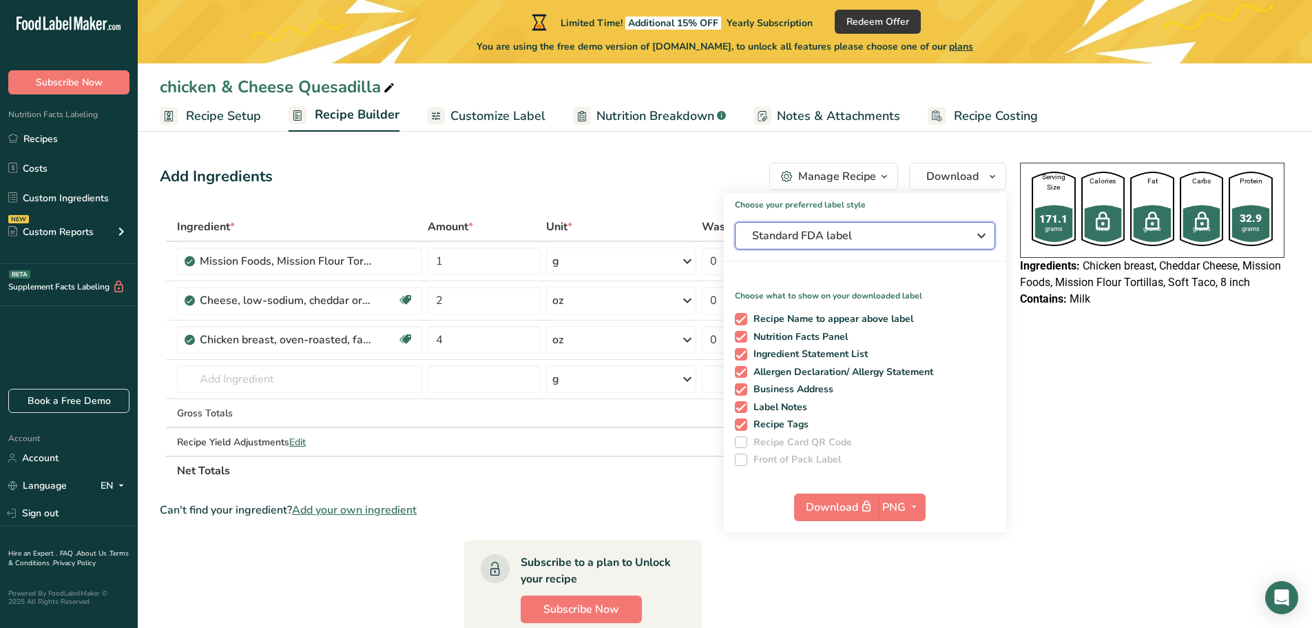
click at [926, 247] on button "Standard FDA label" at bounding box center [865, 236] width 260 height 28
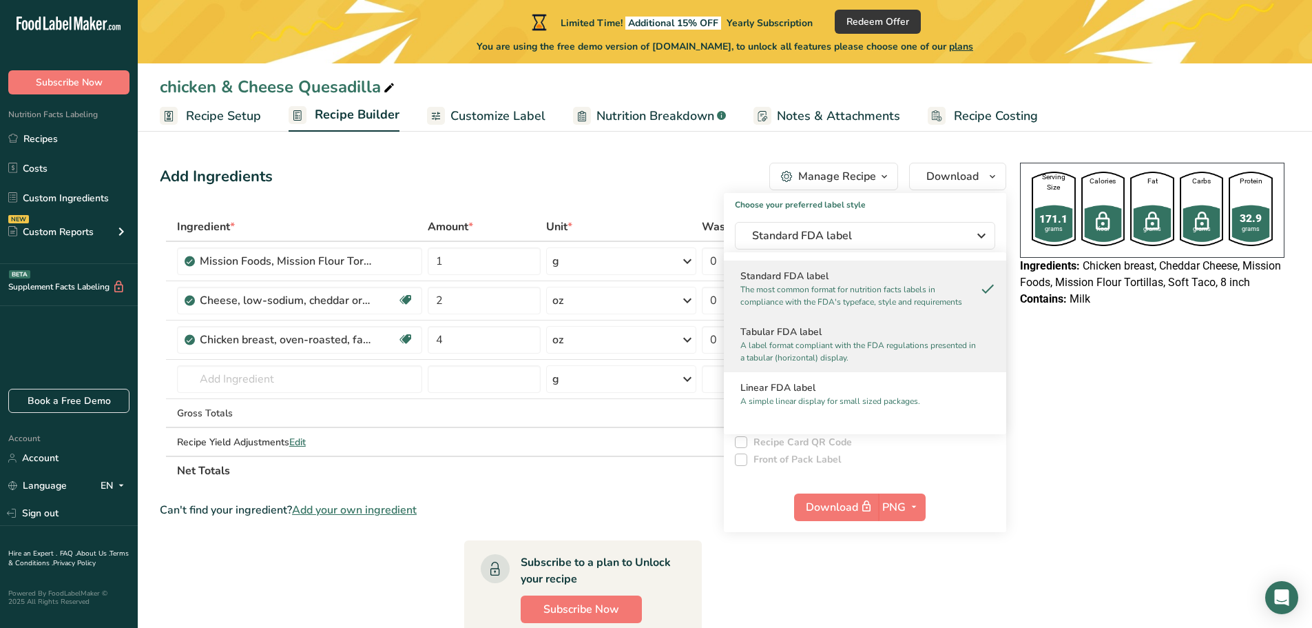
click at [910, 352] on p "A label format compliant with the FDA regulations presented in a tabular (horiz…" at bounding box center [858, 351] width 237 height 25
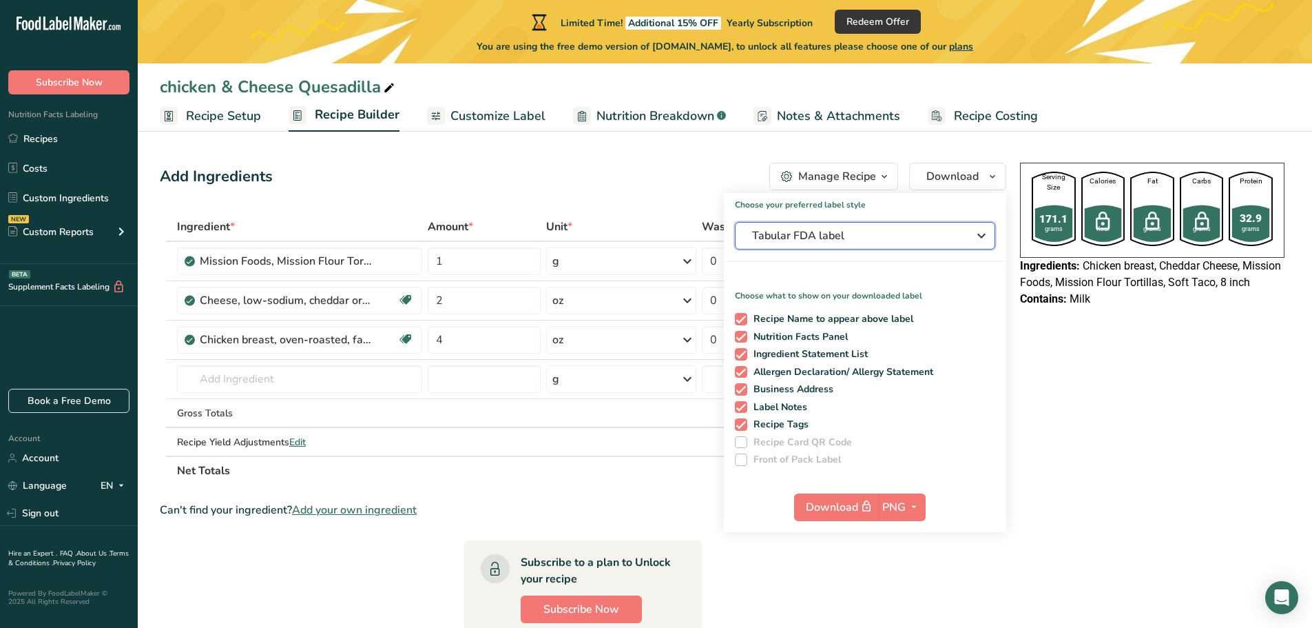
click at [990, 234] on button "Tabular FDA label" at bounding box center [865, 236] width 260 height 28
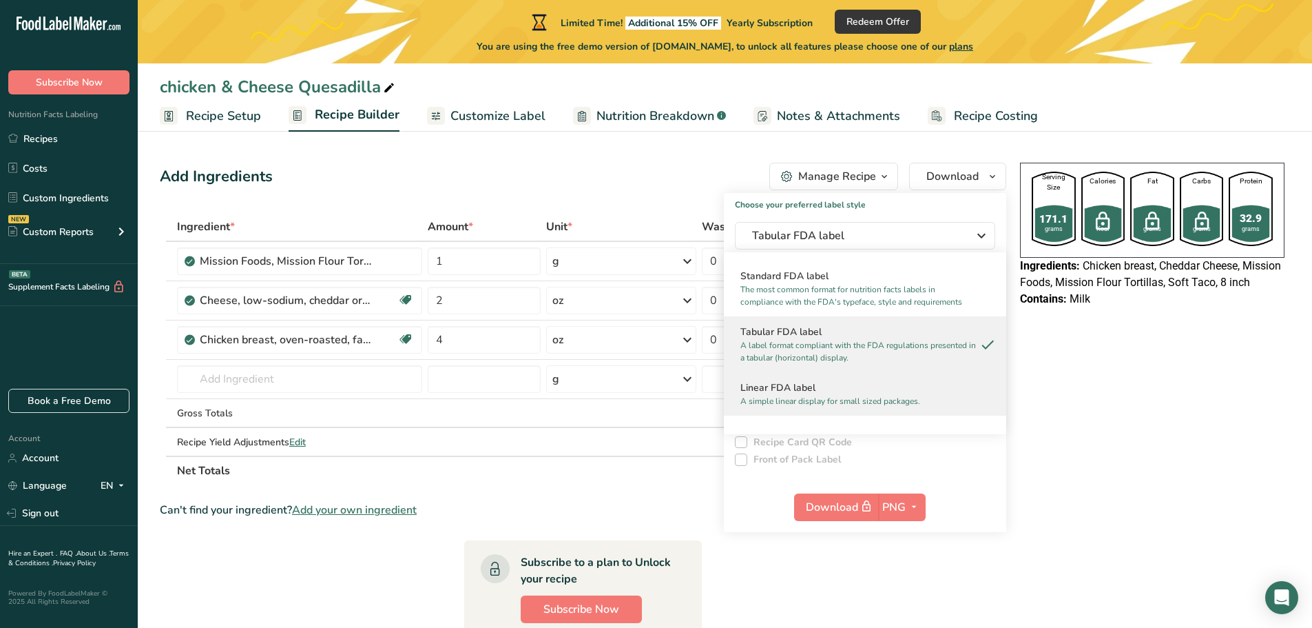
click at [855, 388] on h2 "Linear FDA label" at bounding box center [864, 387] width 249 height 14
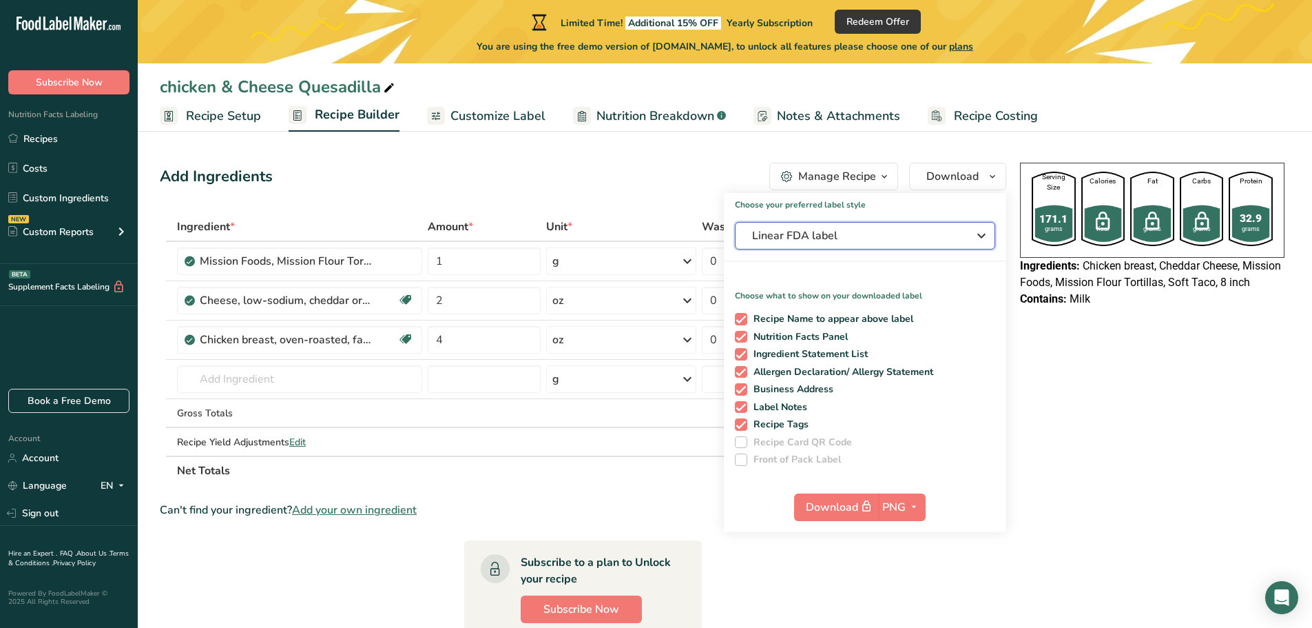
click at [984, 240] on icon "button" at bounding box center [981, 235] width 17 height 25
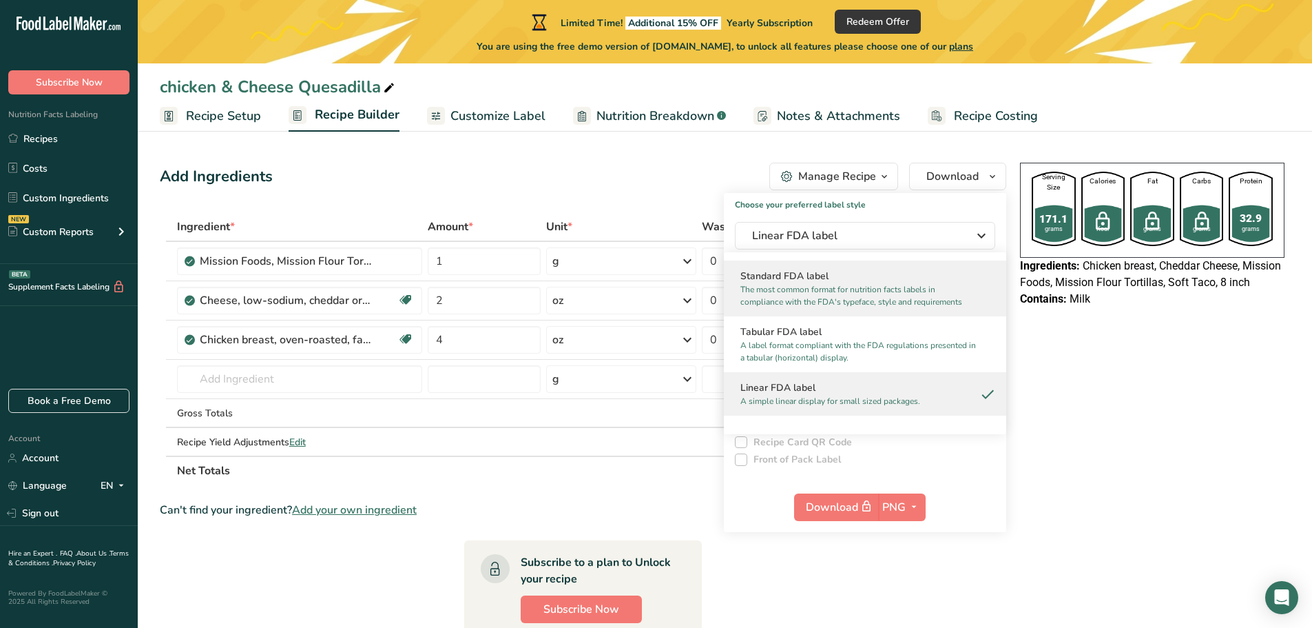
click at [880, 281] on h2 "Standard FDA label" at bounding box center [864, 276] width 249 height 14
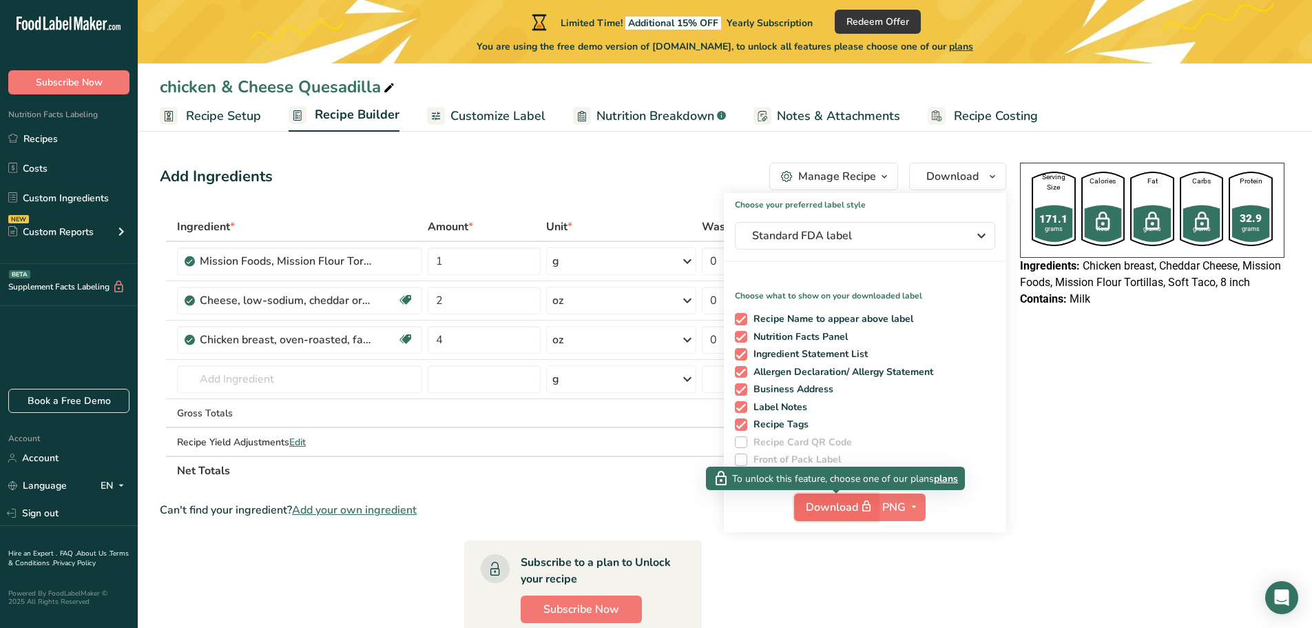
click at [837, 501] on span "Download" at bounding box center [840, 506] width 69 height 17
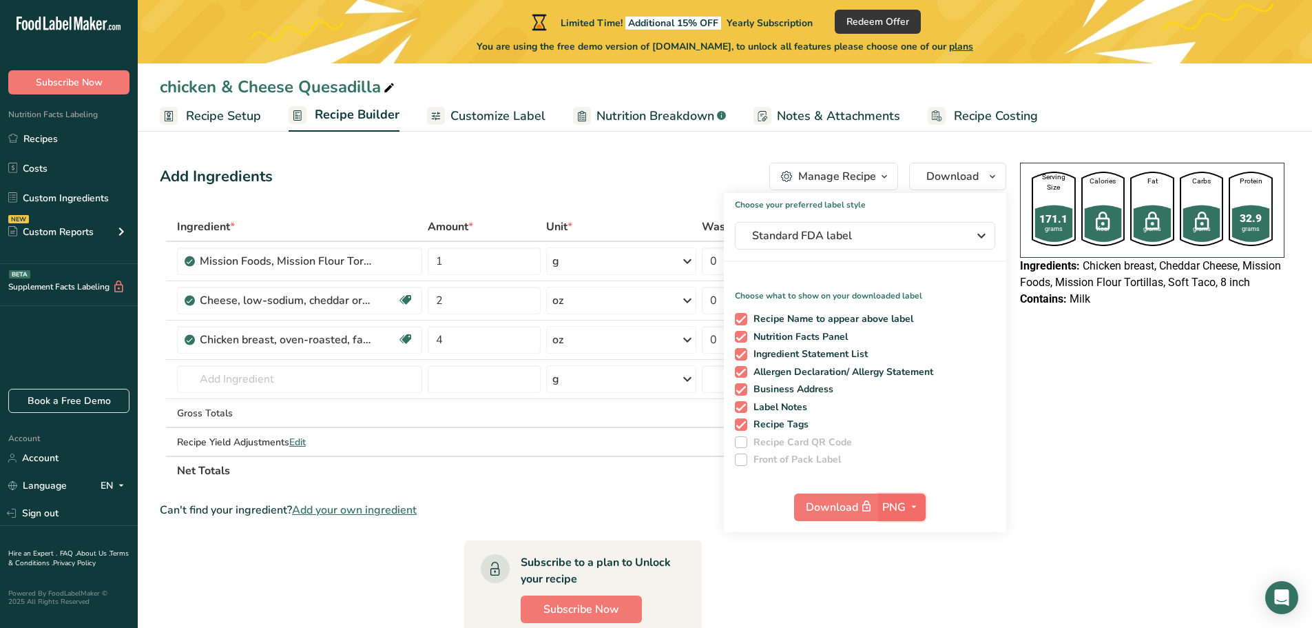
click at [913, 497] on button "PNG" at bounding box center [902, 507] width 48 height 28
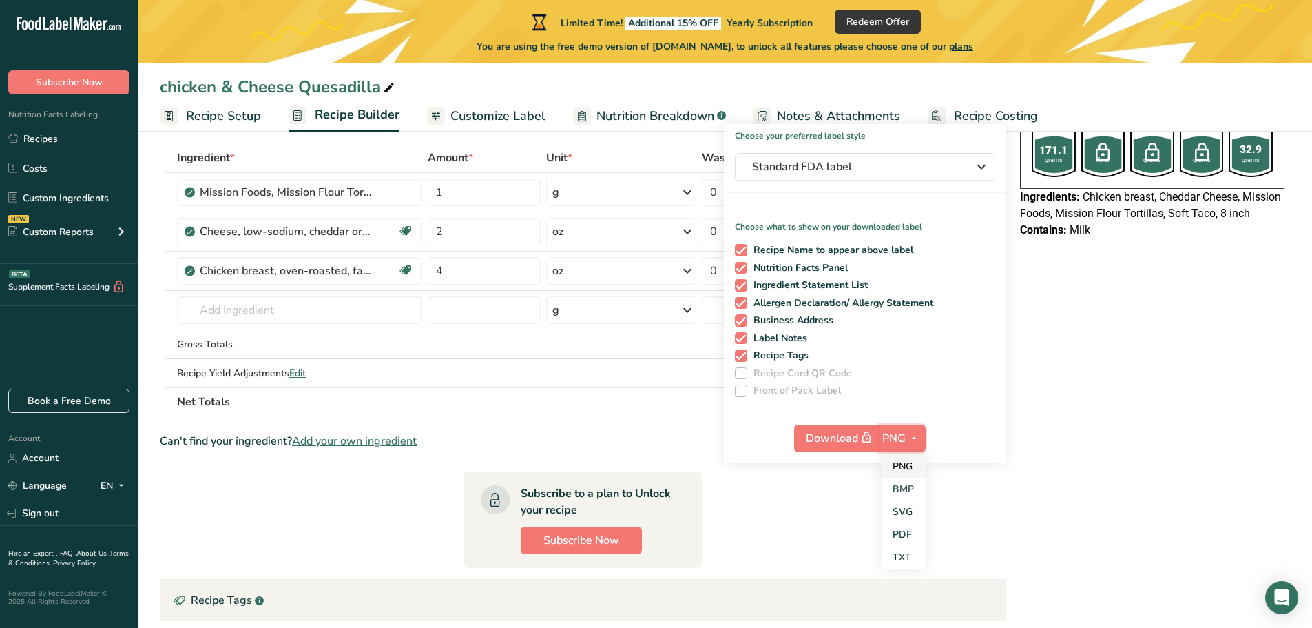
scroll to position [138, 0]
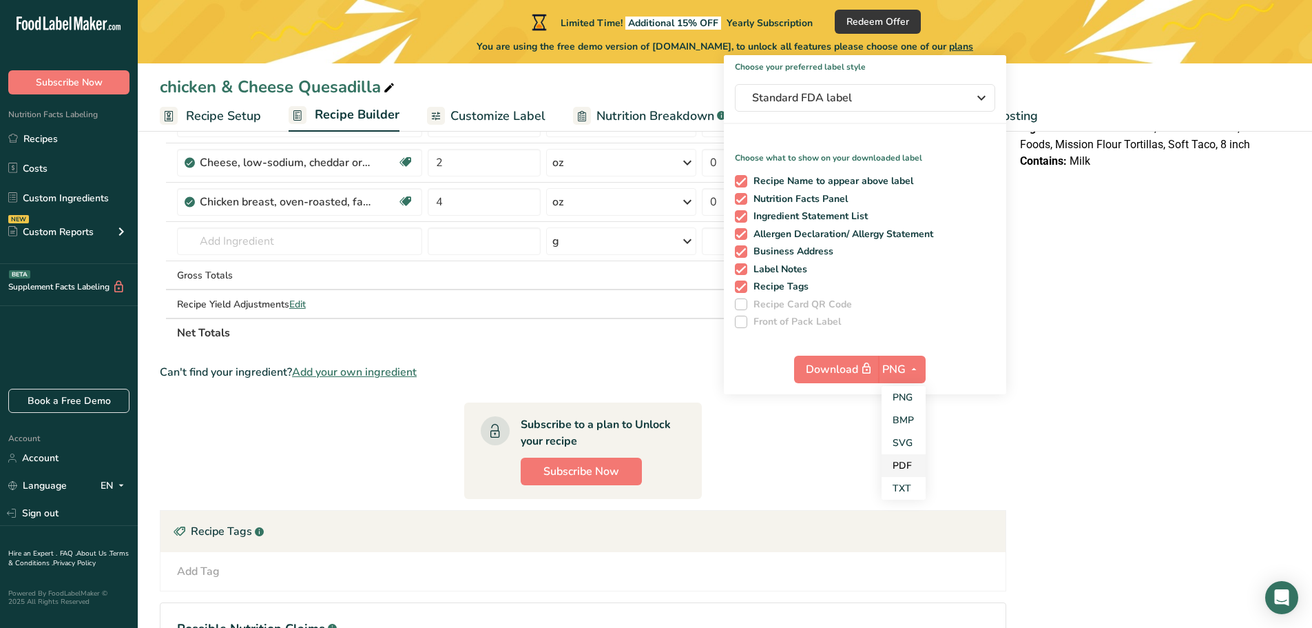
click at [915, 473] on link "PDF" at bounding box center [904, 465] width 44 height 23
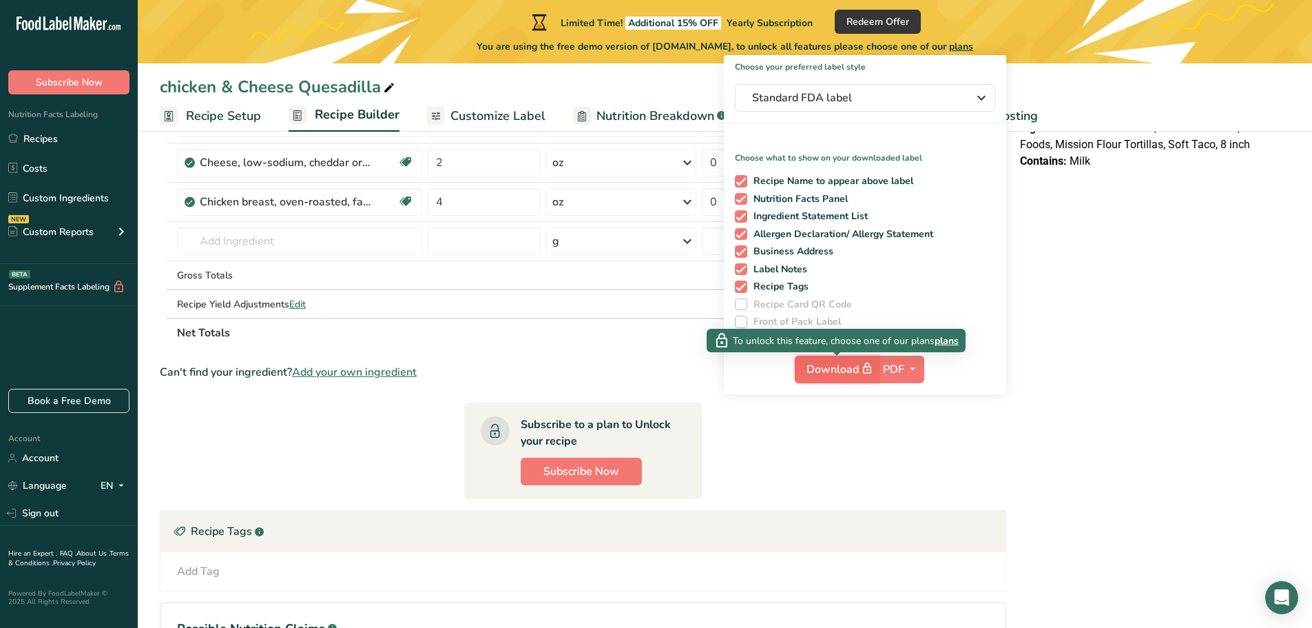
click at [829, 360] on button "Download" at bounding box center [837, 369] width 84 height 28
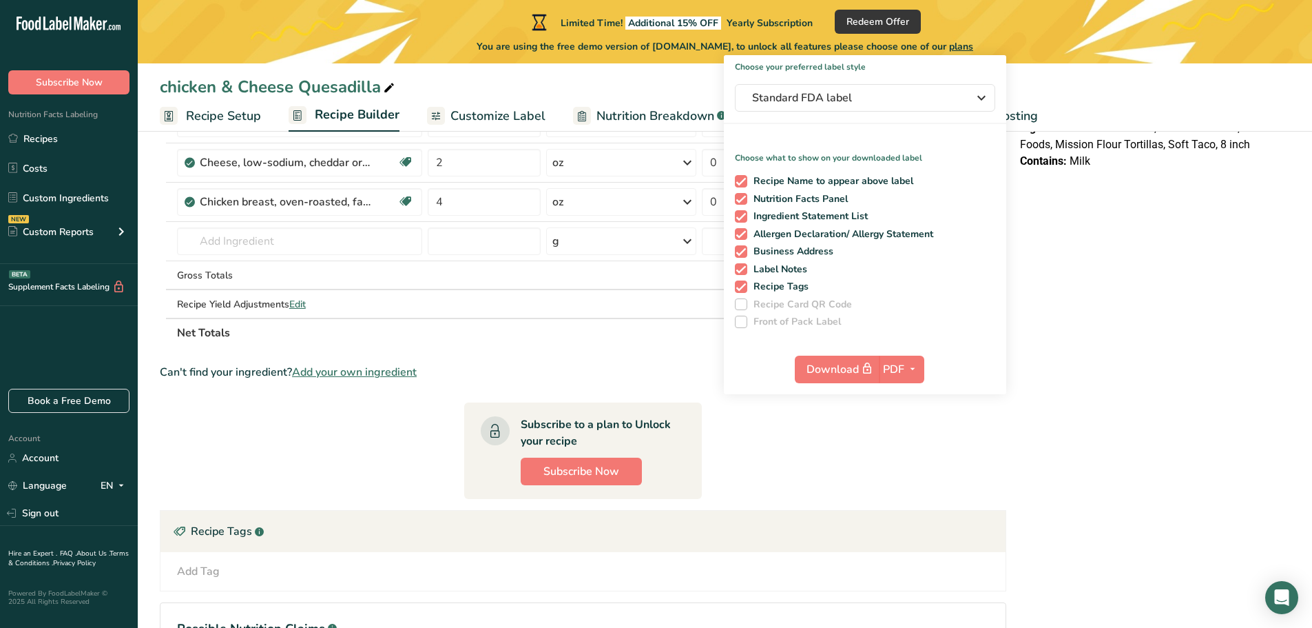
click at [397, 324] on th "Net Totals" at bounding box center [496, 332] width 645 height 29
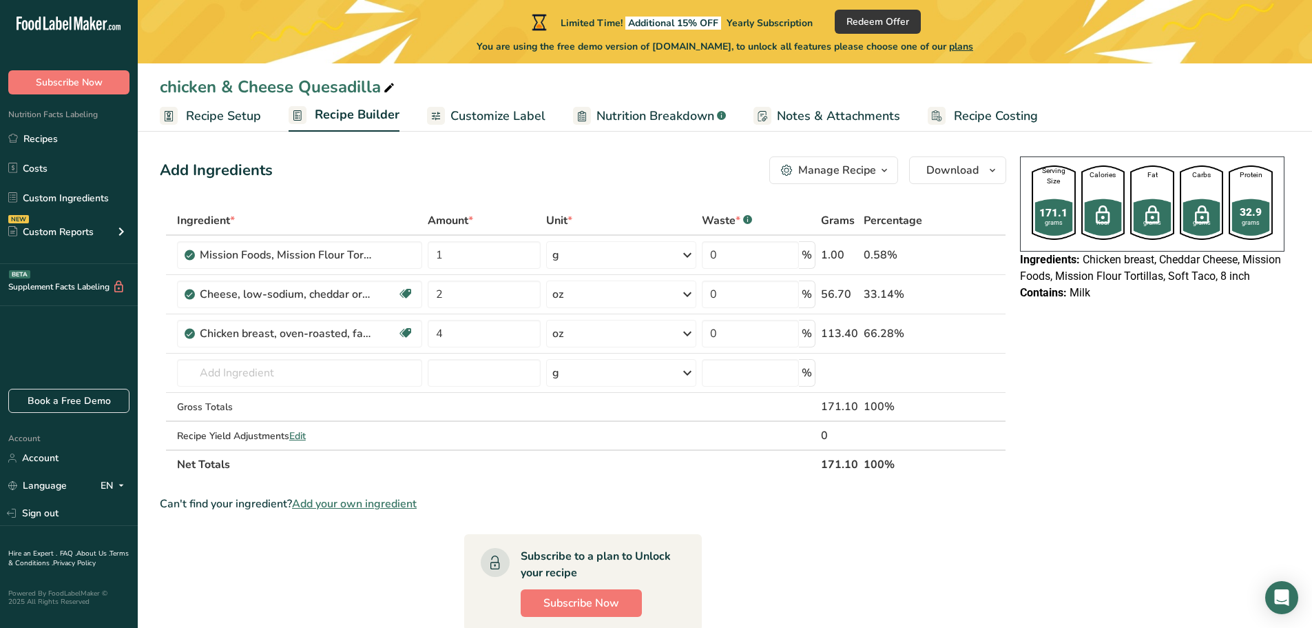
scroll to position [0, 0]
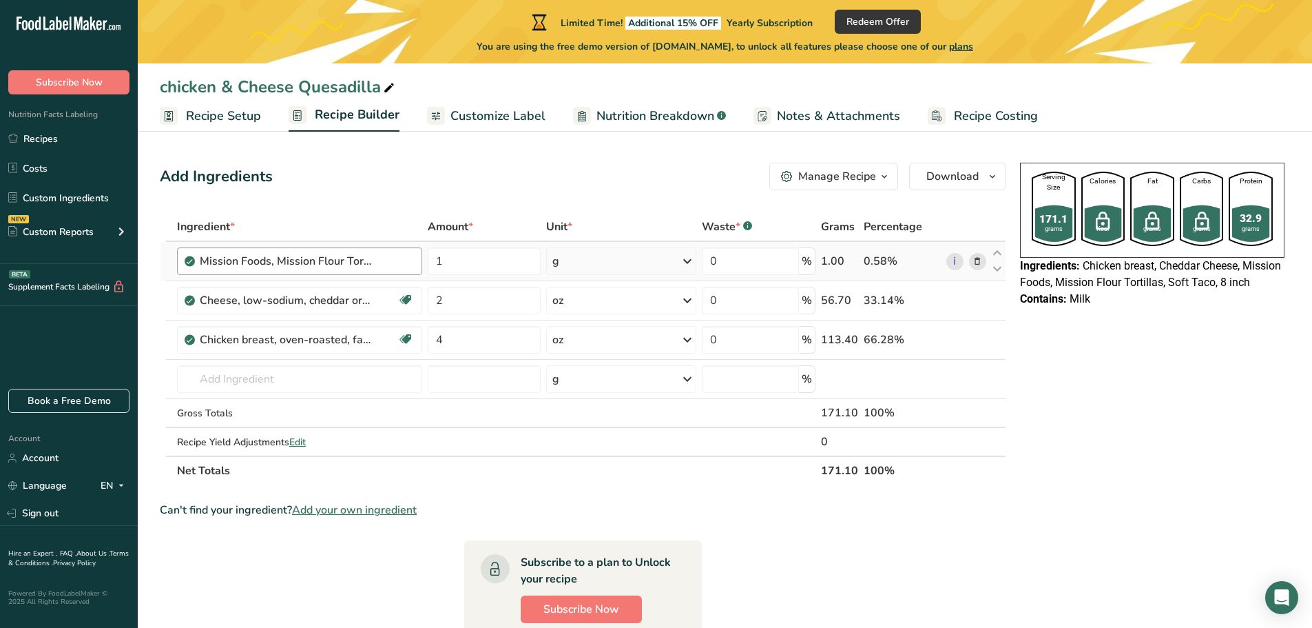
click at [400, 260] on div "Mission Foods, Mission Flour Tortillas, Soft Taco, 8 inch" at bounding box center [307, 261] width 214 height 17
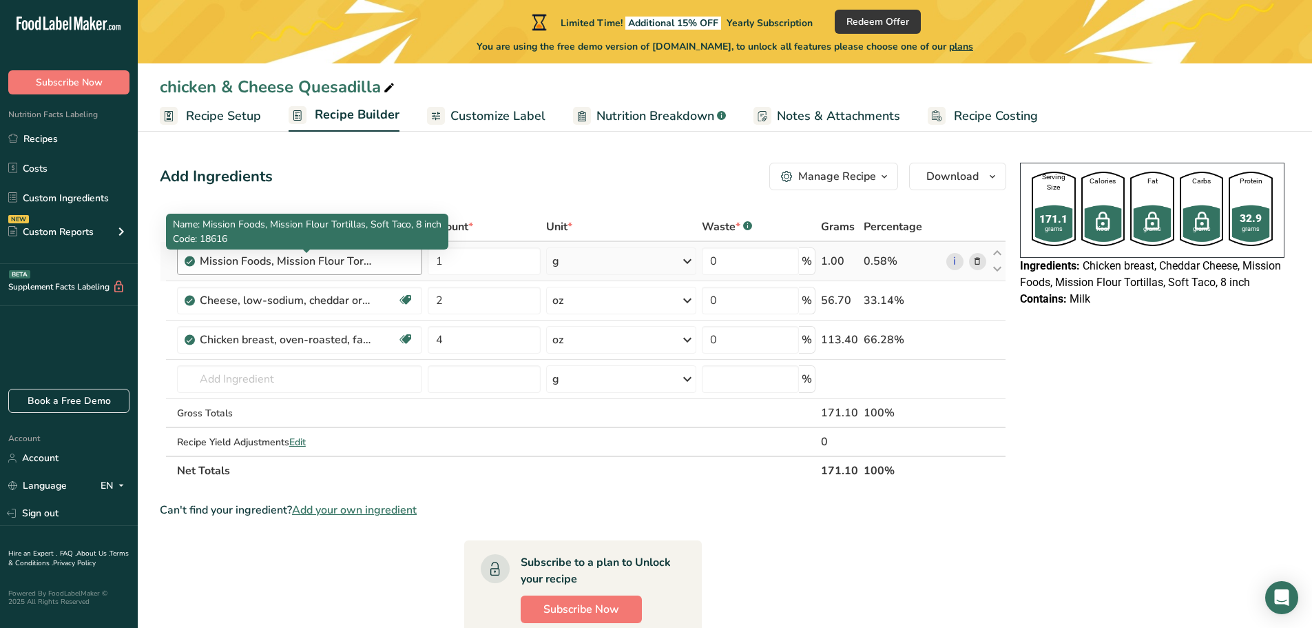
click at [339, 257] on div "Mission Foods, Mission Flour Tortillas, Soft Taco, 8 inch" at bounding box center [286, 261] width 172 height 17
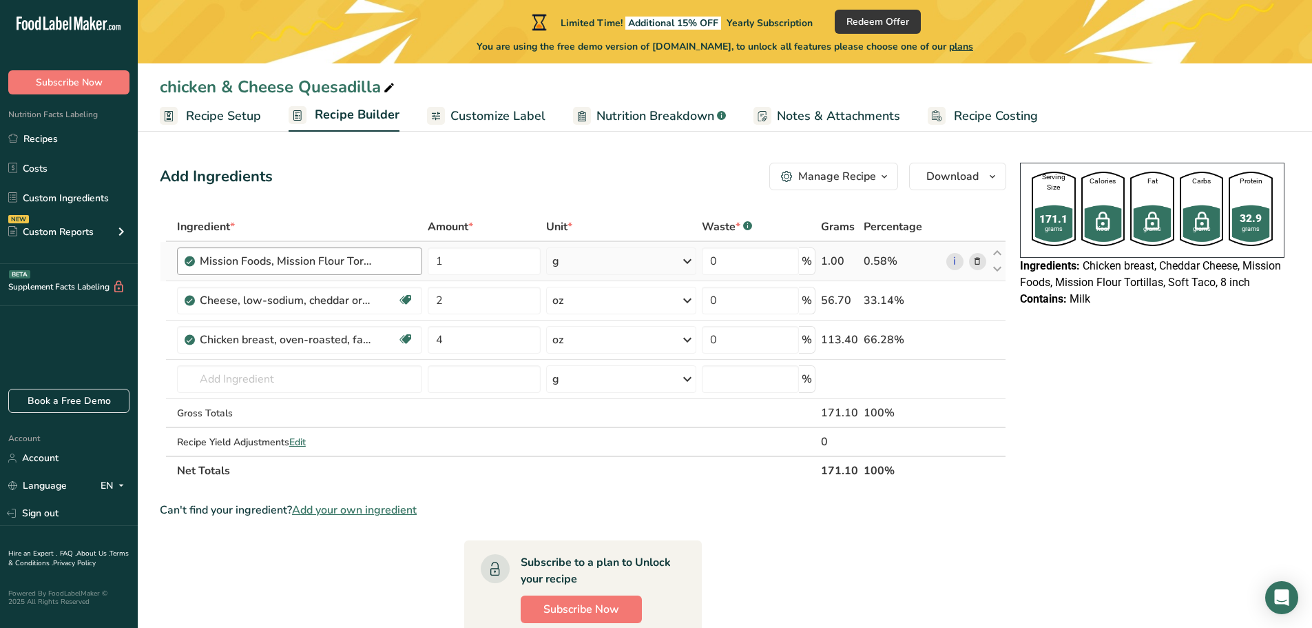
click at [339, 269] on div "Mission Foods, Mission Flour Tortillas, Soft Taco, 8 inch" at bounding box center [286, 261] width 172 height 17
click at [339, 269] on div "Mission Foods, Mission Flour Tortillas, Soft Taco, 8 inch" at bounding box center [299, 261] width 245 height 28
click at [396, 156] on section "Add Ingredients Manage Recipe Delete Recipe Duplicate Recipe Scale Recipe Save …" at bounding box center [725, 515] width 1174 height 761
